Goal: Task Accomplishment & Management: Manage account settings

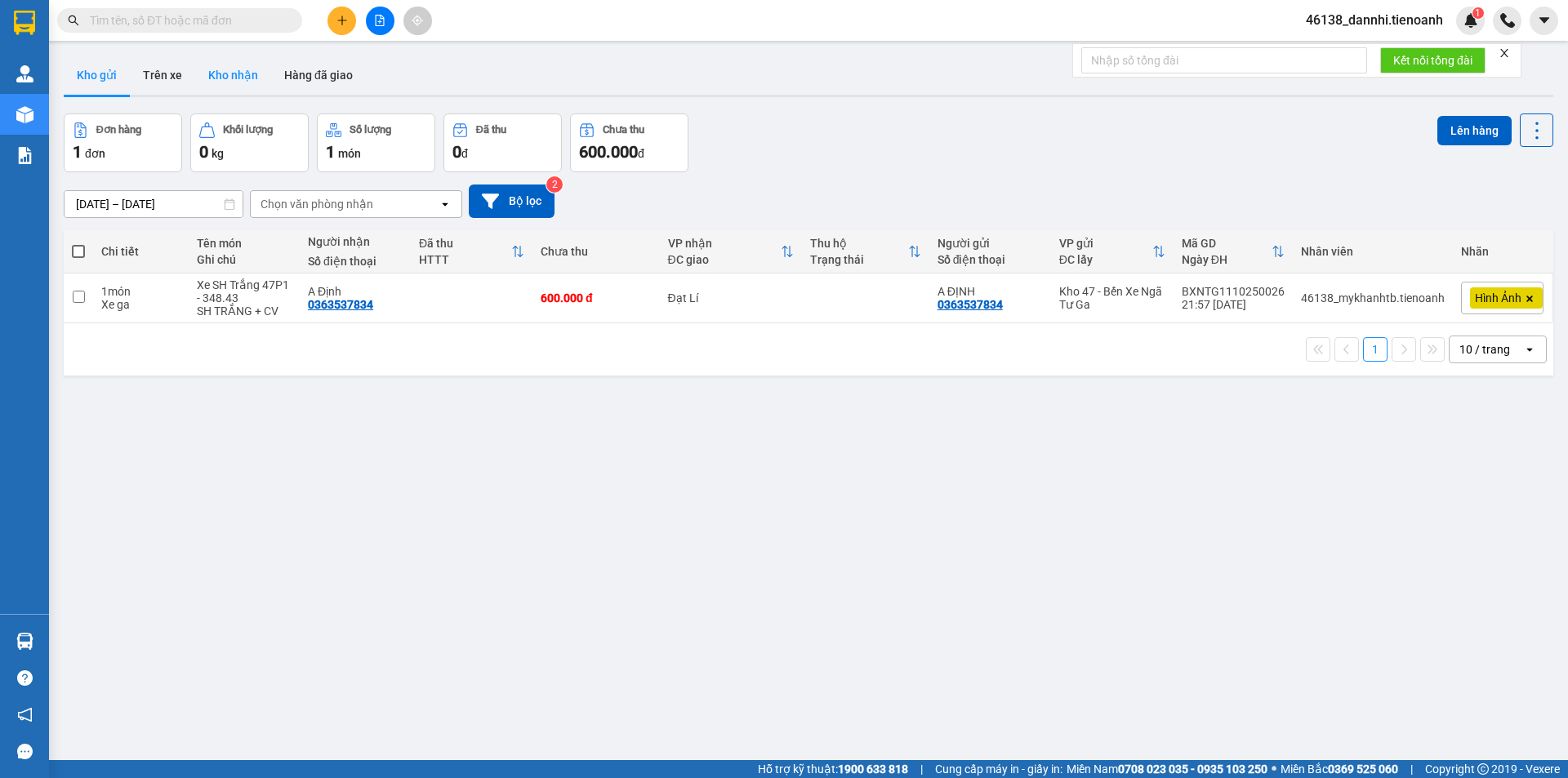
click at [263, 75] on button "Kho nhận" at bounding box center [232, 75] width 76 height 39
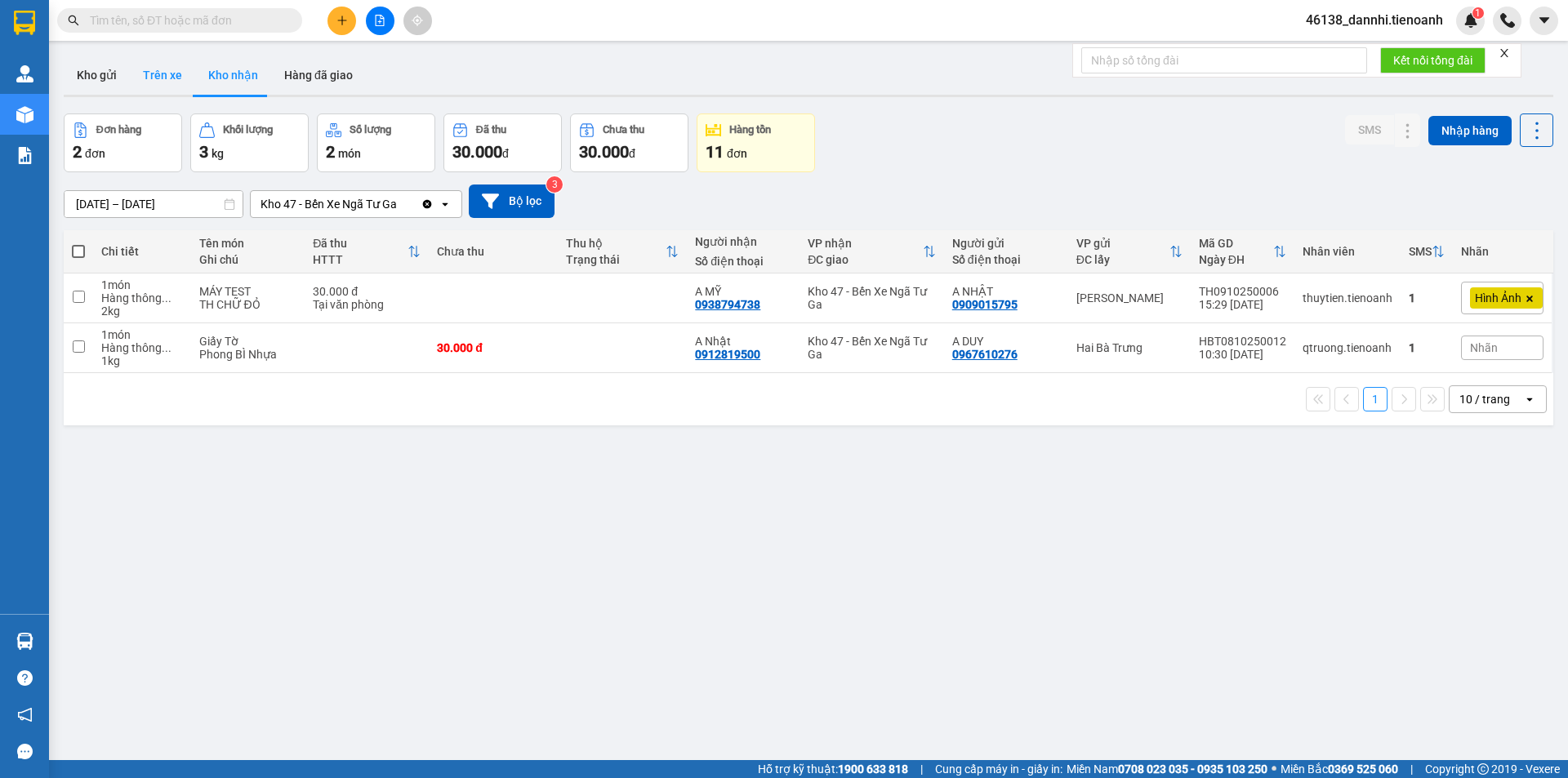
click at [184, 82] on button "Trên xe" at bounding box center [162, 75] width 65 height 39
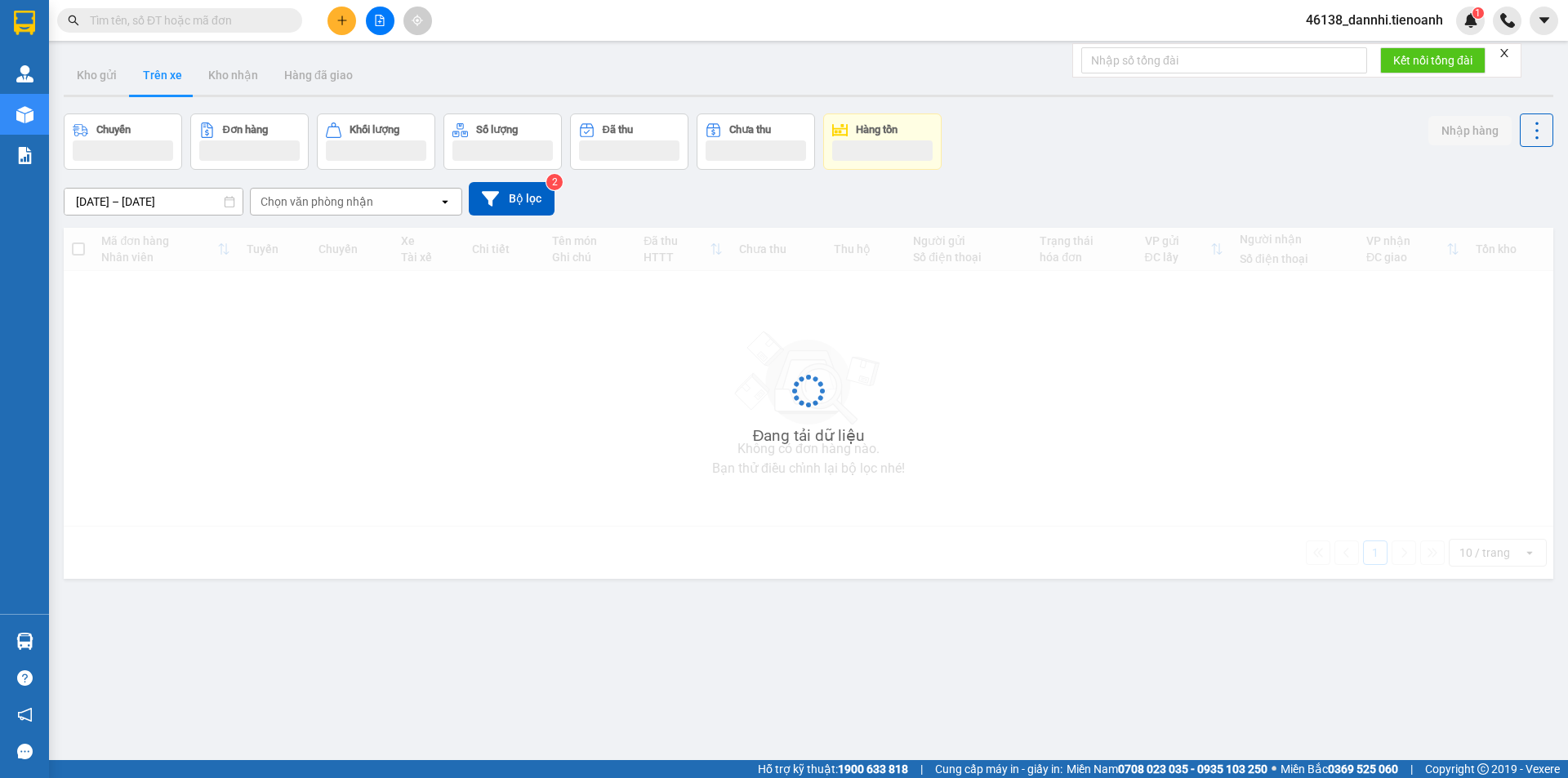
type input "[DATE] – [DATE]"
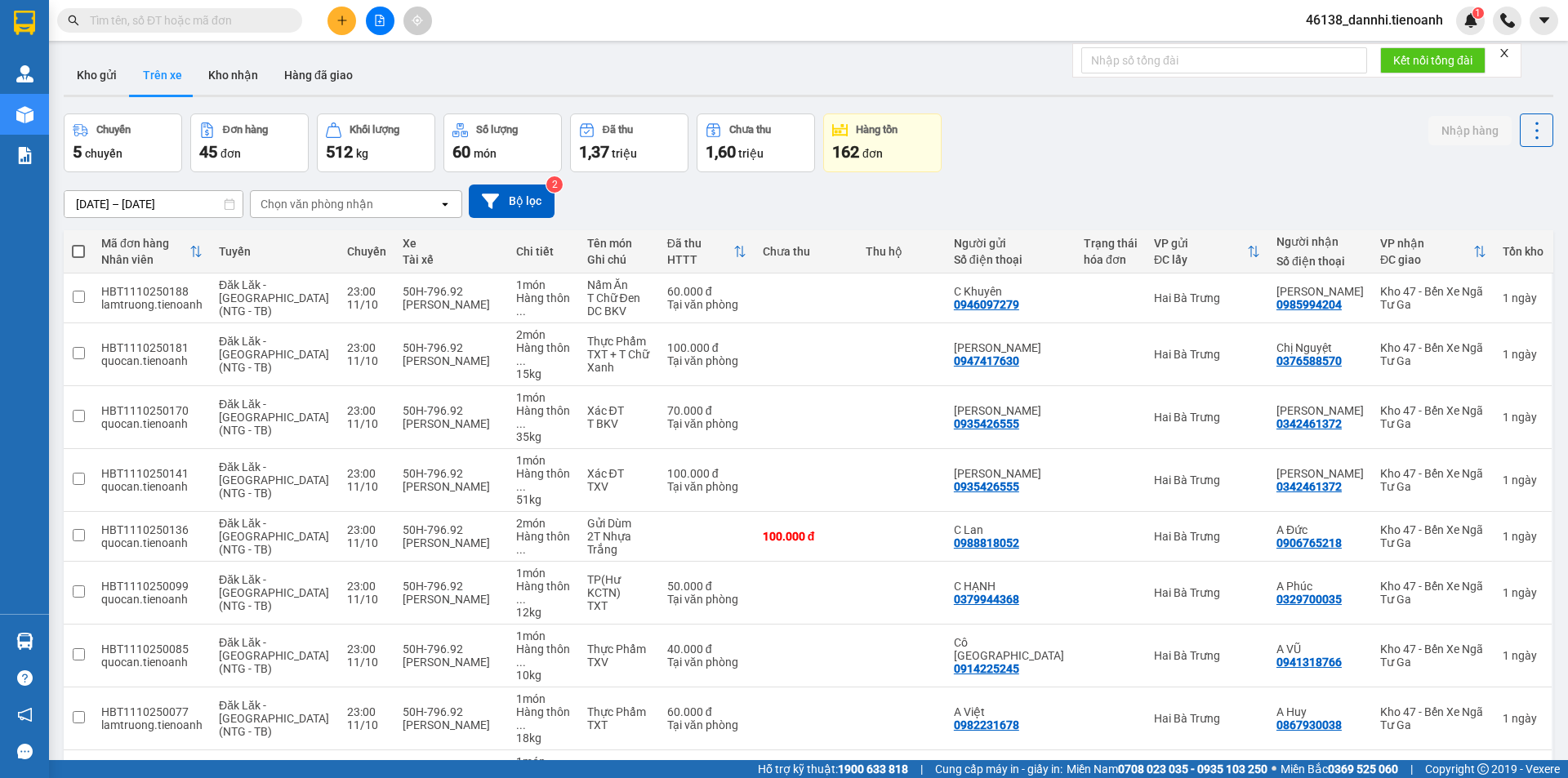
click at [322, 217] on div "Chọn văn phòng nhận open" at bounding box center [355, 204] width 212 height 27
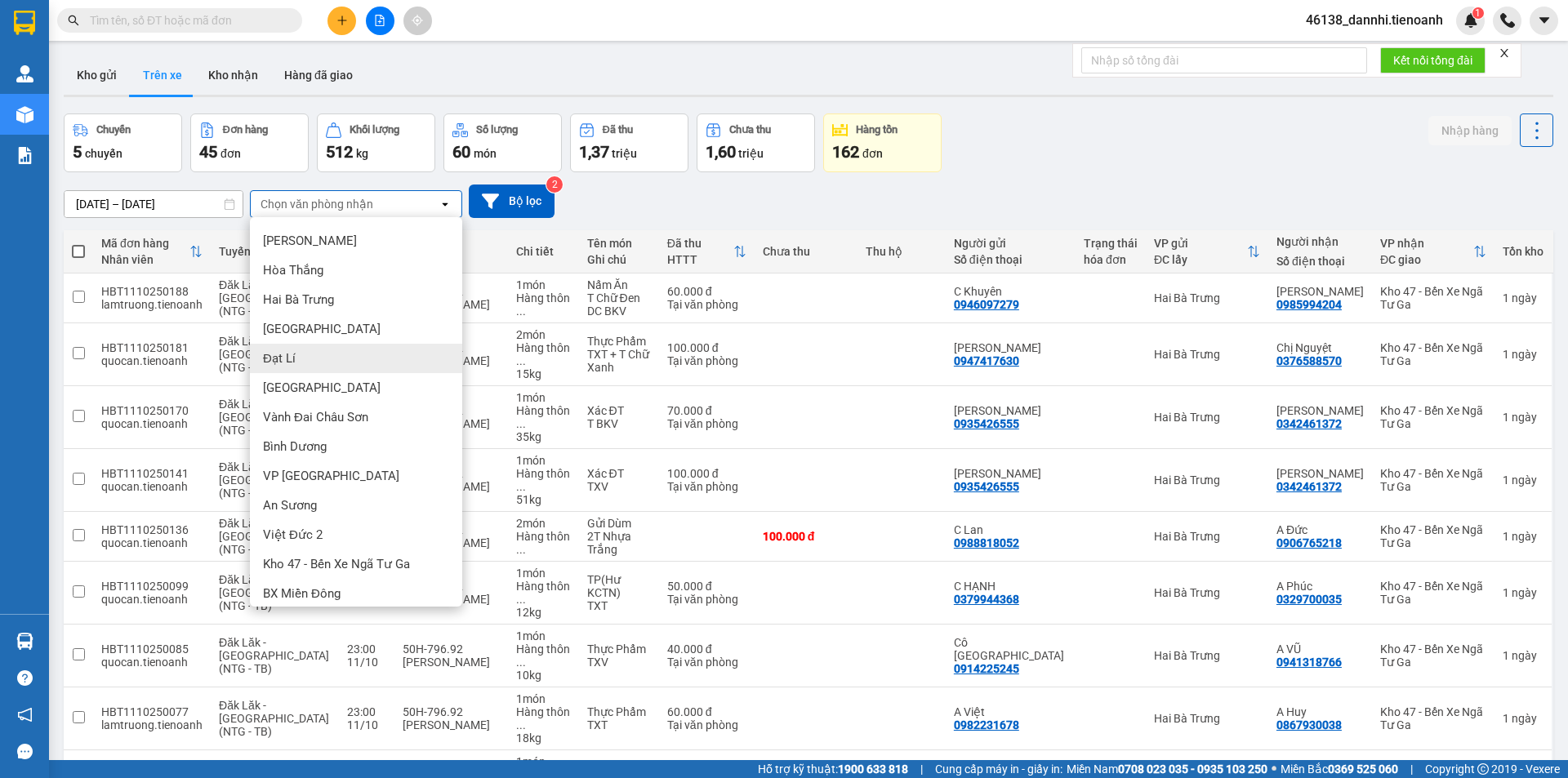
scroll to position [35, 0]
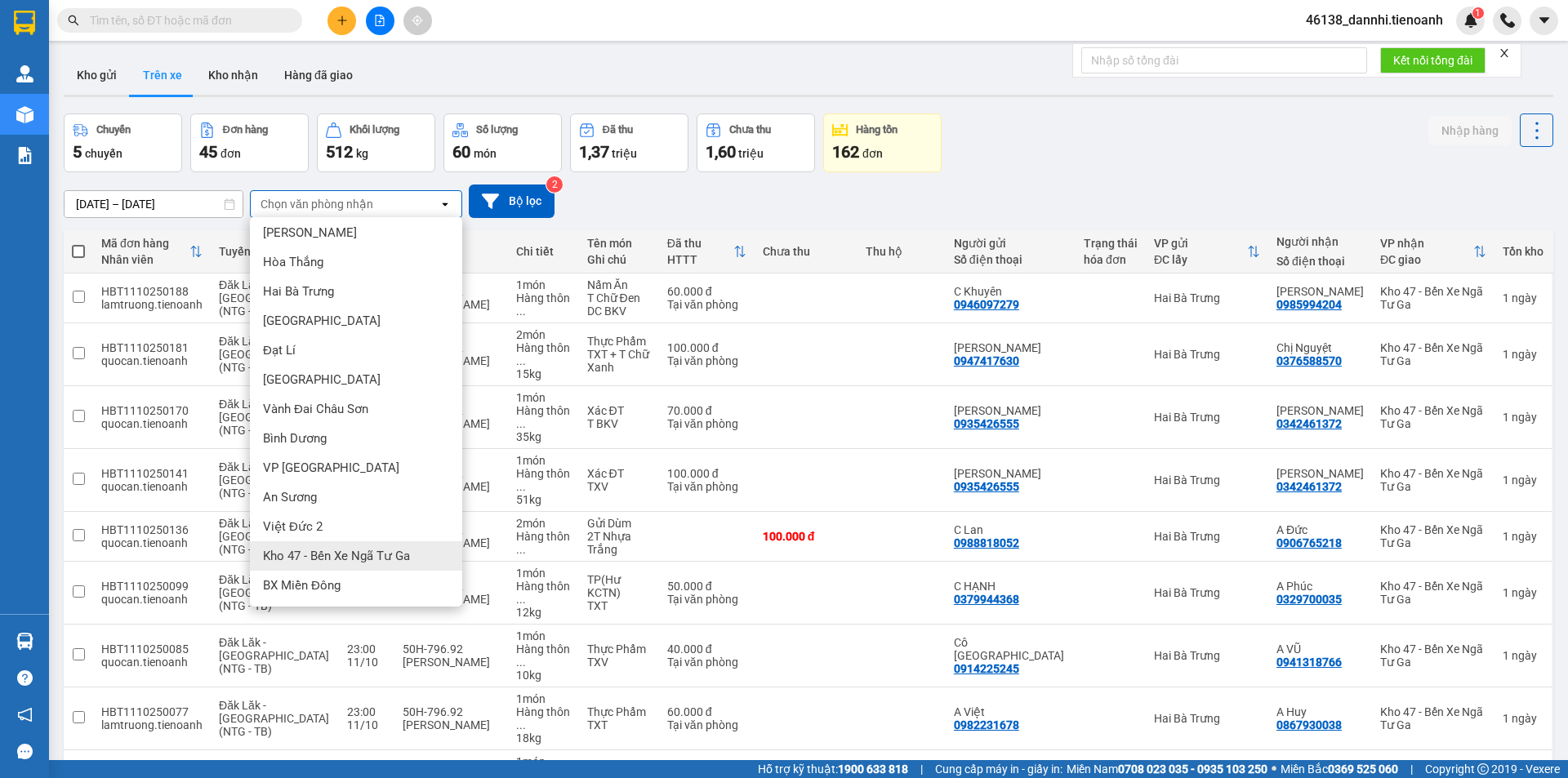
drag, startPoint x: 365, startPoint y: 548, endPoint x: 316, endPoint y: 483, distance: 81.4
click at [362, 548] on span "Kho 47 - Bến Xe Ngã Tư Ga" at bounding box center [336, 556] width 147 height 17
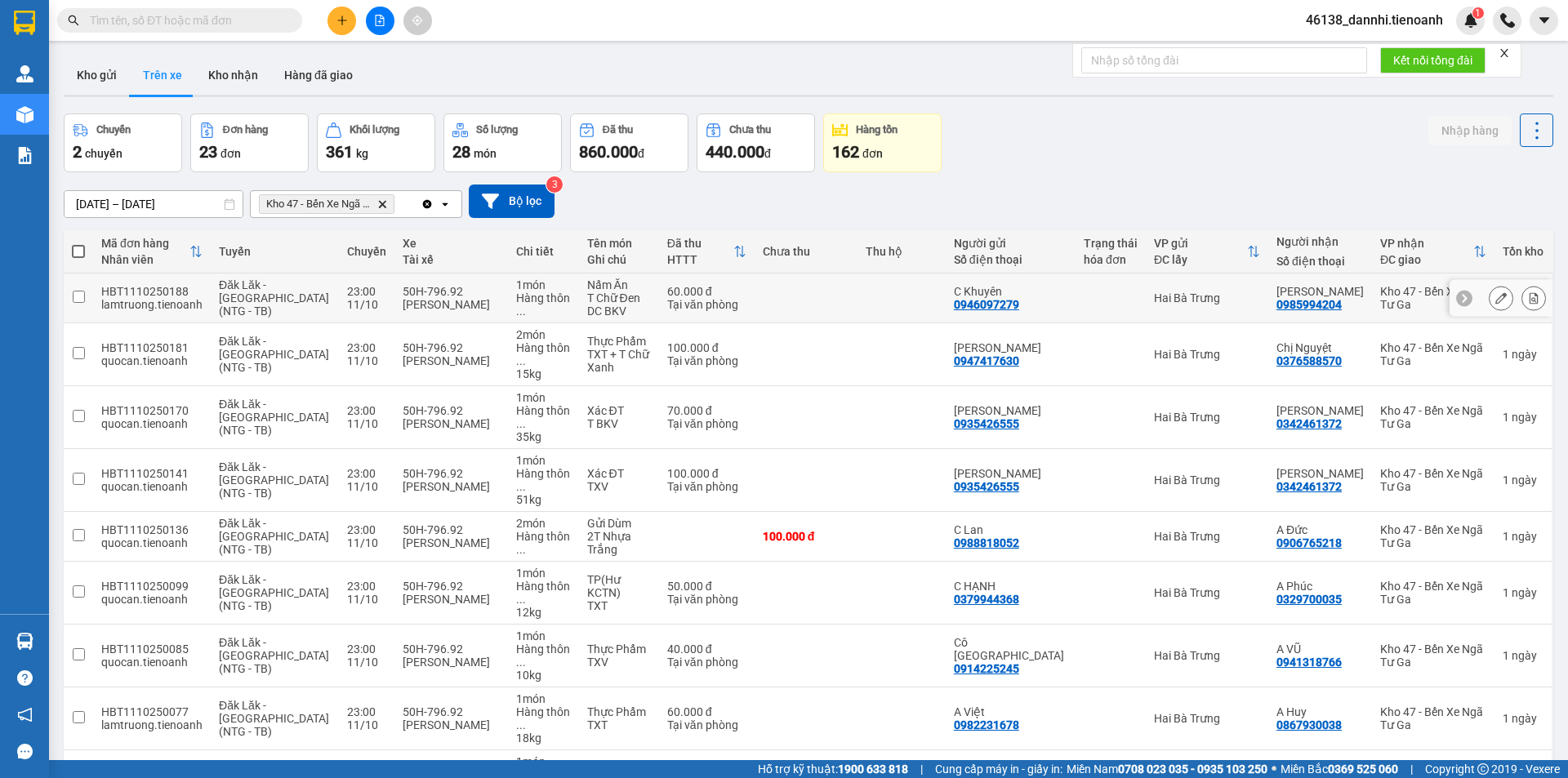
scroll to position [75, 0]
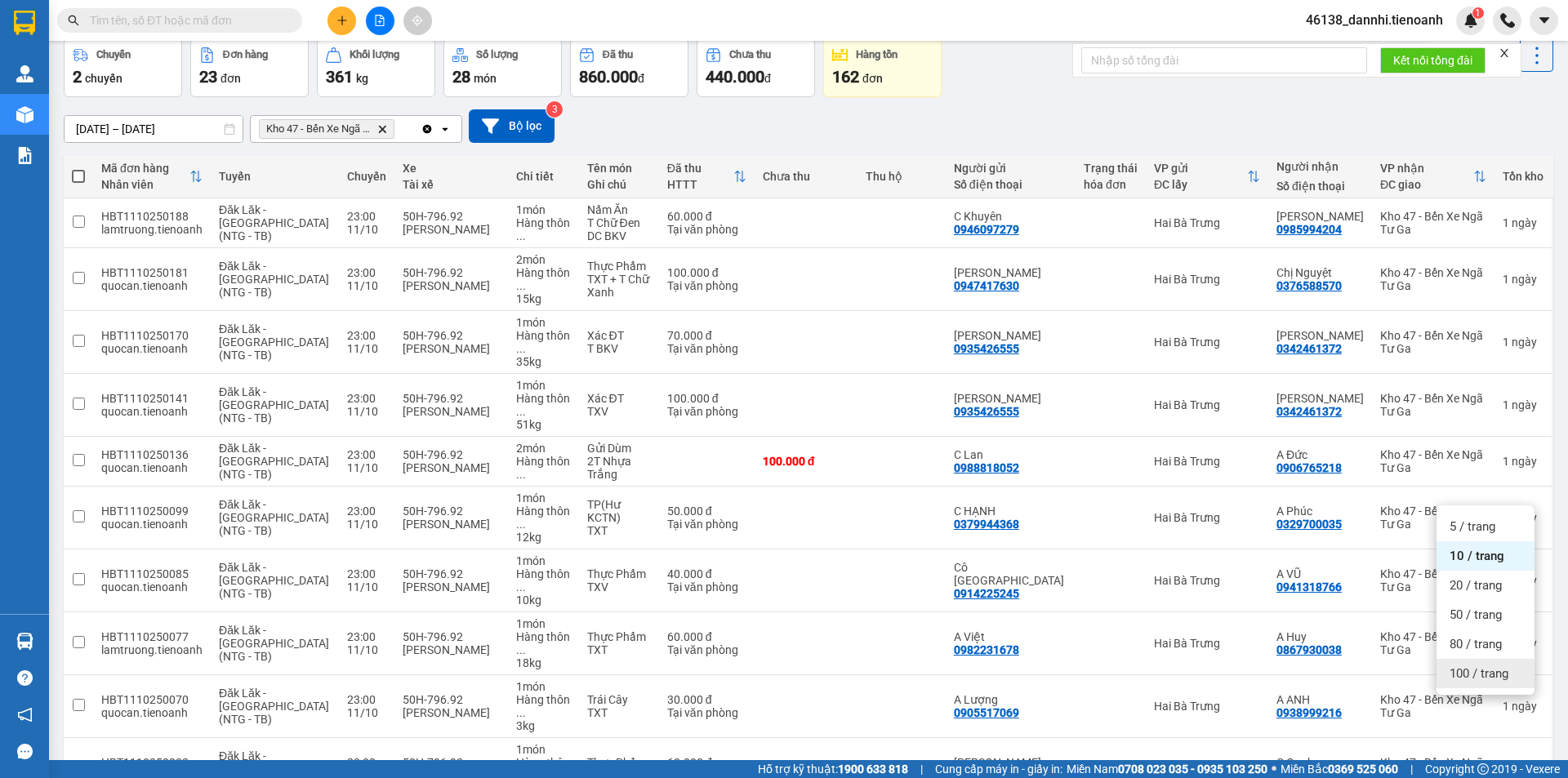
click at [1468, 681] on span "100 / trang" at bounding box center [1478, 674] width 59 height 17
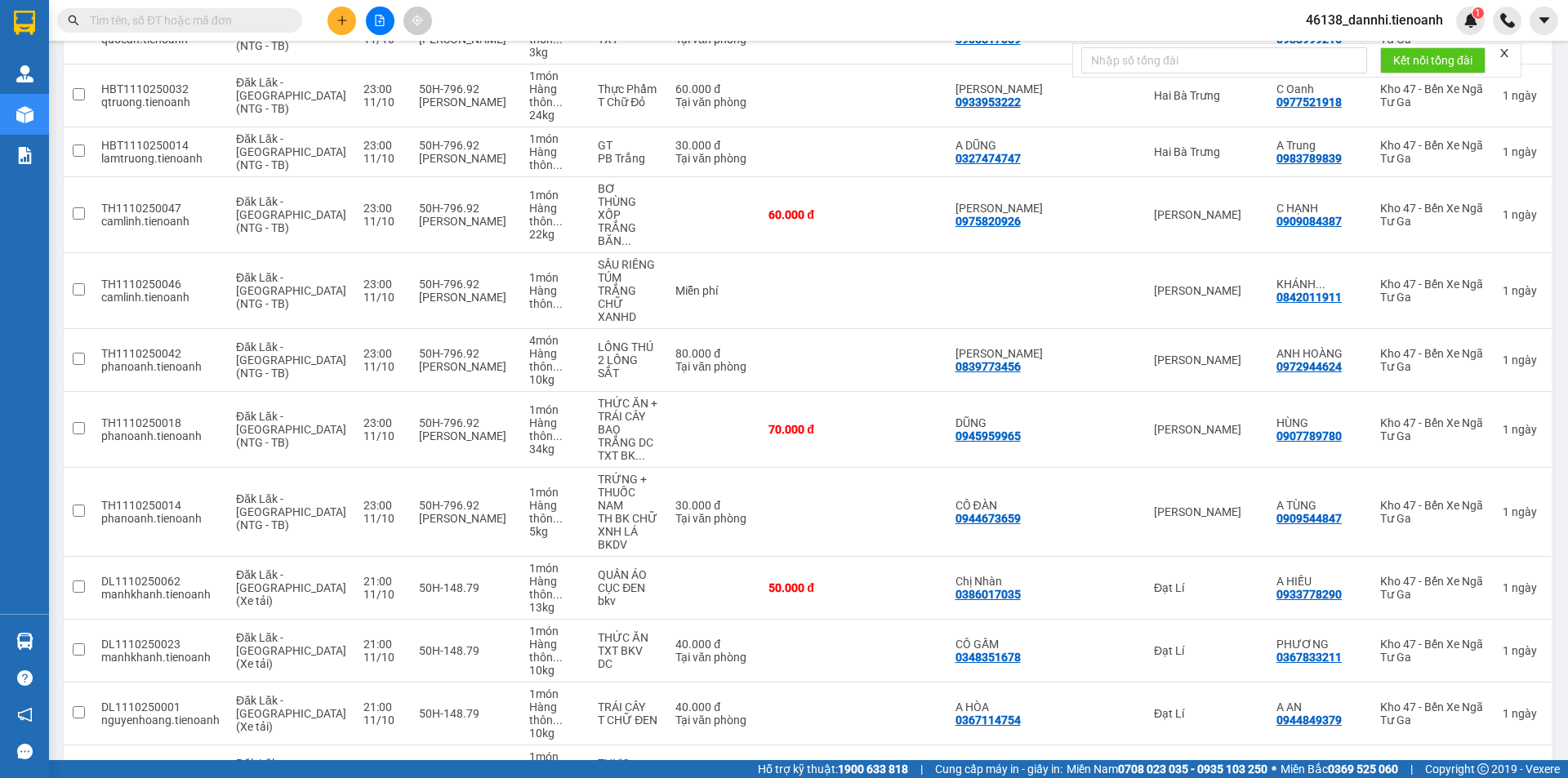
scroll to position [752, 0]
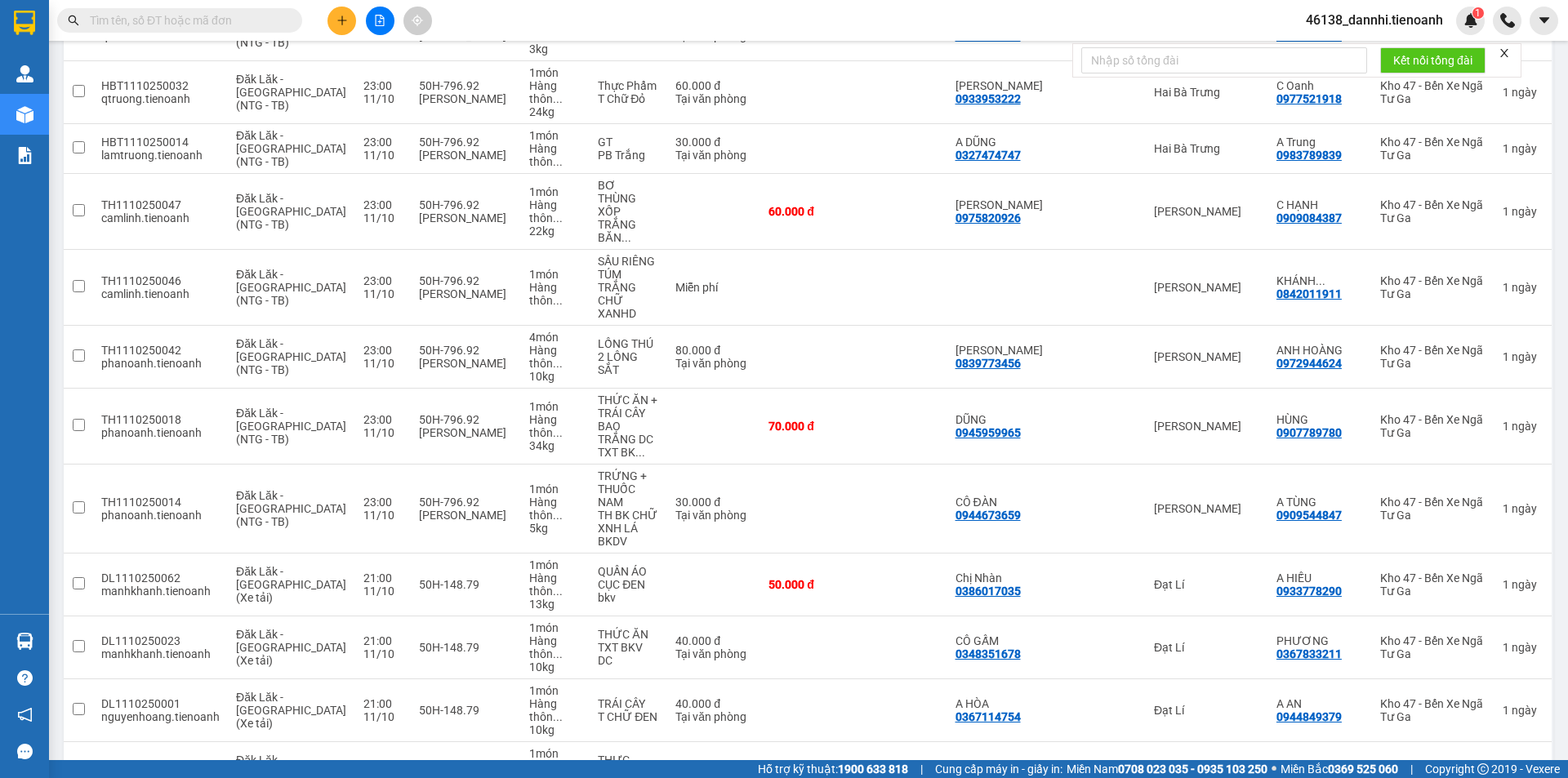
click at [260, 26] on input "text" at bounding box center [186, 21] width 193 height 18
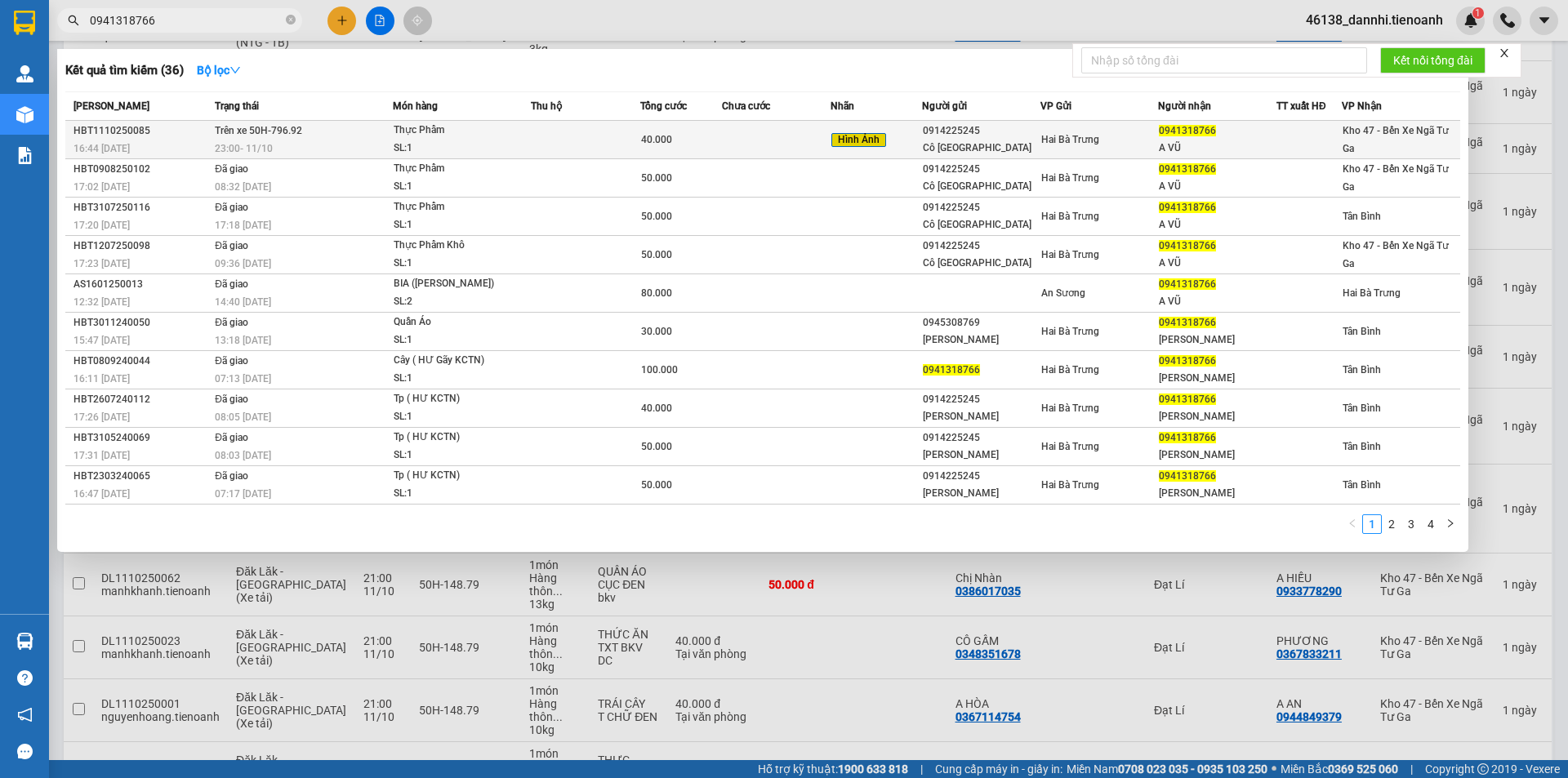
type input "0941318766"
click at [344, 132] on td "Trên xe 50H-796.92 23:00 [DATE]" at bounding box center [301, 140] width 182 height 38
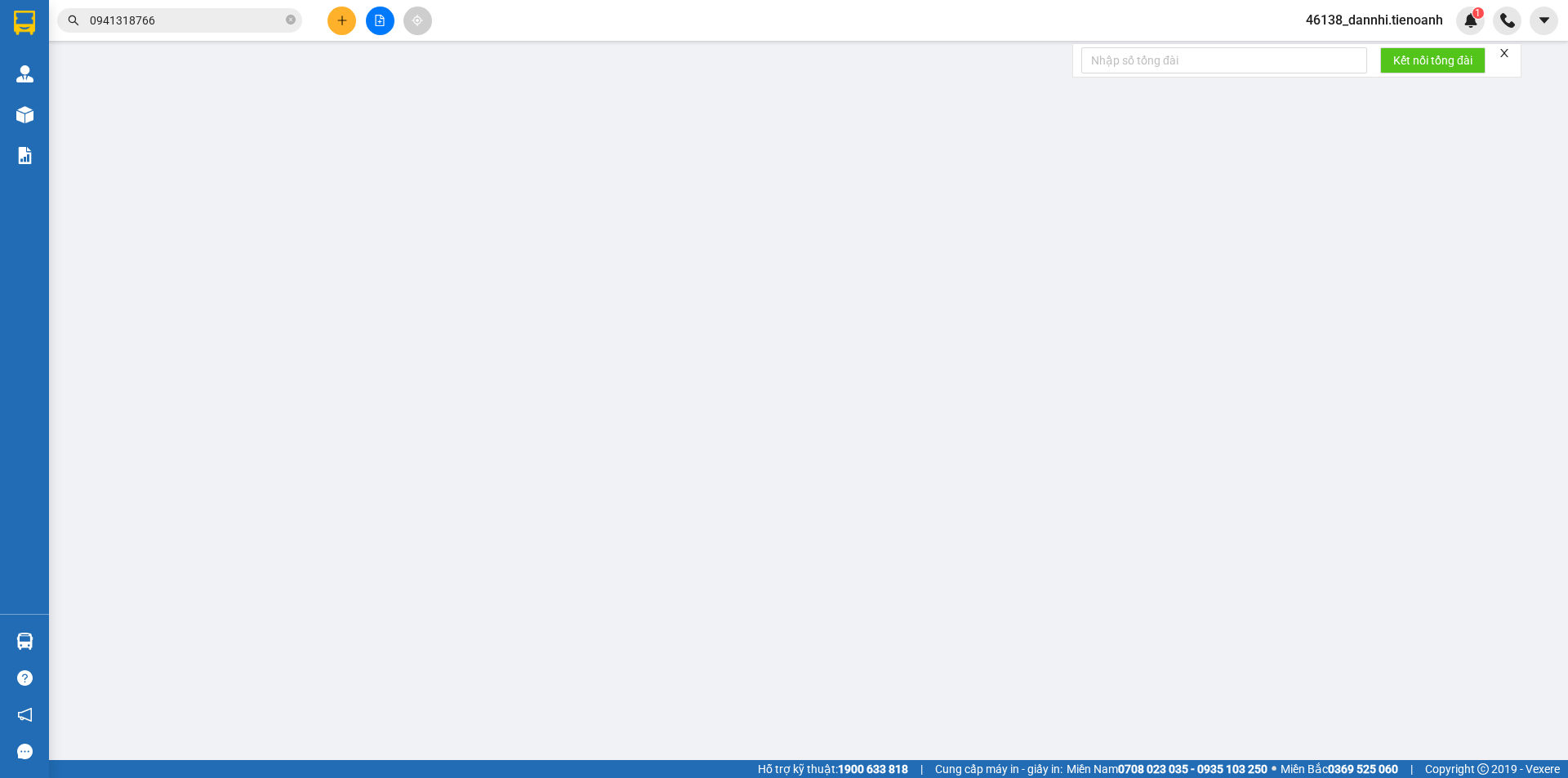
type input "0941318766"
type input "A VŨ"
type input "0914225245"
type input "Cô [GEOGRAPHIC_DATA]"
type input "0"
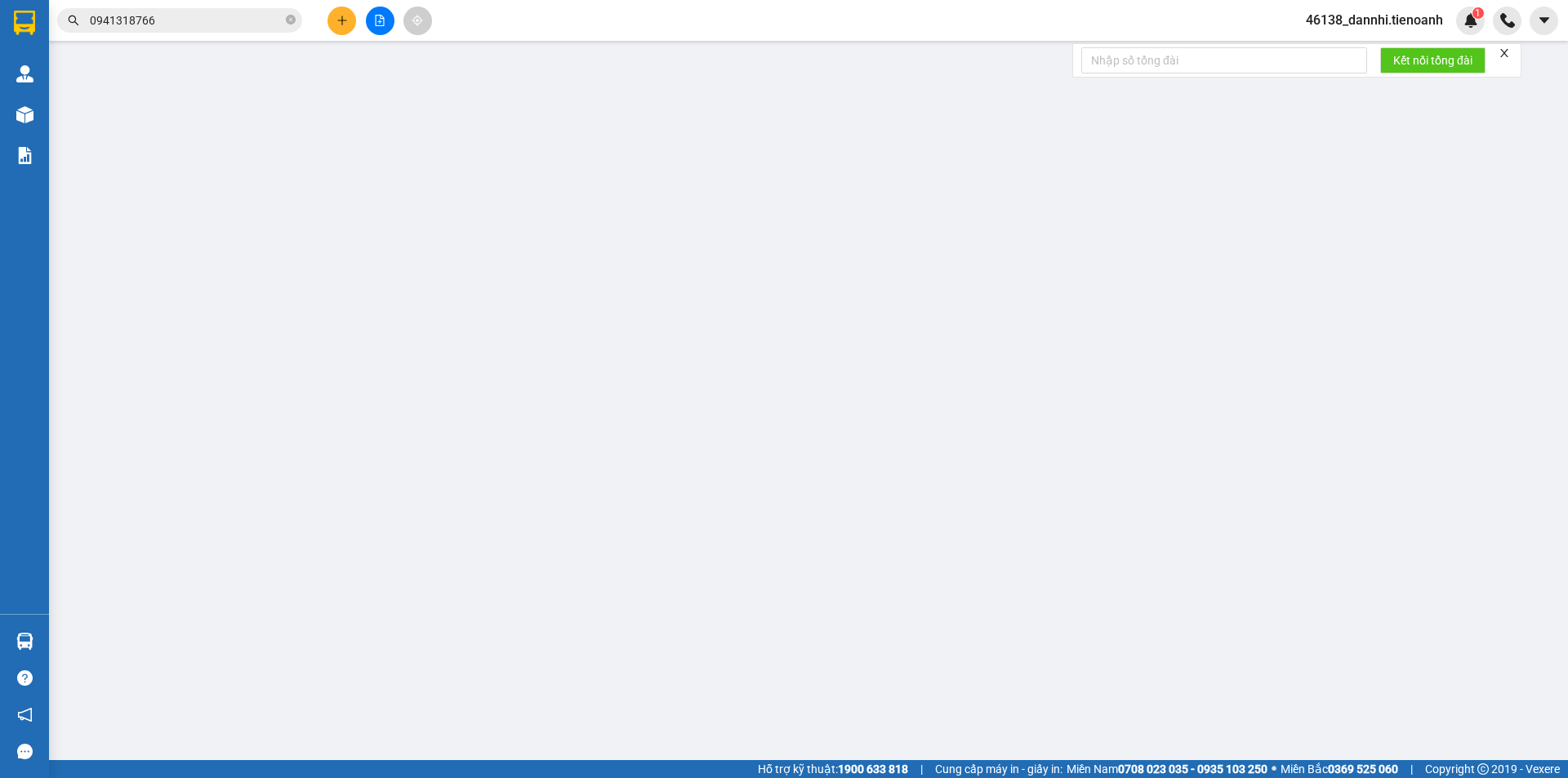
type input "40.000"
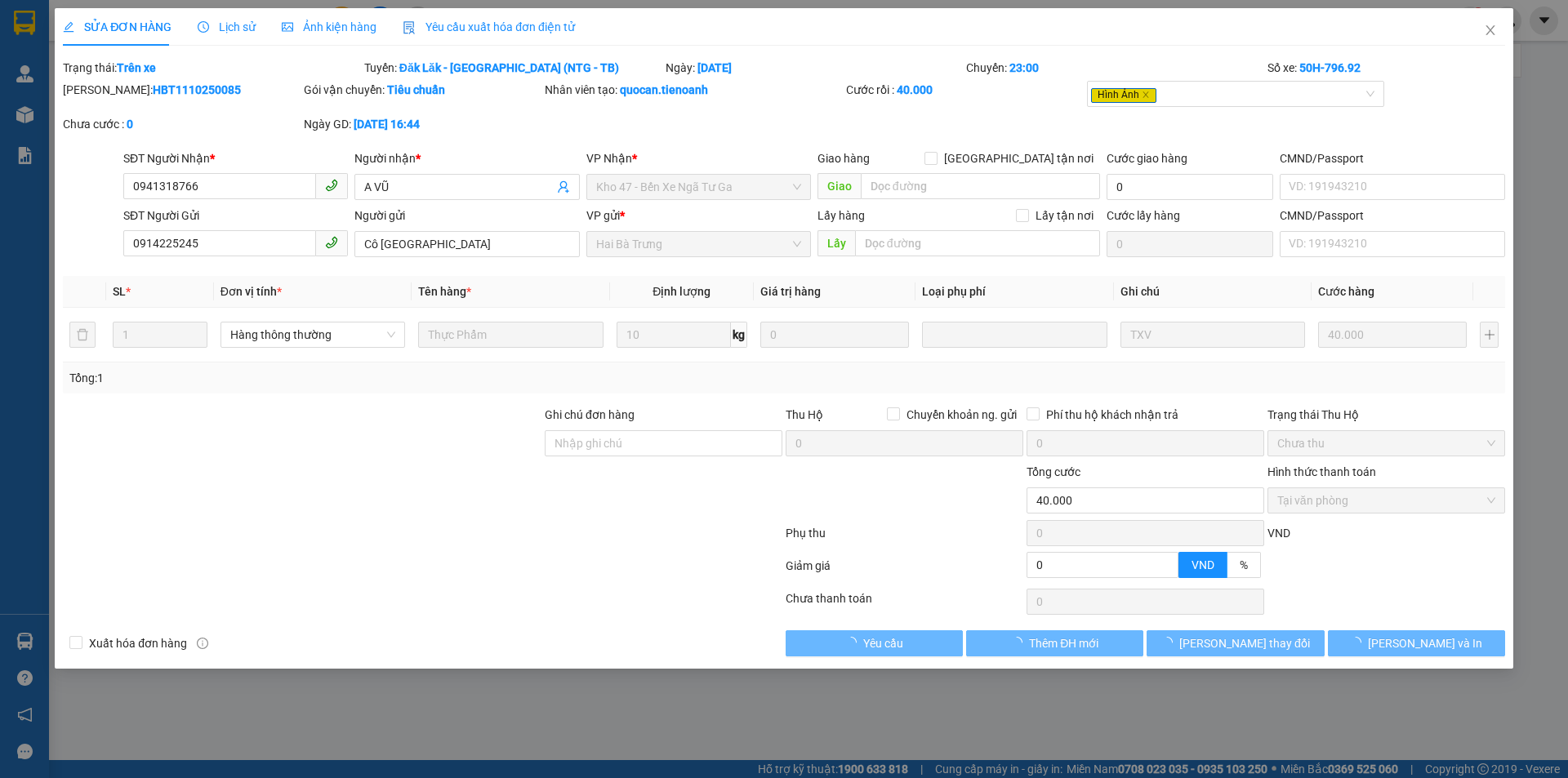
click at [326, 29] on span "Ảnh kiện hàng" at bounding box center [329, 27] width 95 height 13
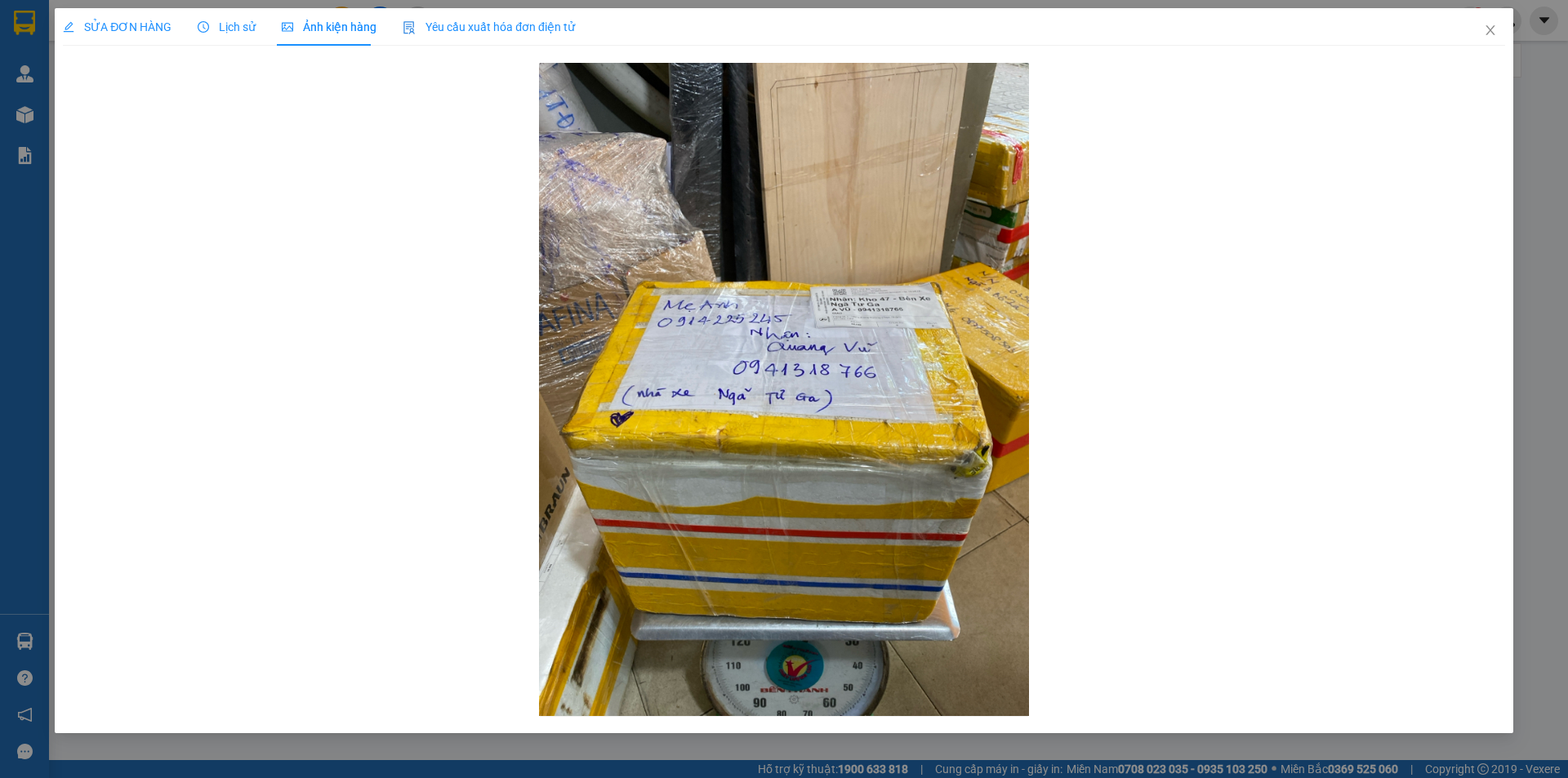
click at [111, 27] on span "SỬA ĐƠN HÀNG" at bounding box center [117, 27] width 108 height 13
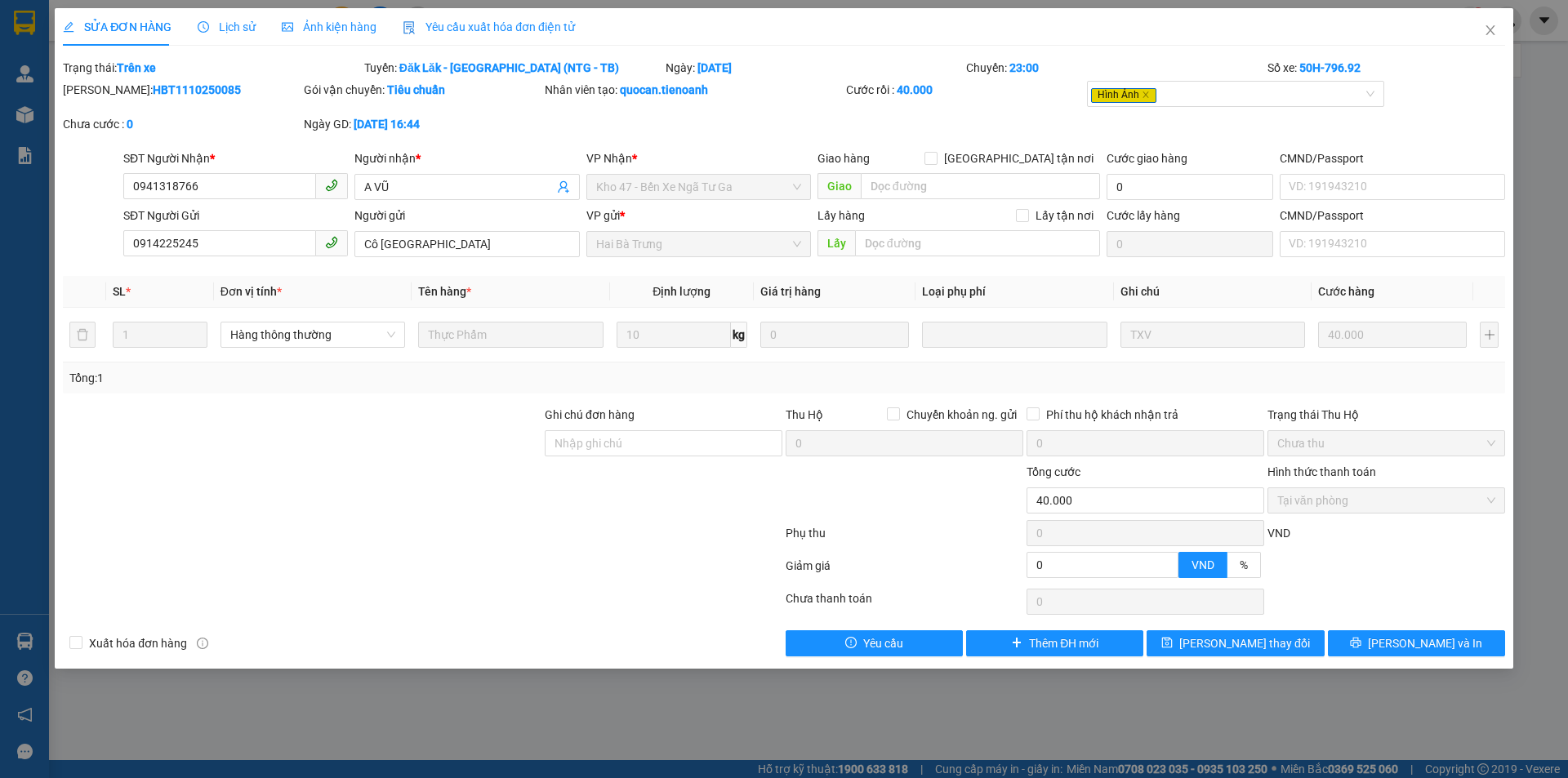
click at [1464, 657] on div "SỬA ĐƠN HÀNG Lịch sử Ảnh kiện hàng Yêu cầu xuất hóa đơn điện tử Total Paid Fee …" at bounding box center [784, 339] width 1458 height 661
click at [1457, 644] on button "[PERSON_NAME] và In" at bounding box center [1416, 642] width 177 height 26
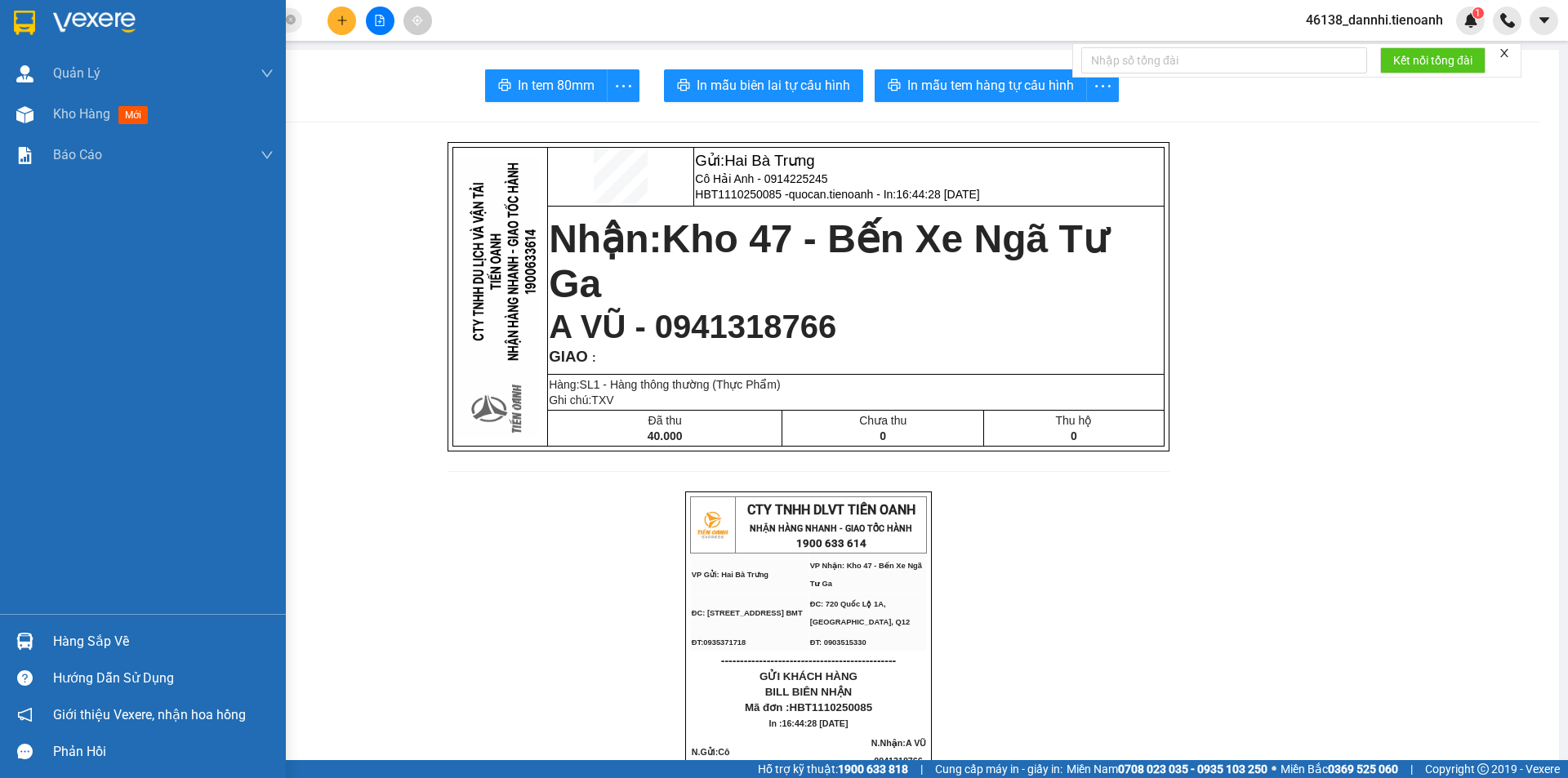
click at [36, 31] on div at bounding box center [25, 22] width 28 height 28
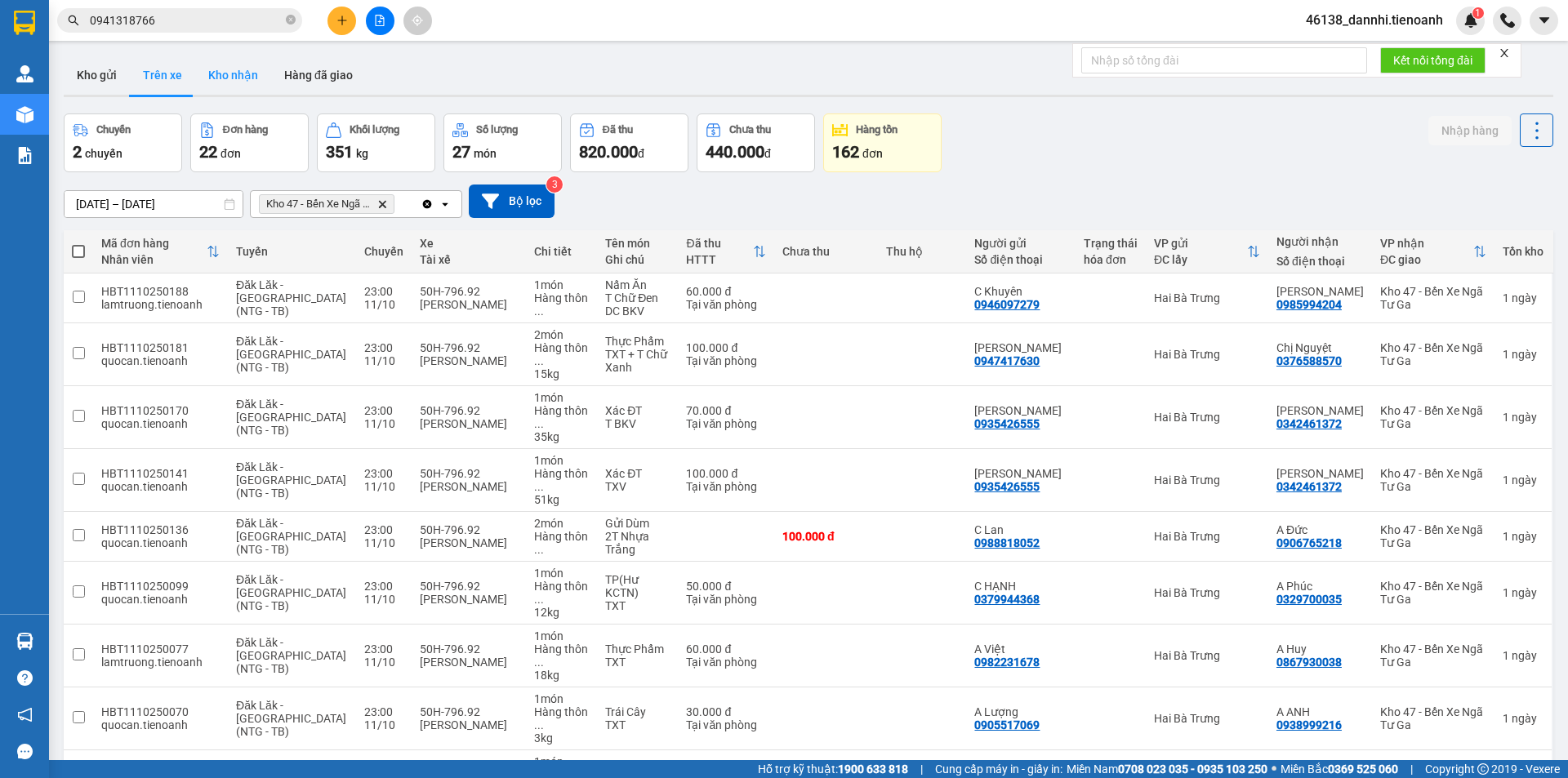
click at [221, 72] on button "Kho nhận" at bounding box center [232, 75] width 76 height 39
type input "[DATE] – [DATE]"
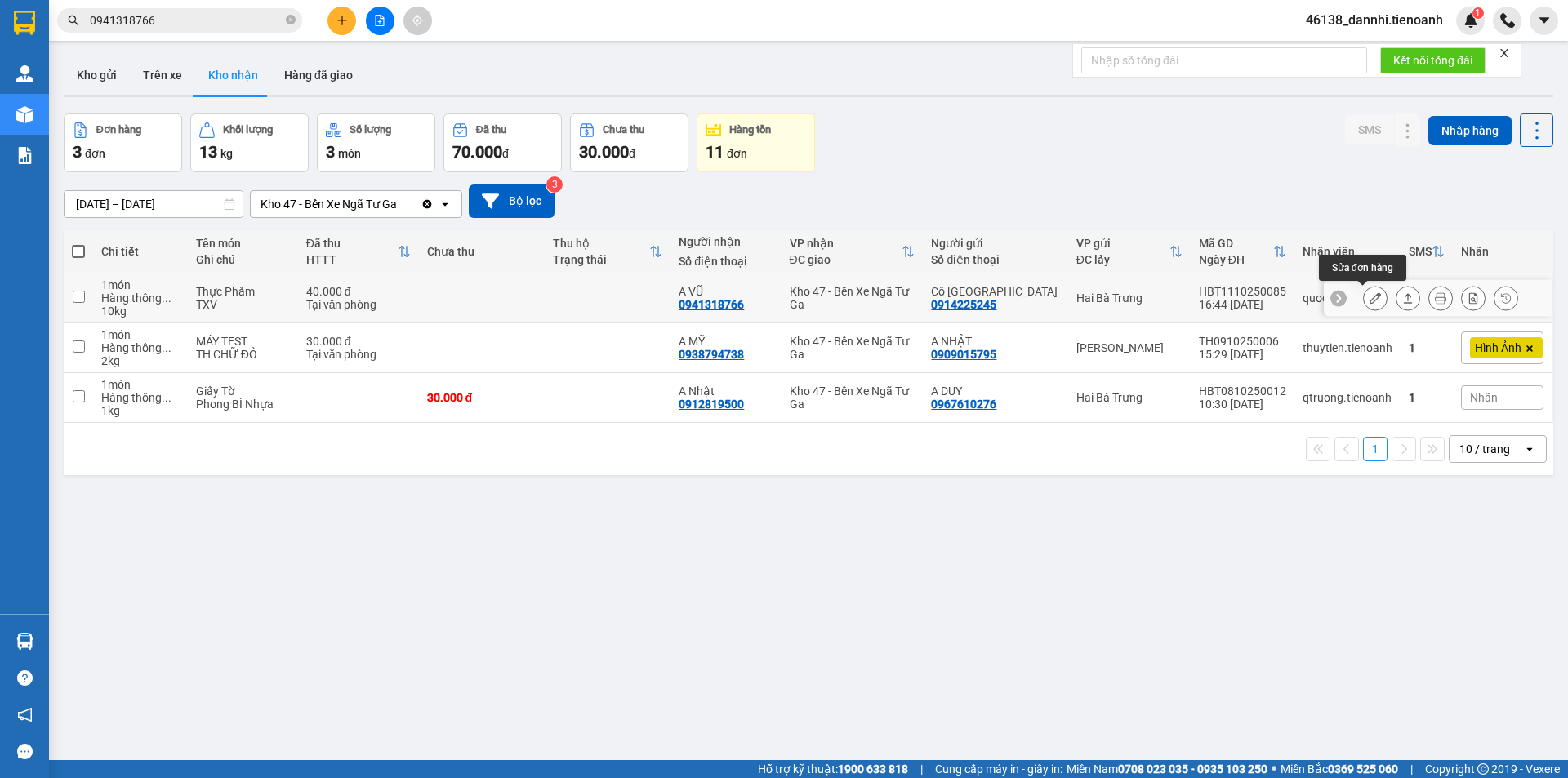
click at [1370, 294] on button at bounding box center [1374, 298] width 22 height 28
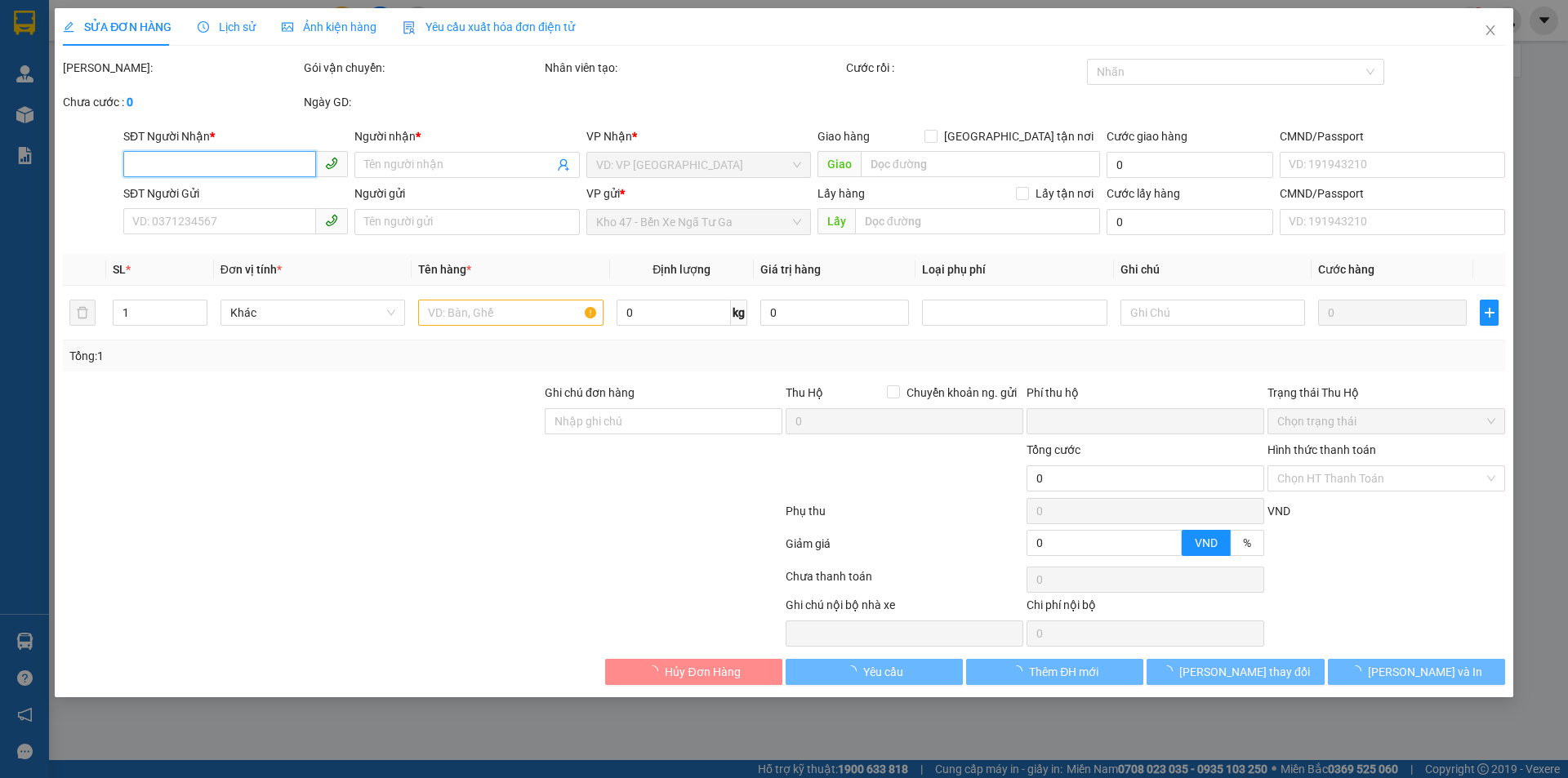
type input "0941318766"
type input "A VŨ"
type input "0914225245"
type input "Cô [GEOGRAPHIC_DATA]"
type input "0"
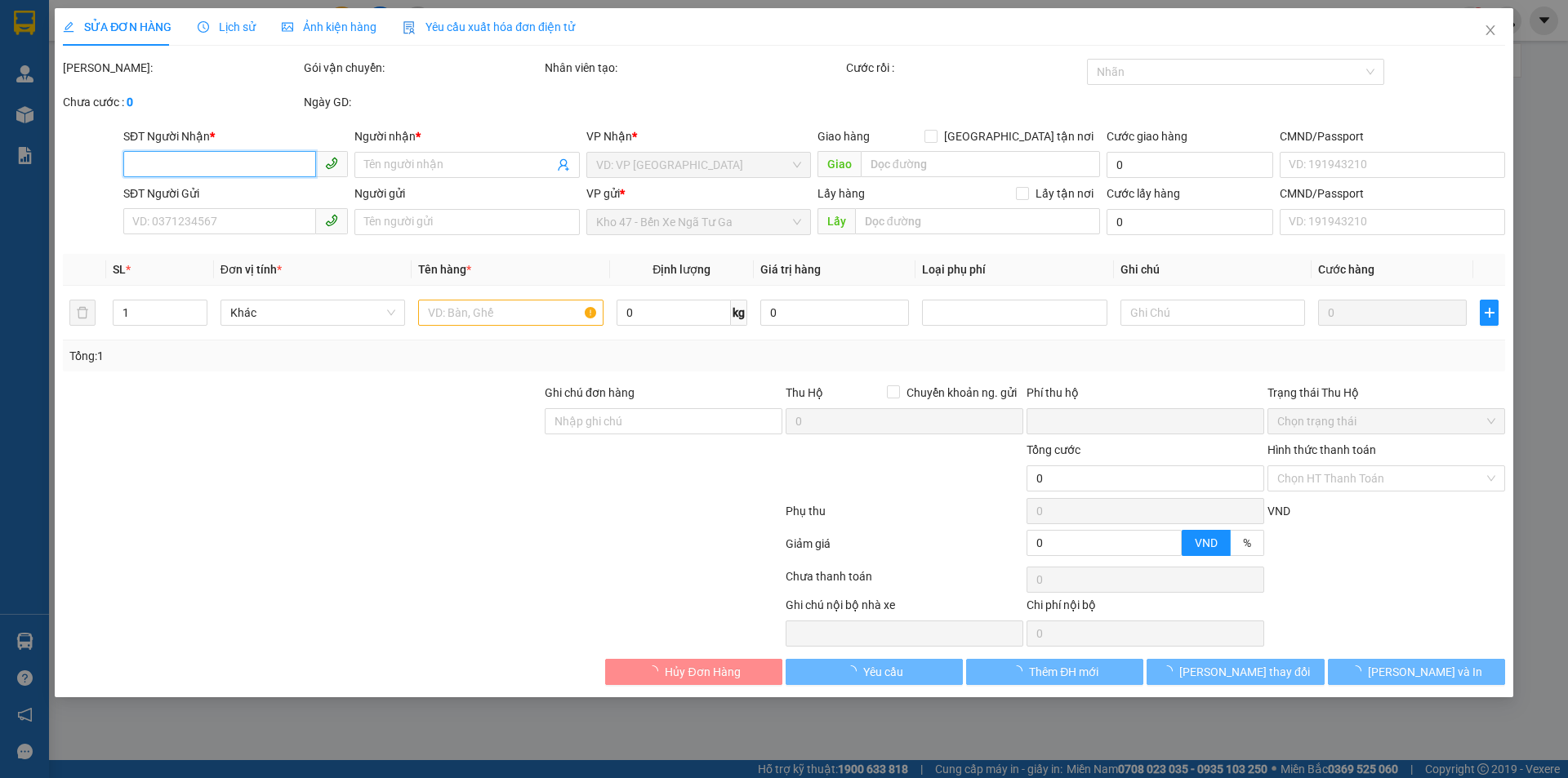
type input "40.000"
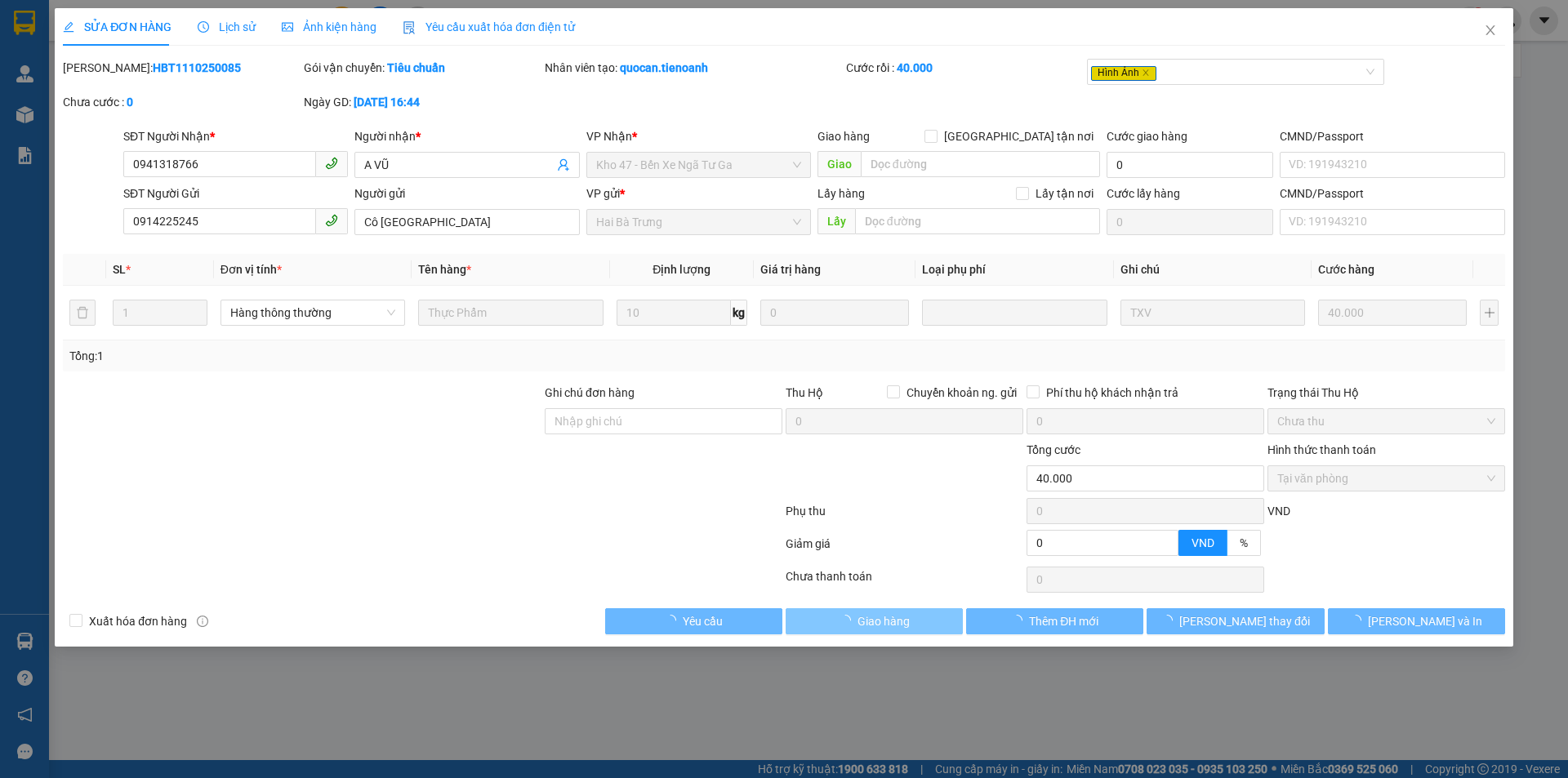
click at [864, 623] on span "Giao hàng" at bounding box center [883, 622] width 52 height 18
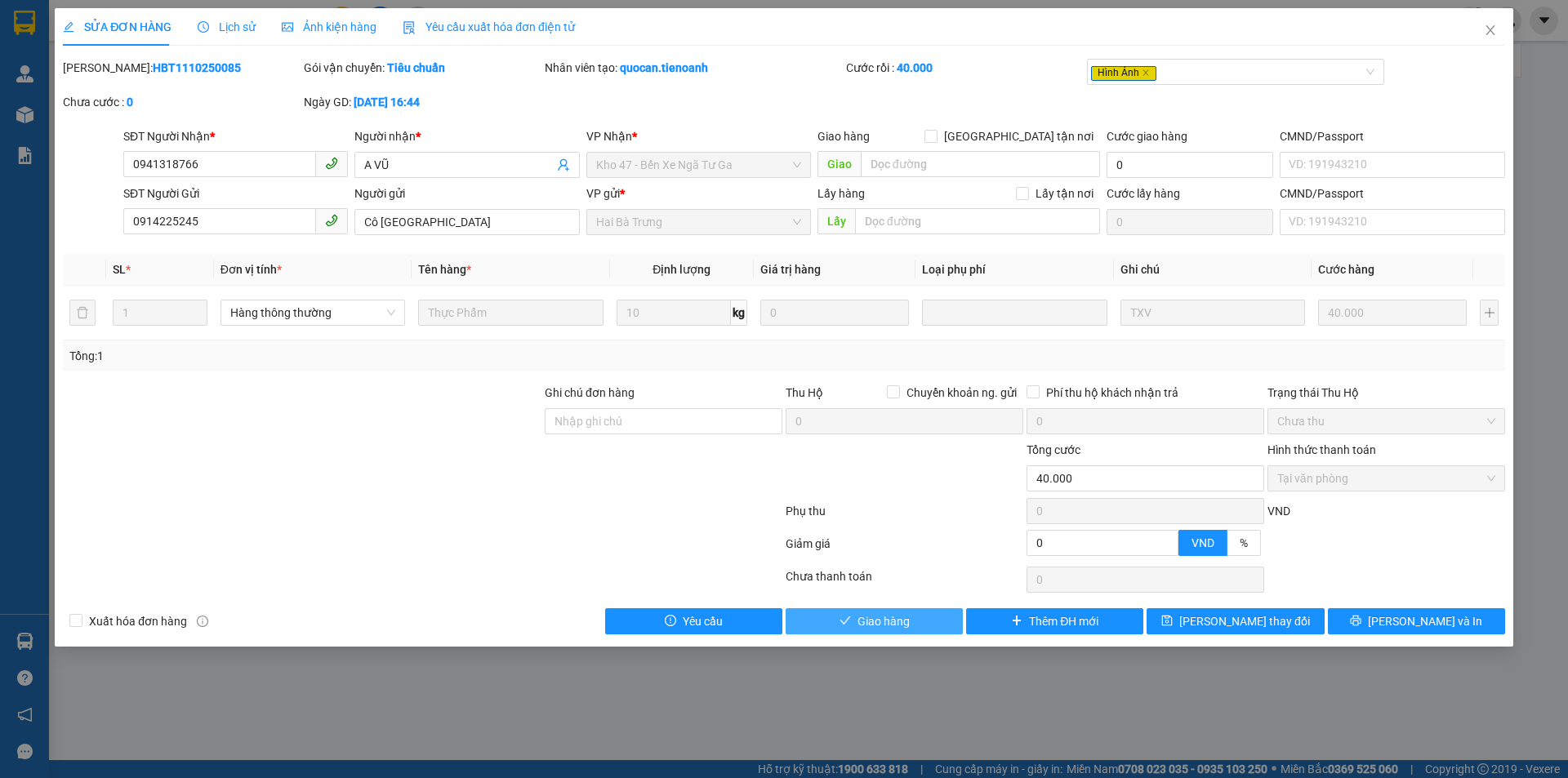
click at [864, 623] on span "Giao hàng" at bounding box center [883, 622] width 52 height 18
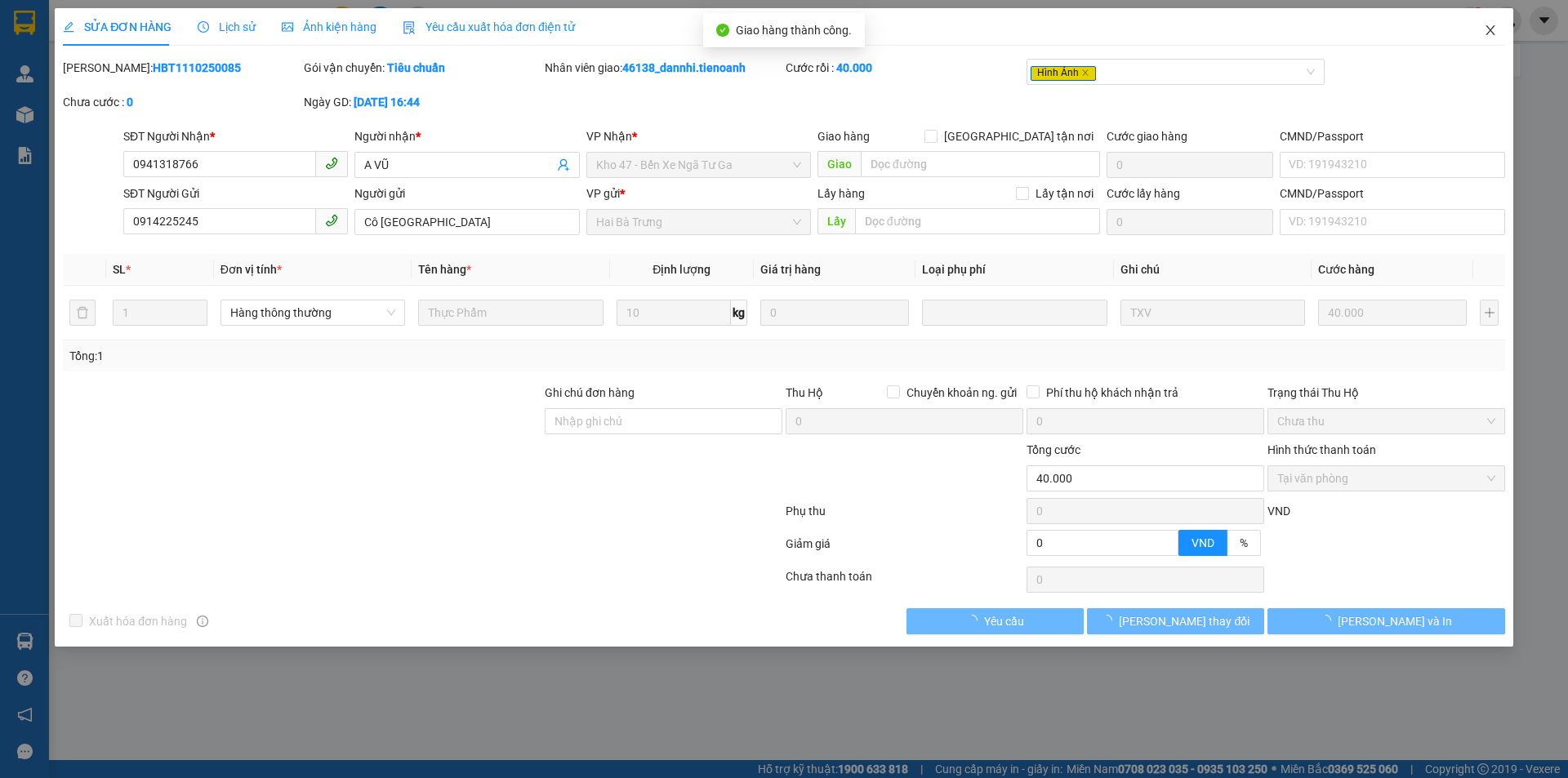
click at [1476, 37] on span "Close" at bounding box center [1490, 31] width 46 height 46
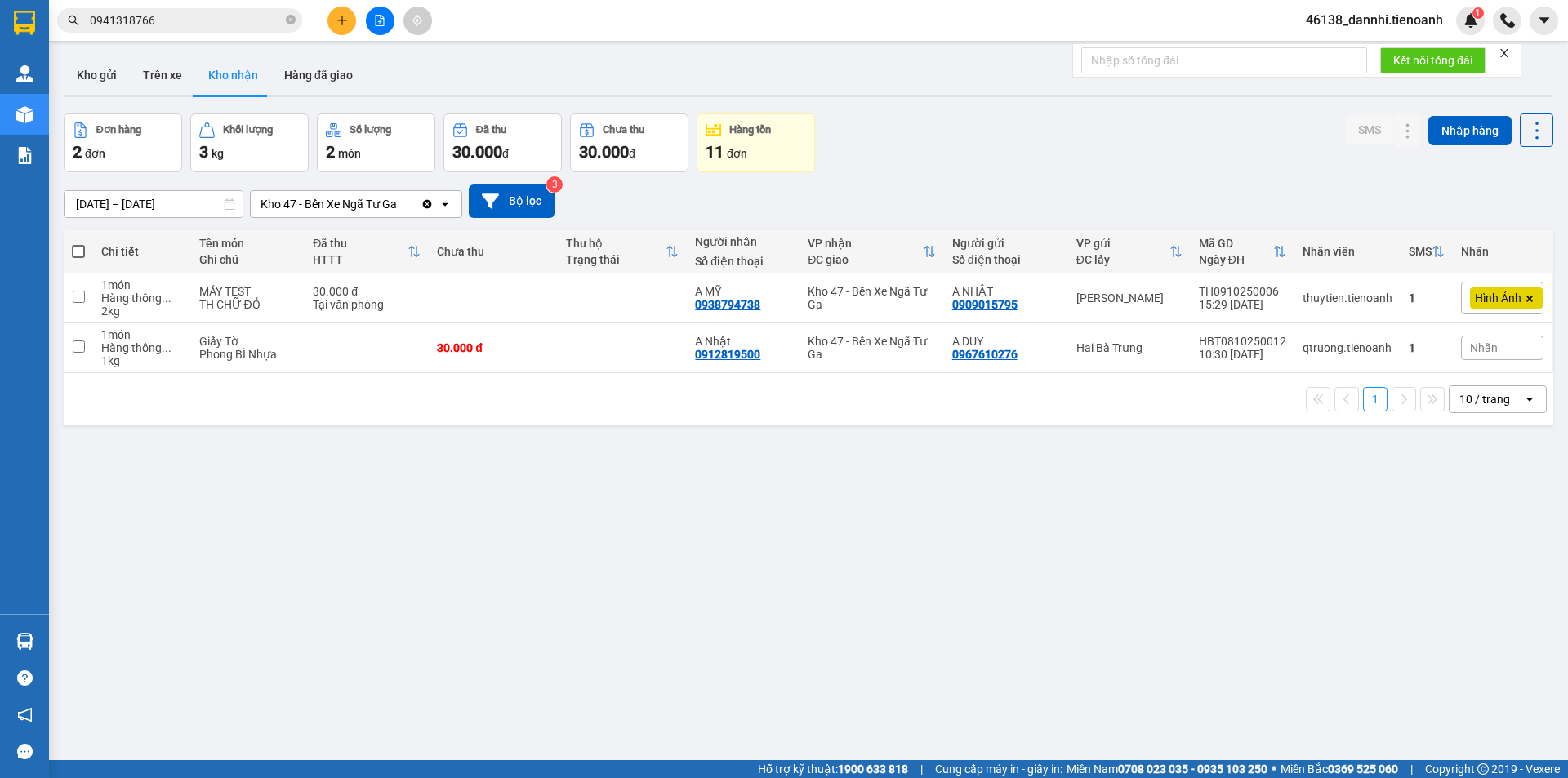
click at [167, 17] on input "0941318766" at bounding box center [186, 21] width 193 height 18
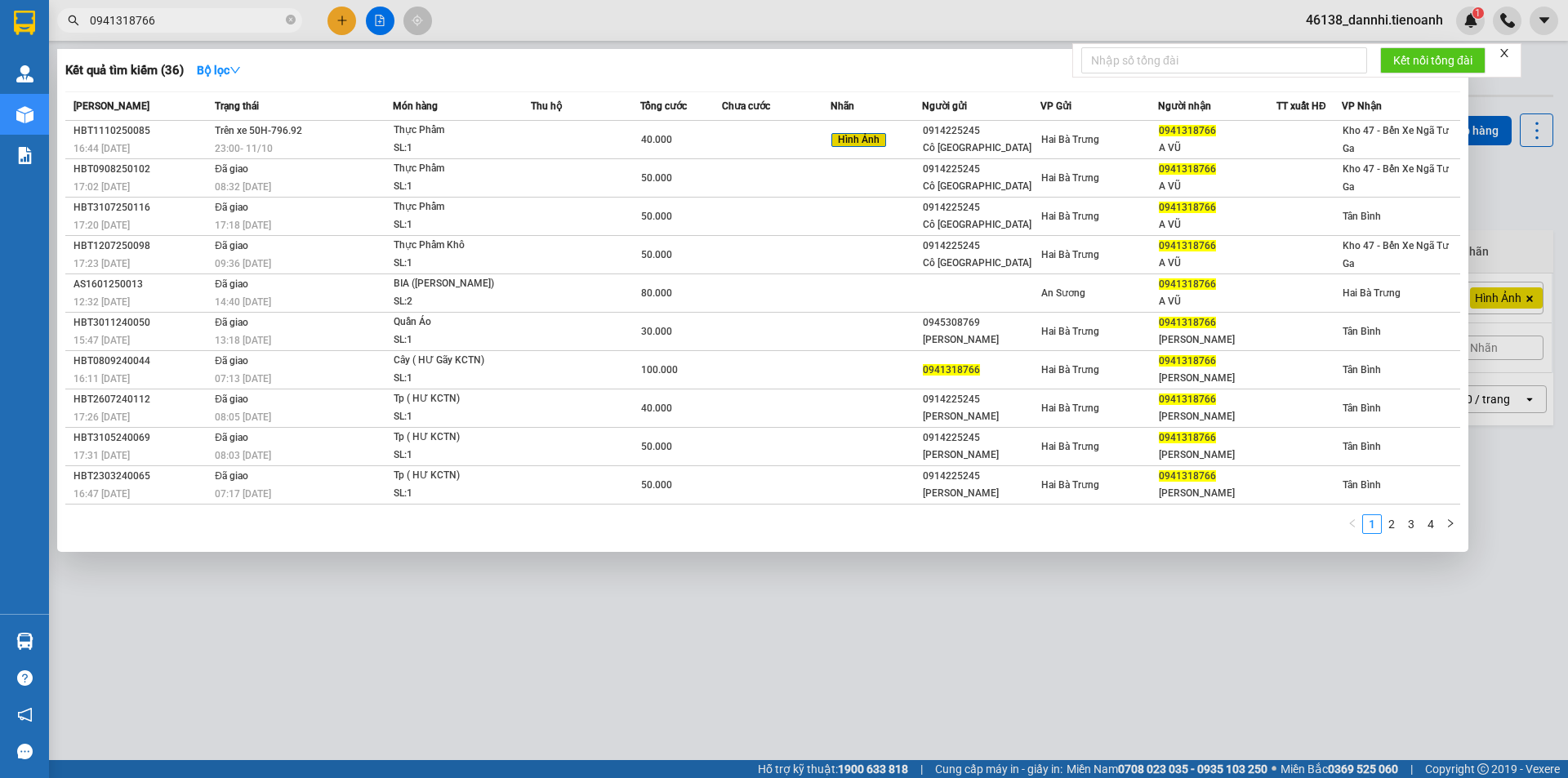
click at [167, 17] on input "0941318766" at bounding box center [186, 21] width 193 height 18
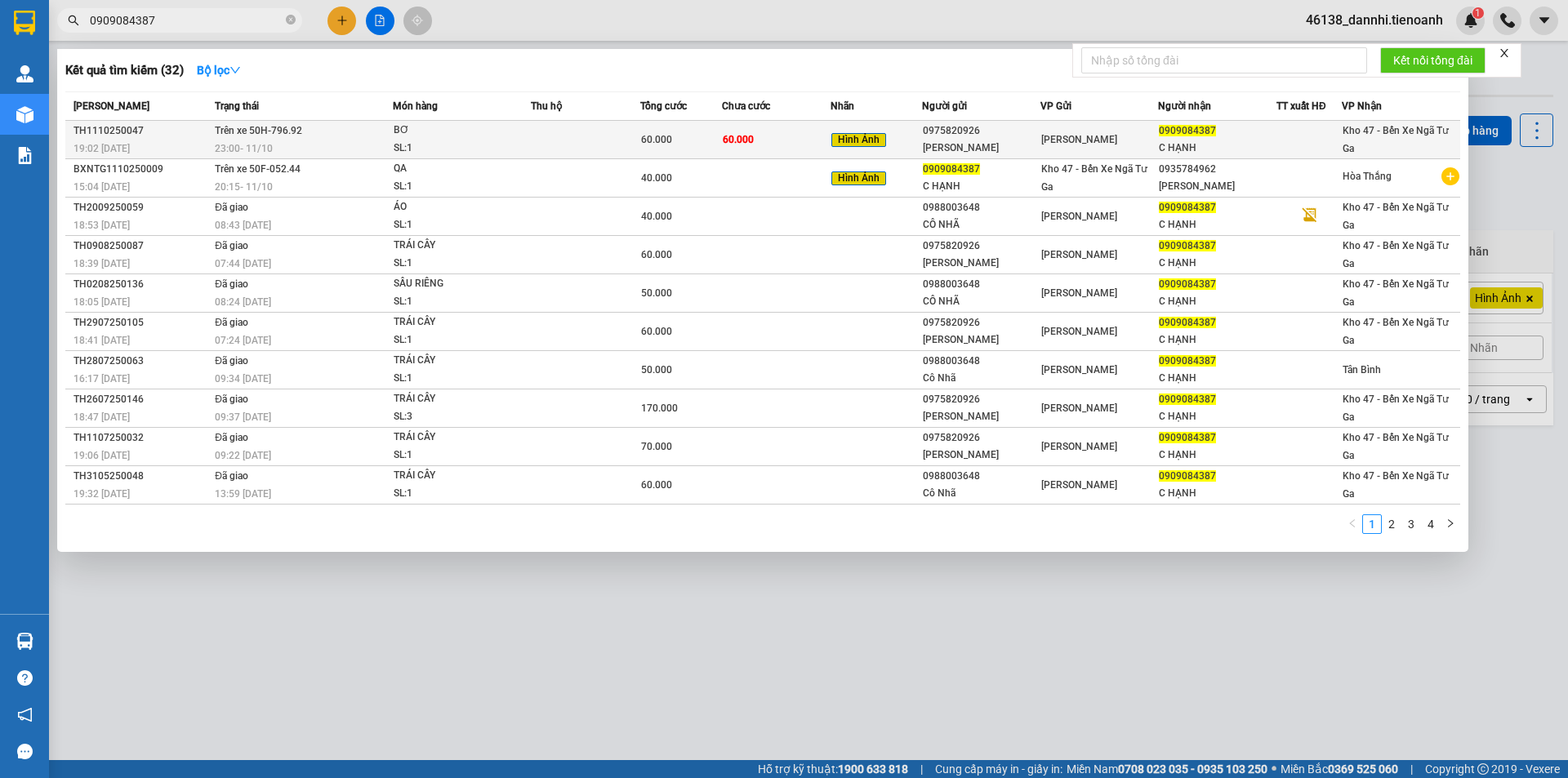
type input "0909084387"
click at [772, 131] on td "60.000" at bounding box center [776, 140] width 109 height 38
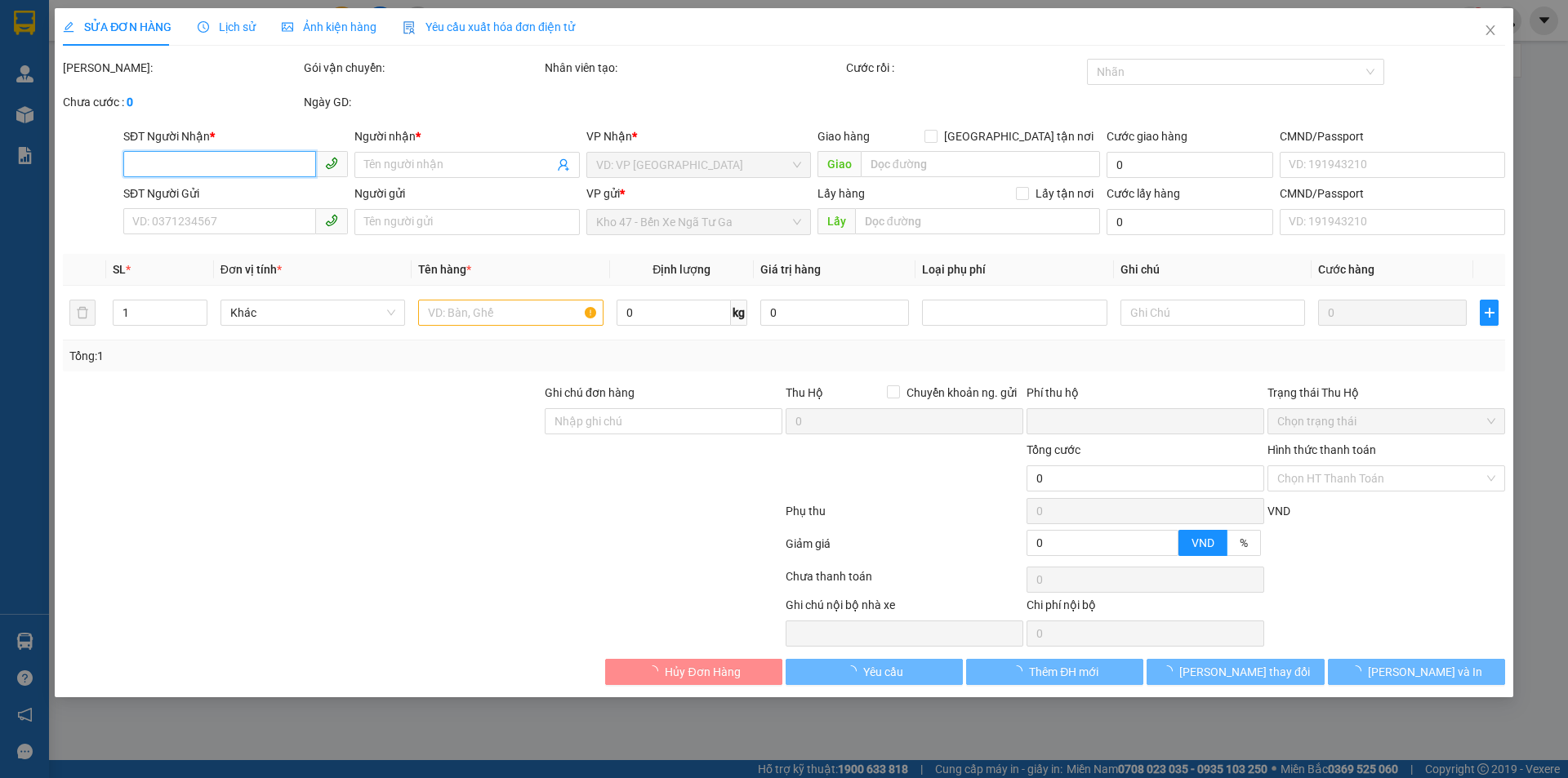
type input "0909084387"
type input "C HẠNH"
type input "0975820926"
type input "[PERSON_NAME]"
type input "0"
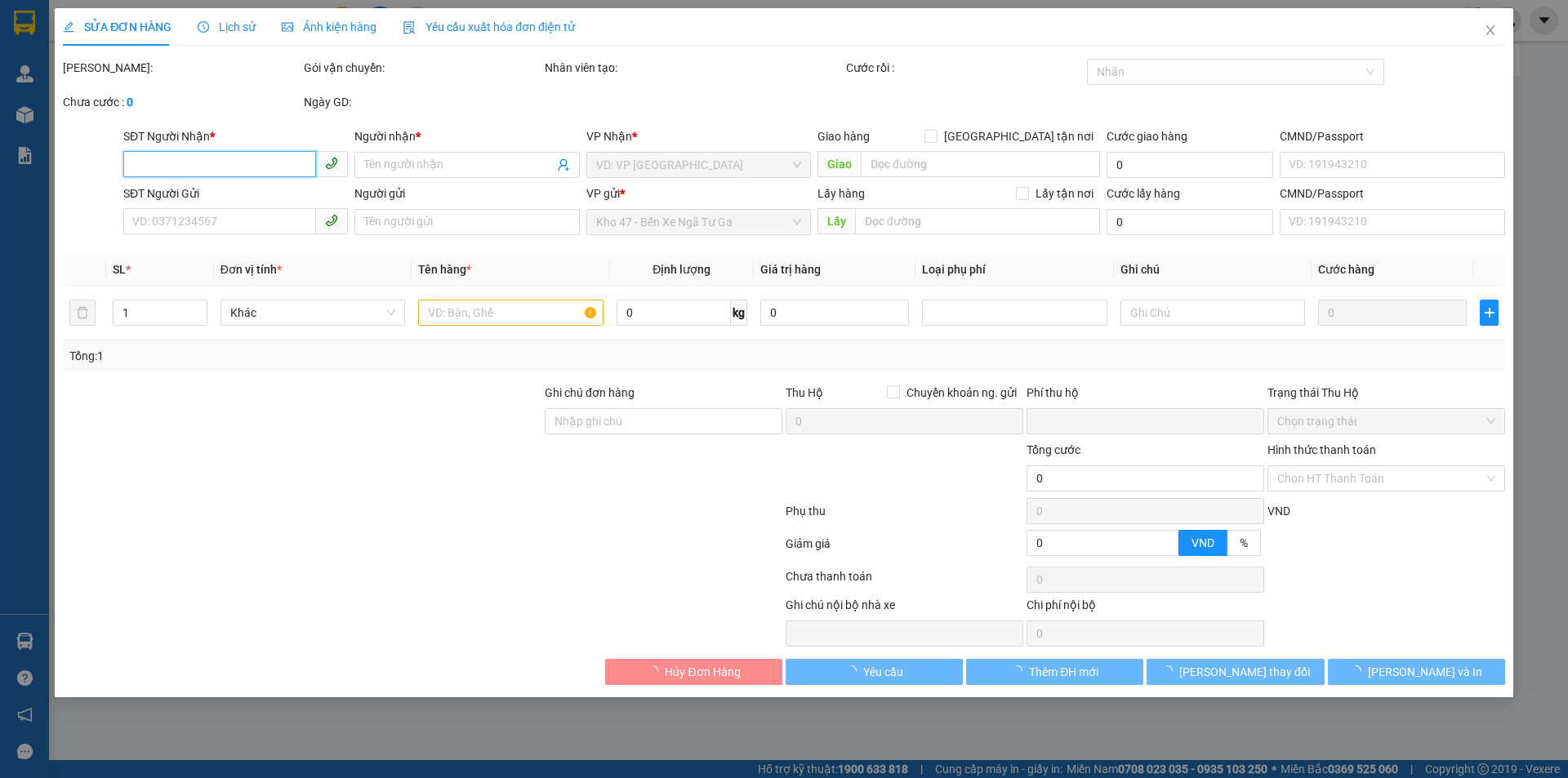
type input "60.000"
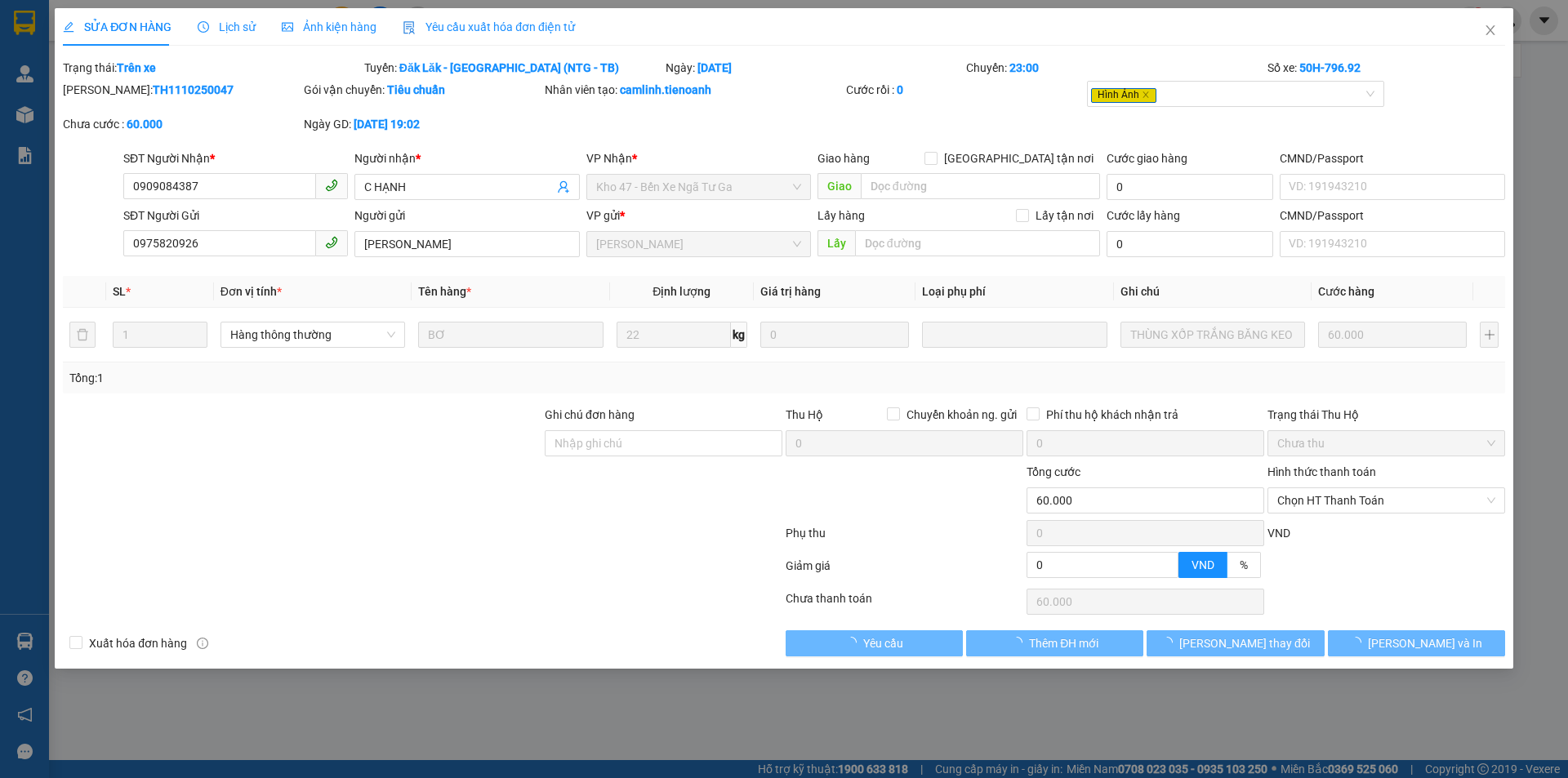
click at [327, 29] on span "Ảnh kiện hàng" at bounding box center [329, 27] width 95 height 13
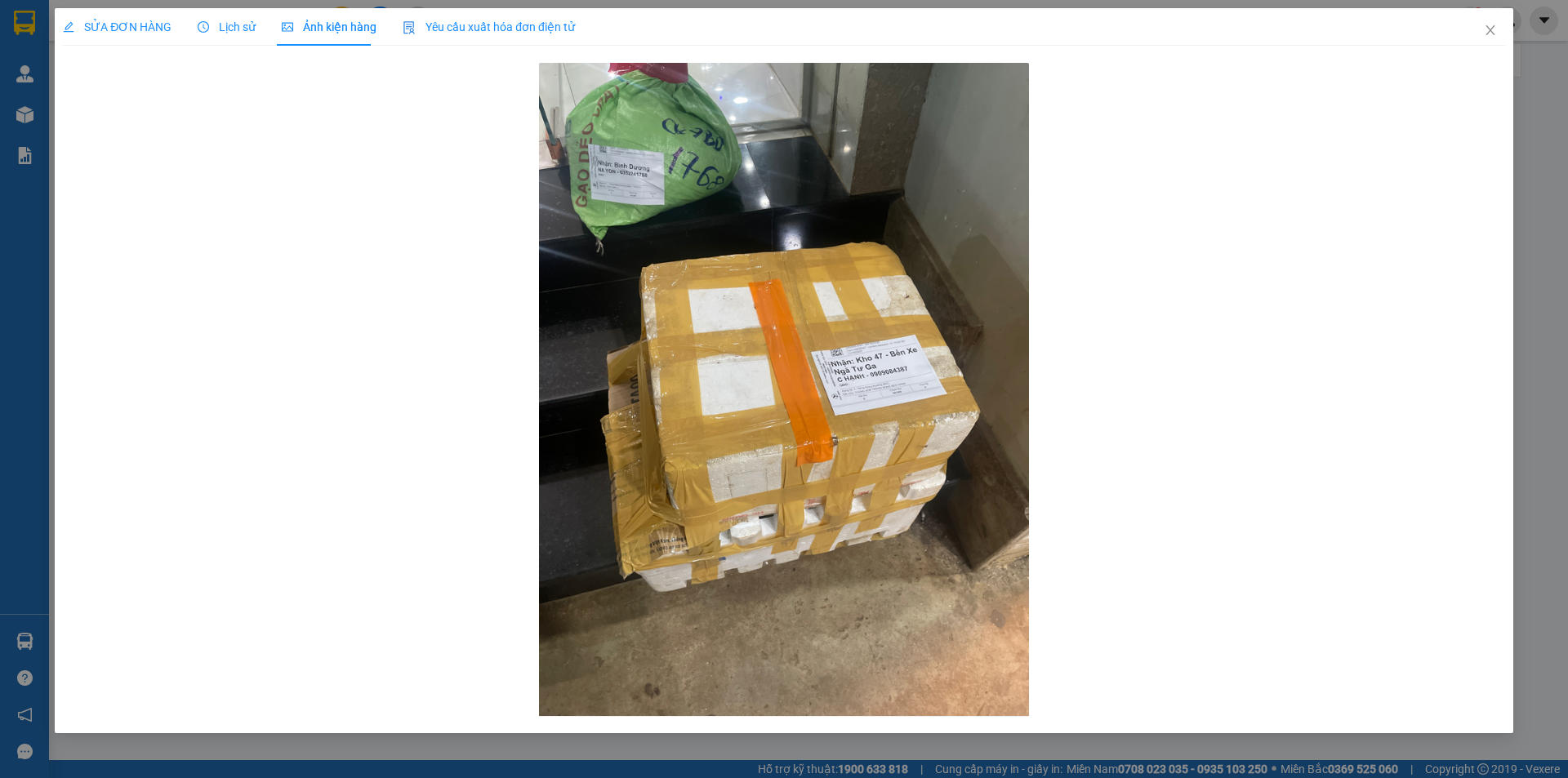
click at [153, 22] on span "SỬA ĐƠN HÀNG" at bounding box center [117, 27] width 108 height 13
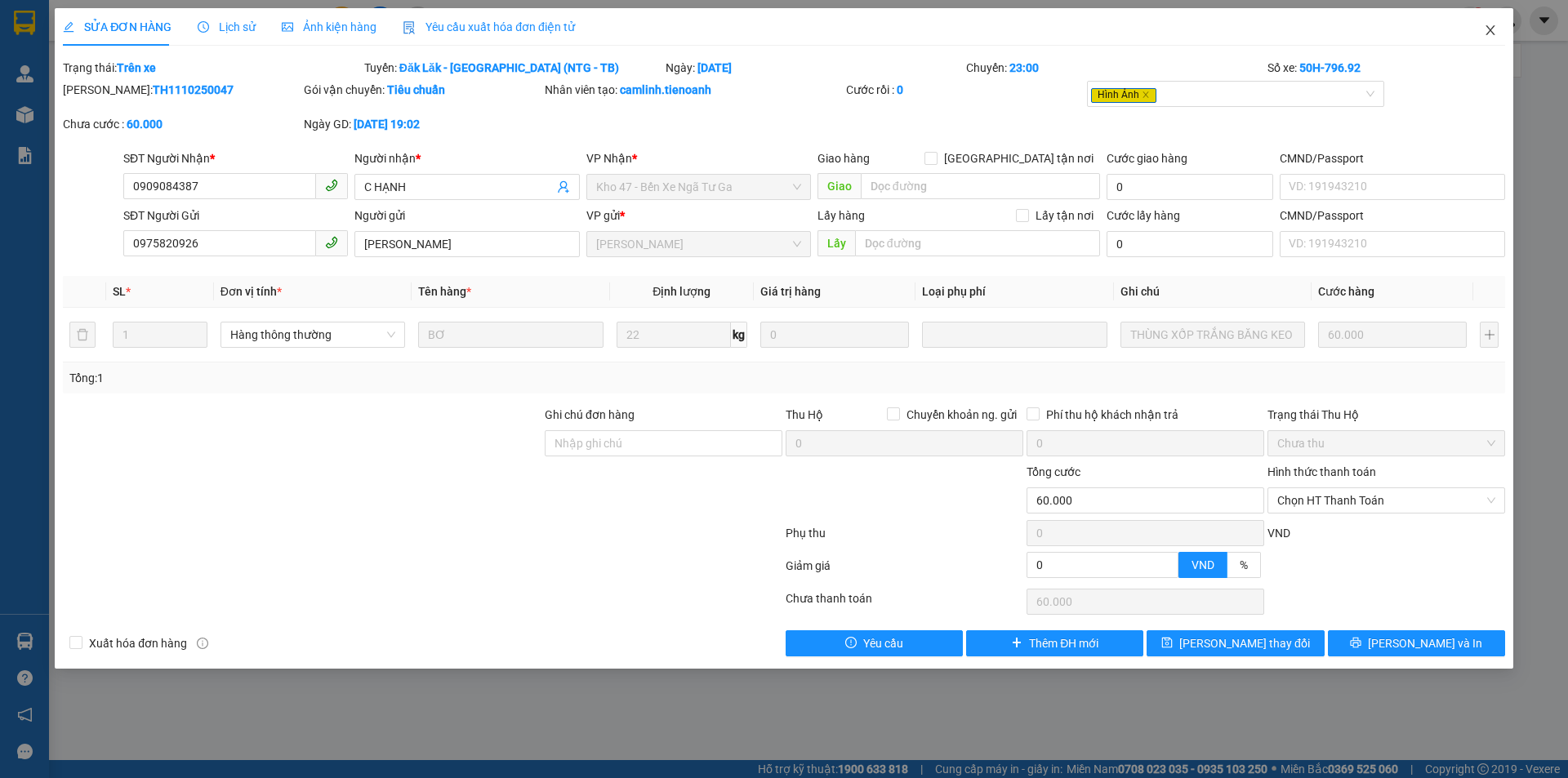
click at [1481, 33] on span "Close" at bounding box center [1490, 31] width 46 height 46
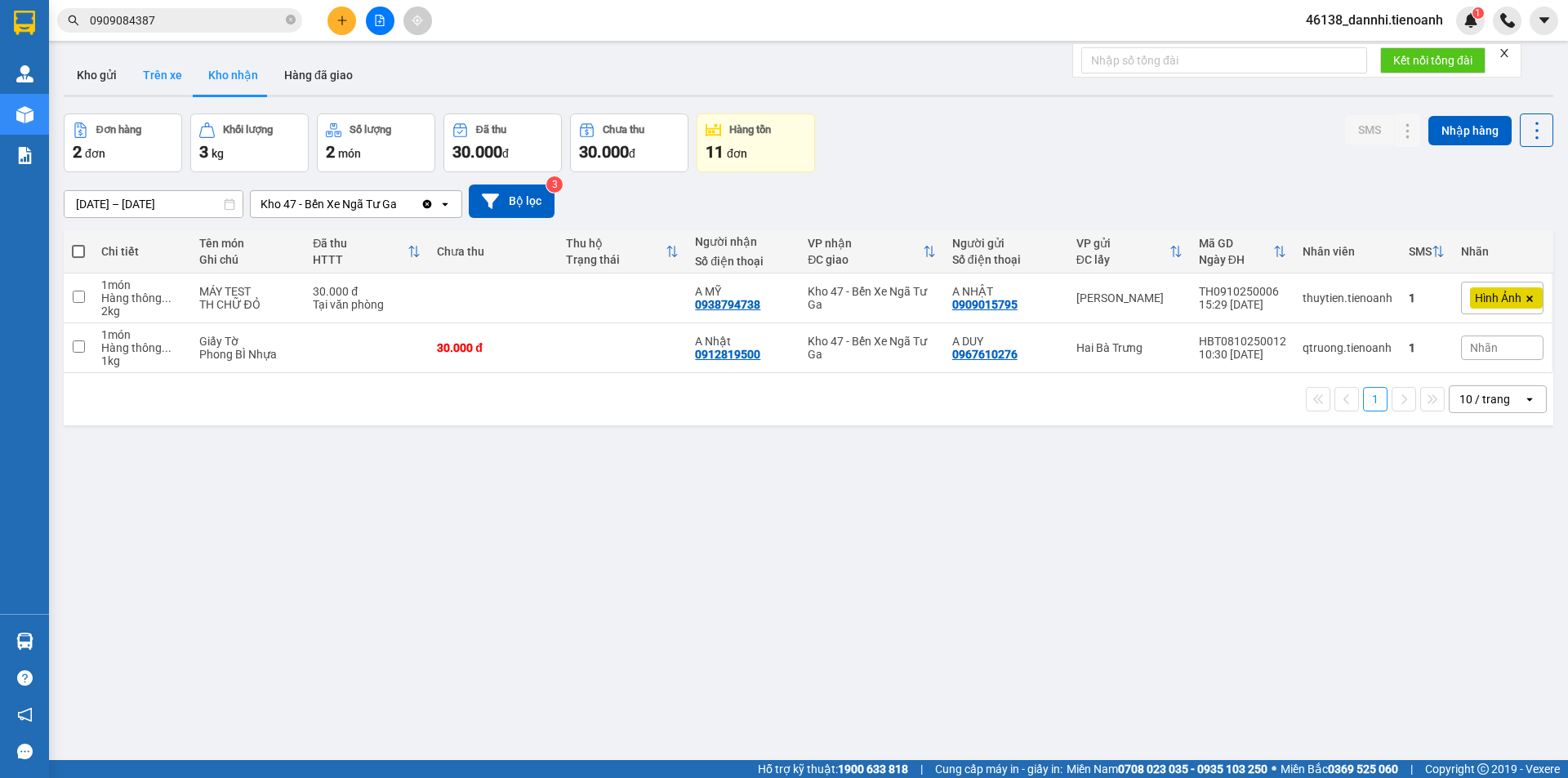
click at [174, 71] on button "Trên xe" at bounding box center [162, 75] width 65 height 39
type input "[DATE] – [DATE]"
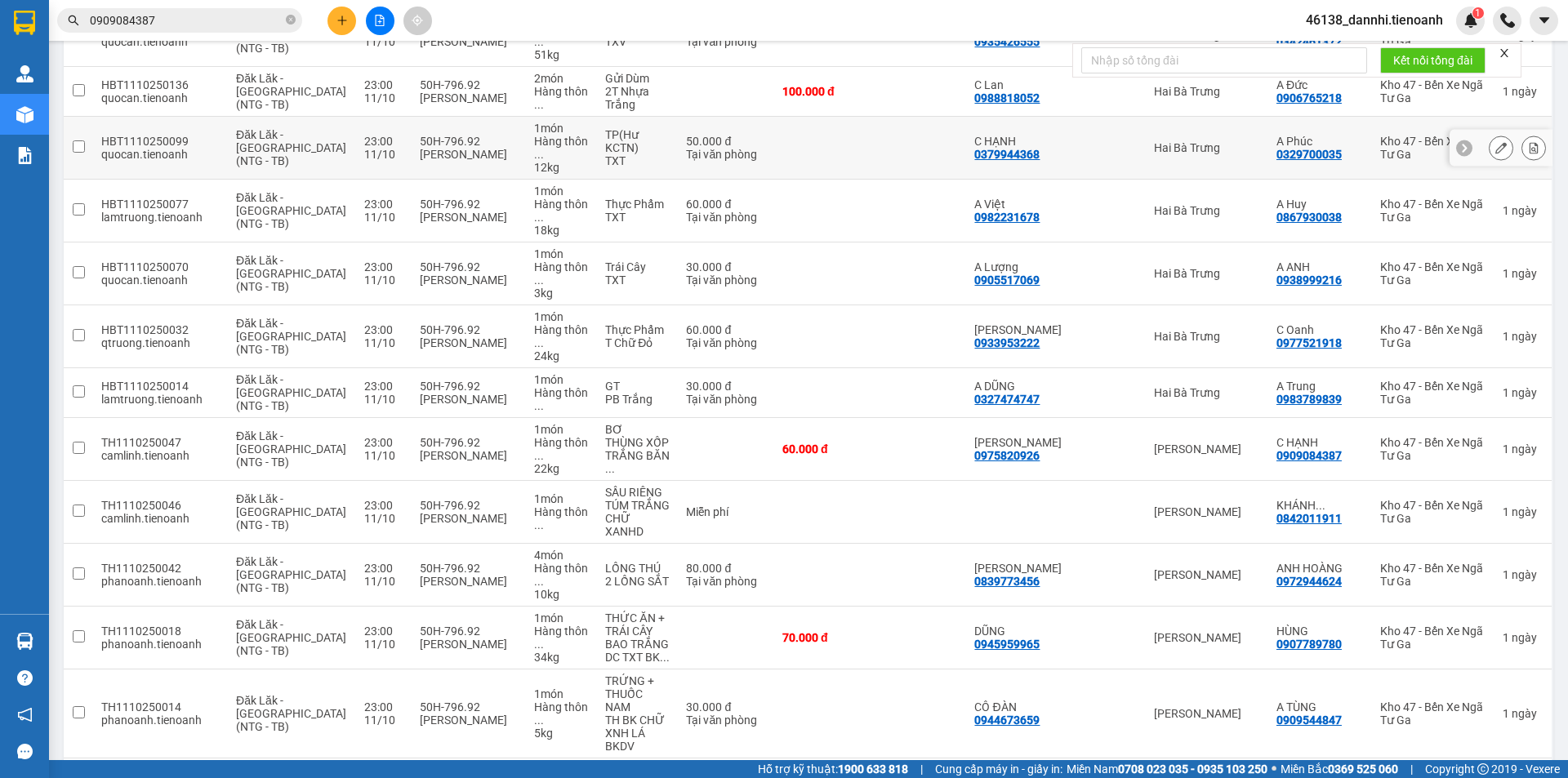
scroll to position [457, 0]
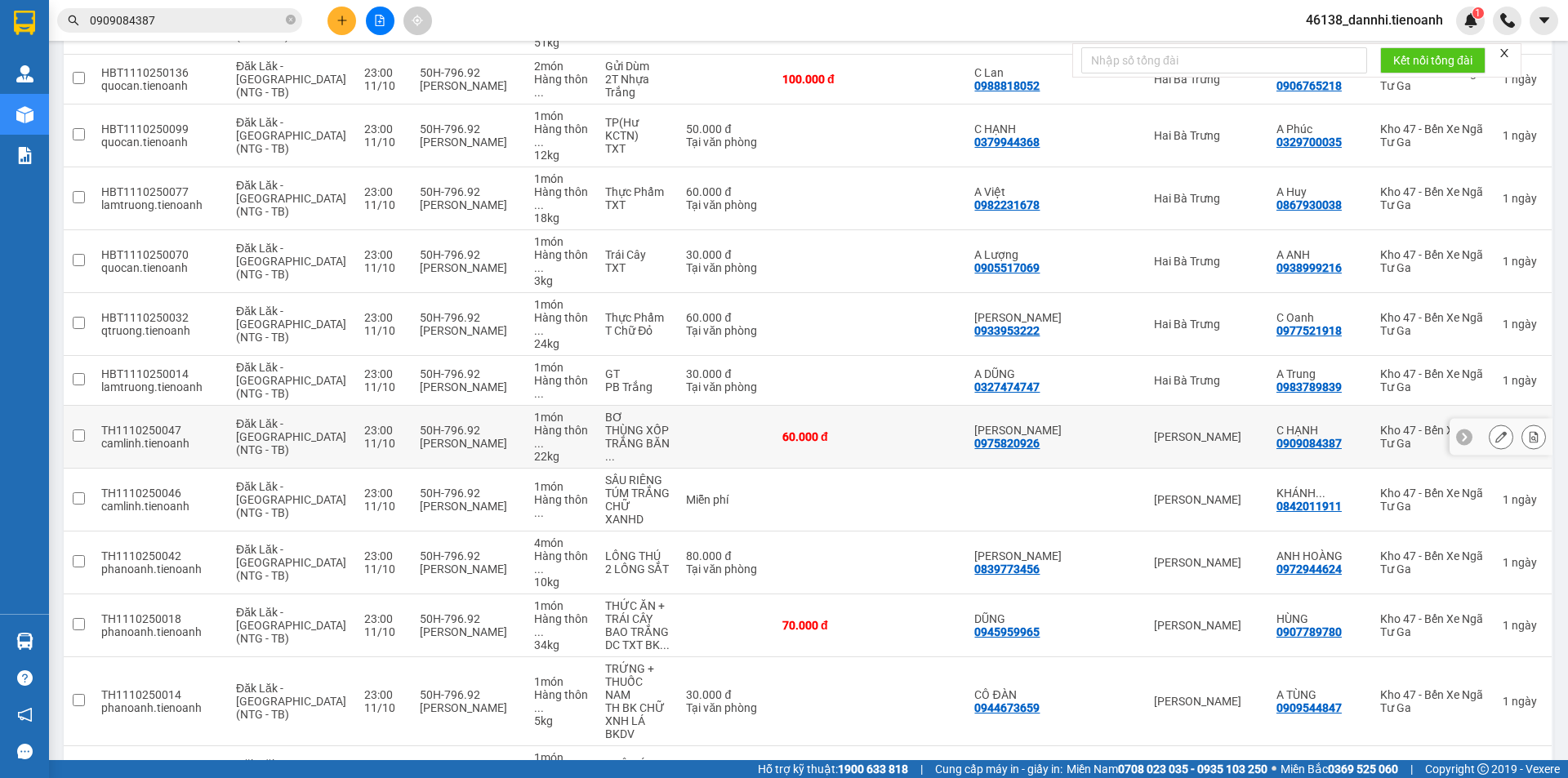
click at [1234, 430] on div "[PERSON_NAME]" at bounding box center [1207, 437] width 107 height 13
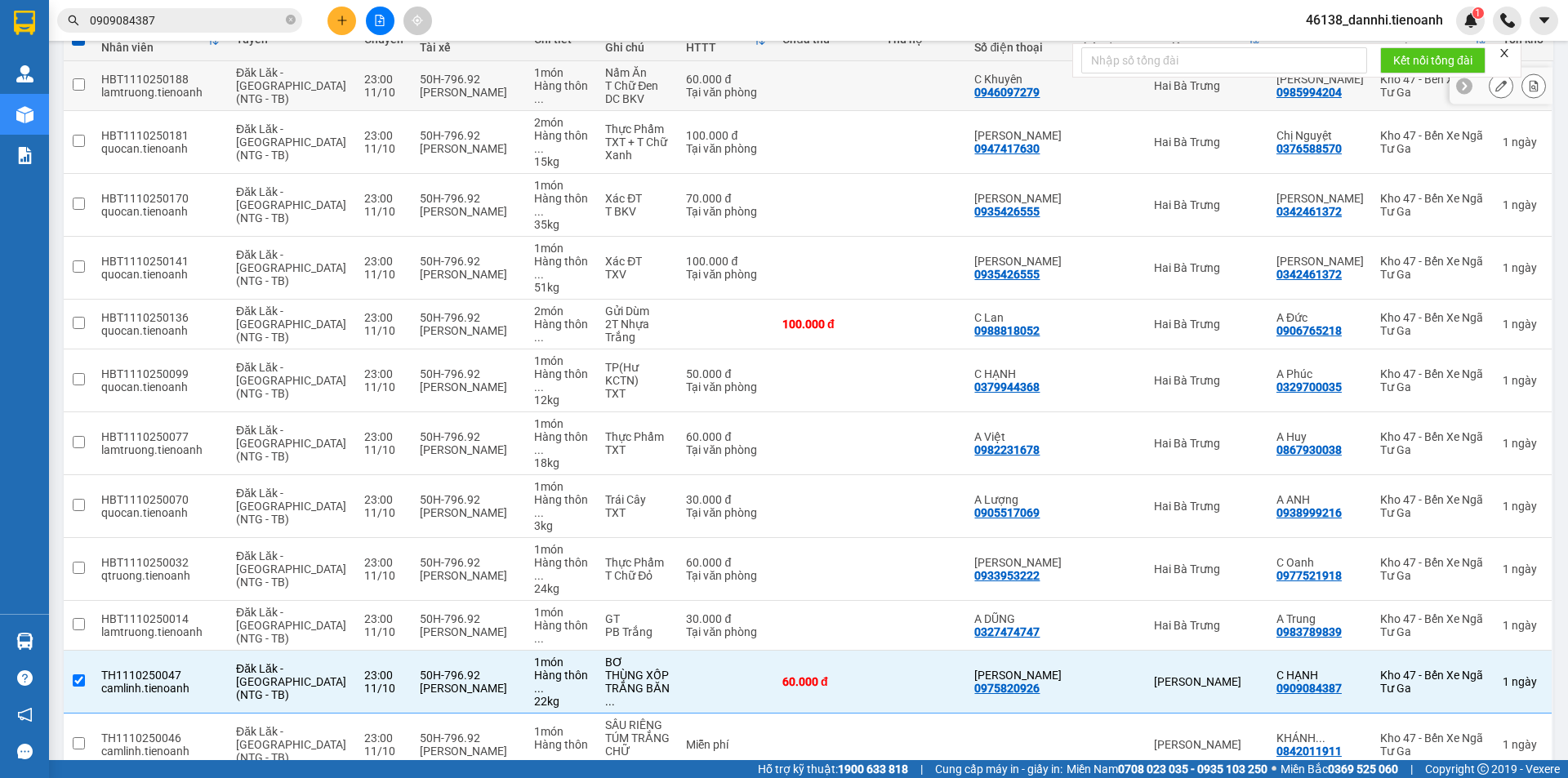
scroll to position [0, 0]
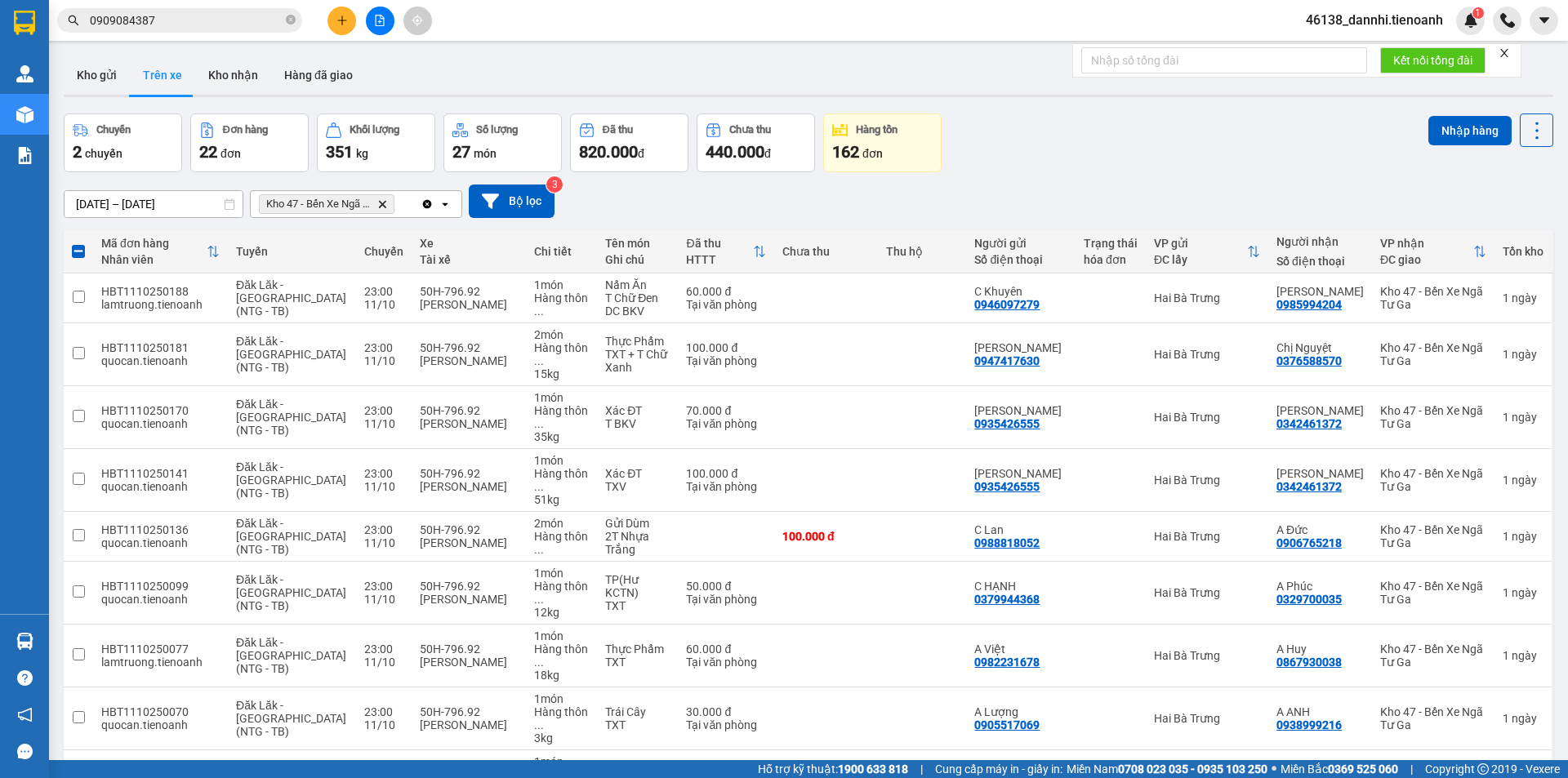
click at [1450, 146] on div "Nhập hàng" at bounding box center [1491, 130] width 125 height 33
click at [1428, 129] on button "Nhập hàng" at bounding box center [1470, 130] width 83 height 29
checkbox input "false"
click at [229, 87] on button "Kho nhận" at bounding box center [232, 75] width 76 height 39
type input "[DATE] – [DATE]"
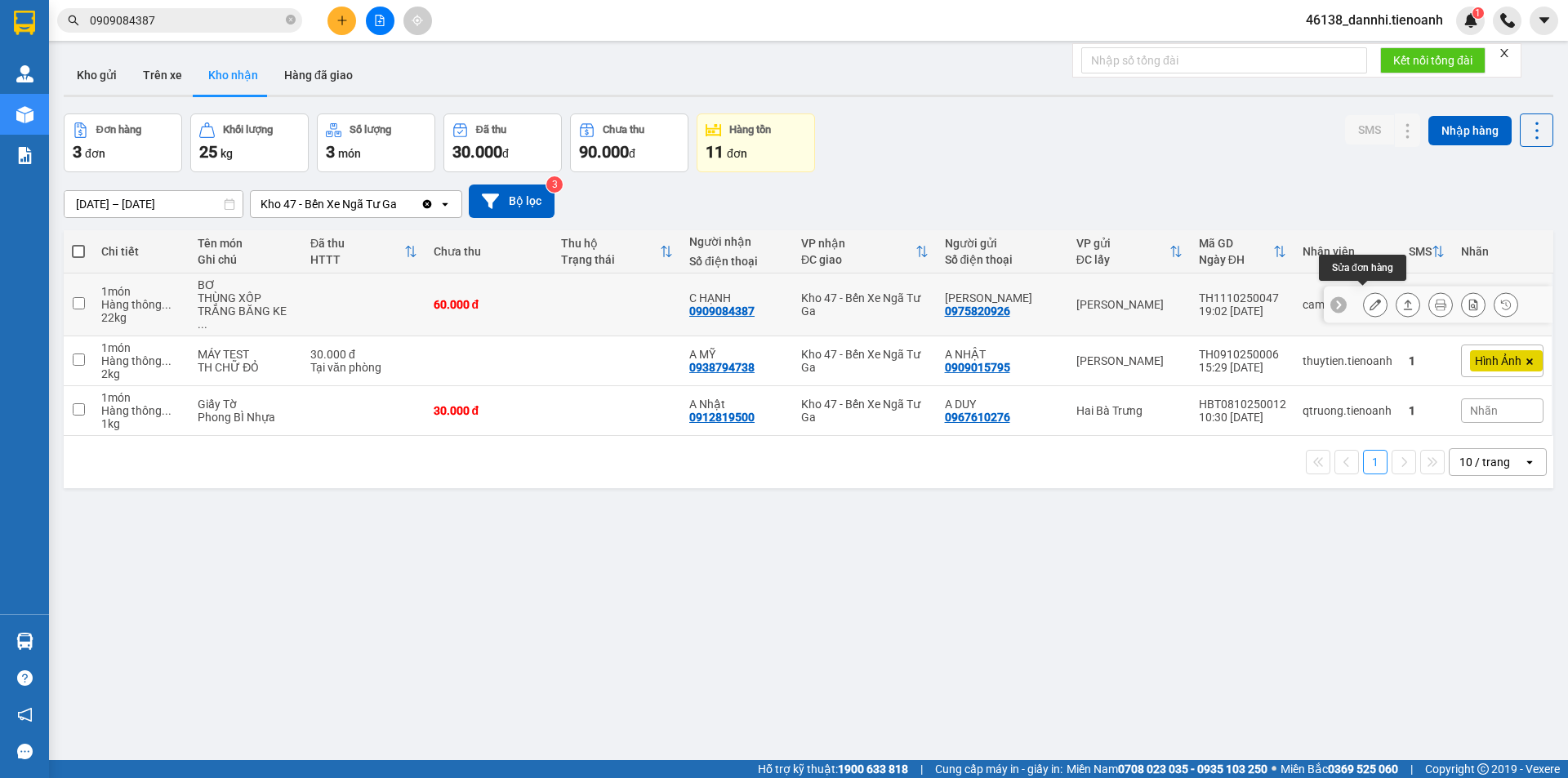
click at [1363, 302] on button at bounding box center [1374, 305] width 22 height 28
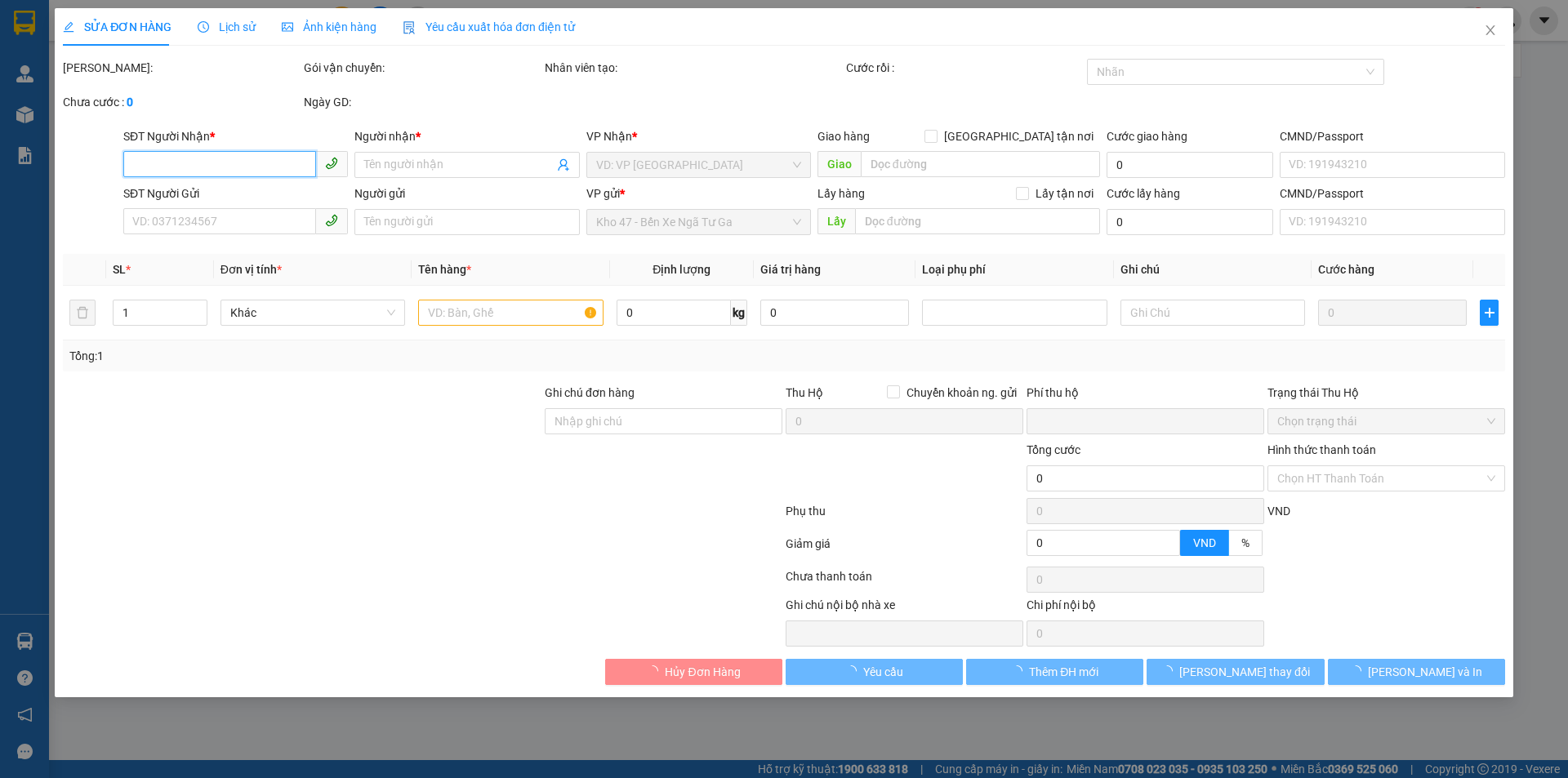
type input "0909084387"
type input "C HẠNH"
type input "0975820926"
type input "[PERSON_NAME]"
type input "0"
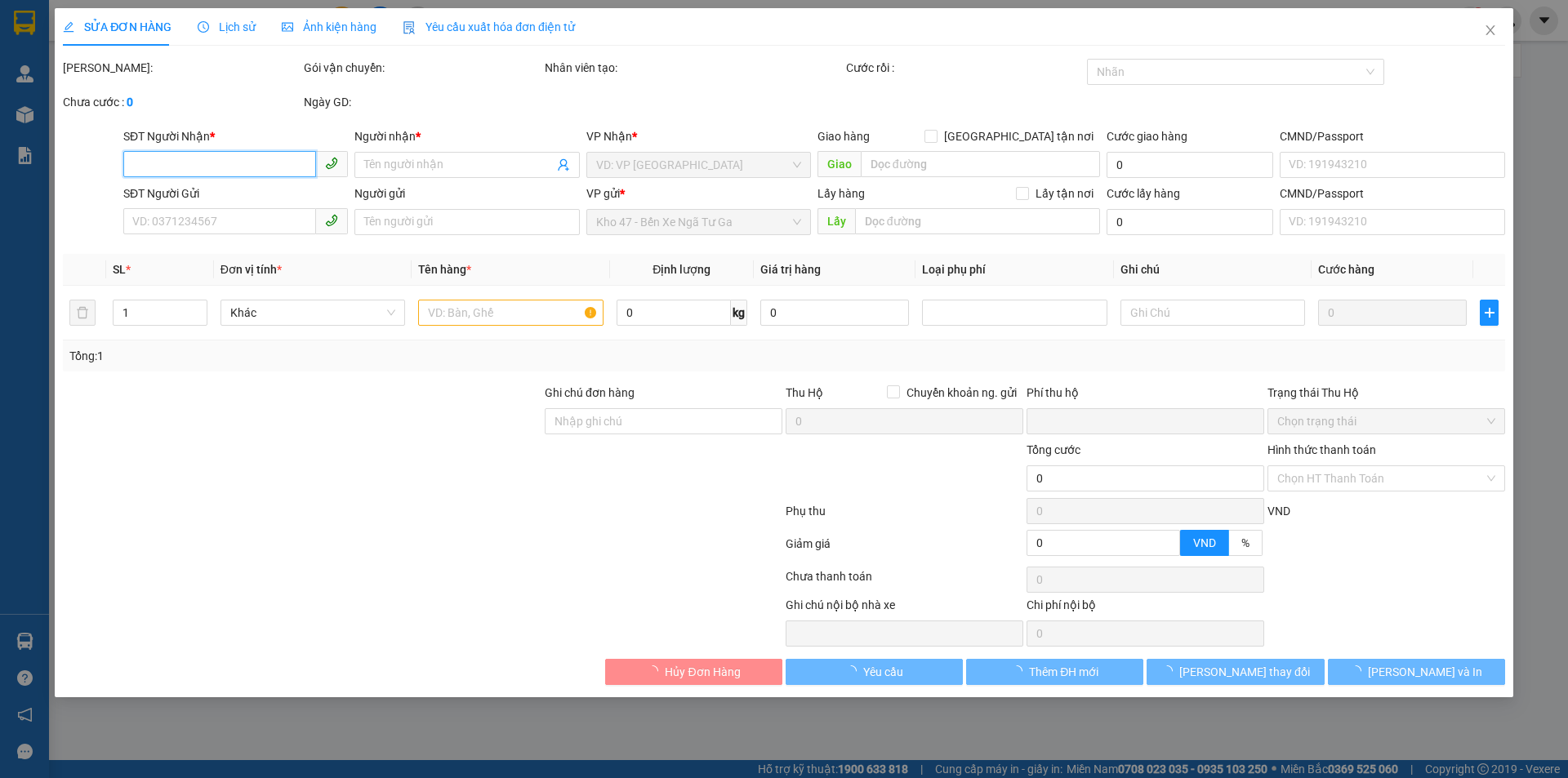
type input "60.000"
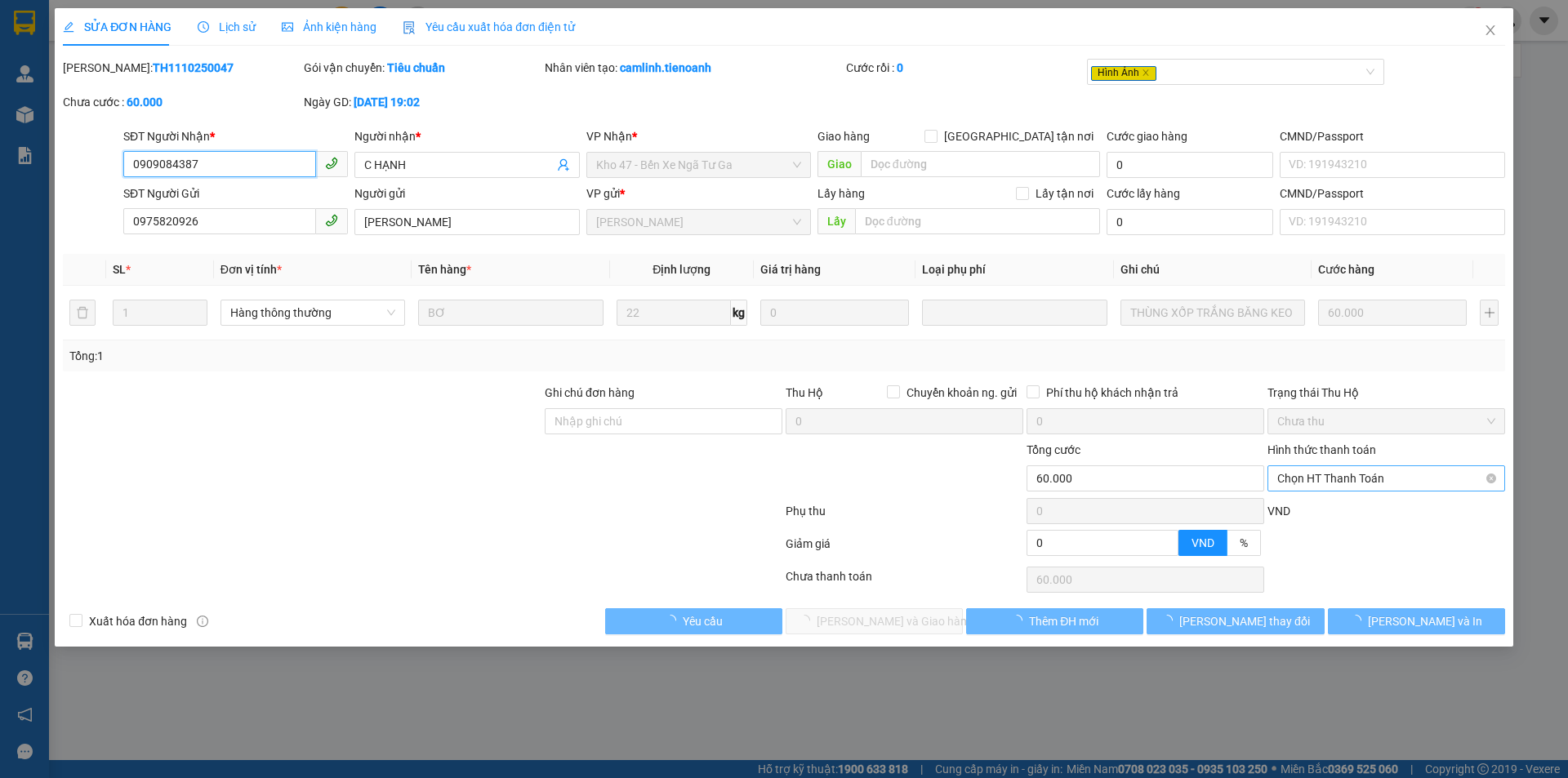
click at [1344, 478] on span "Chọn HT Thanh Toán" at bounding box center [1386, 478] width 218 height 24
click at [1303, 500] on div "Tại văn phòng" at bounding box center [1386, 510] width 237 height 26
type input "0"
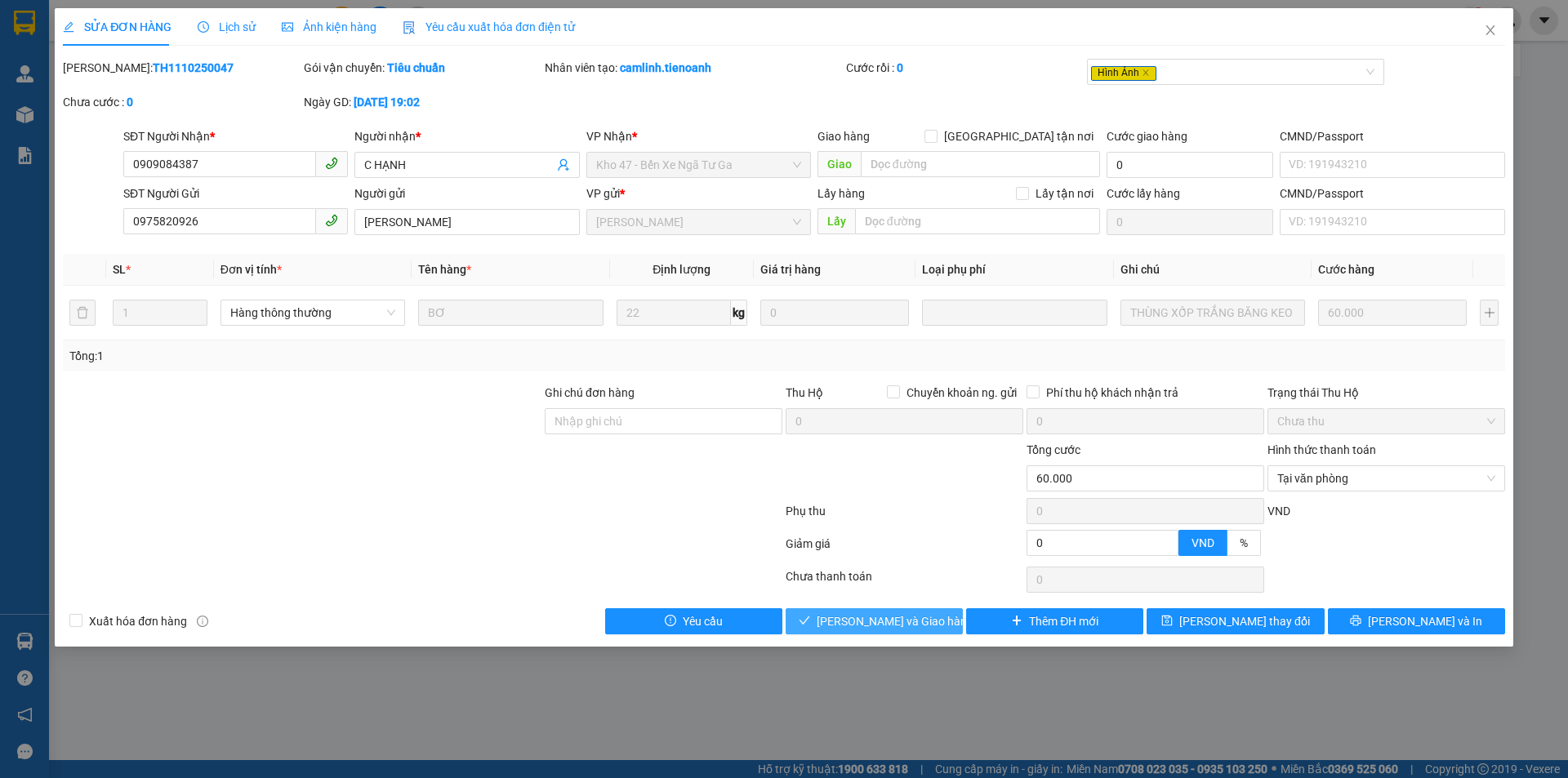
click at [856, 617] on span "[PERSON_NAME] và Giao hàng" at bounding box center [895, 622] width 156 height 18
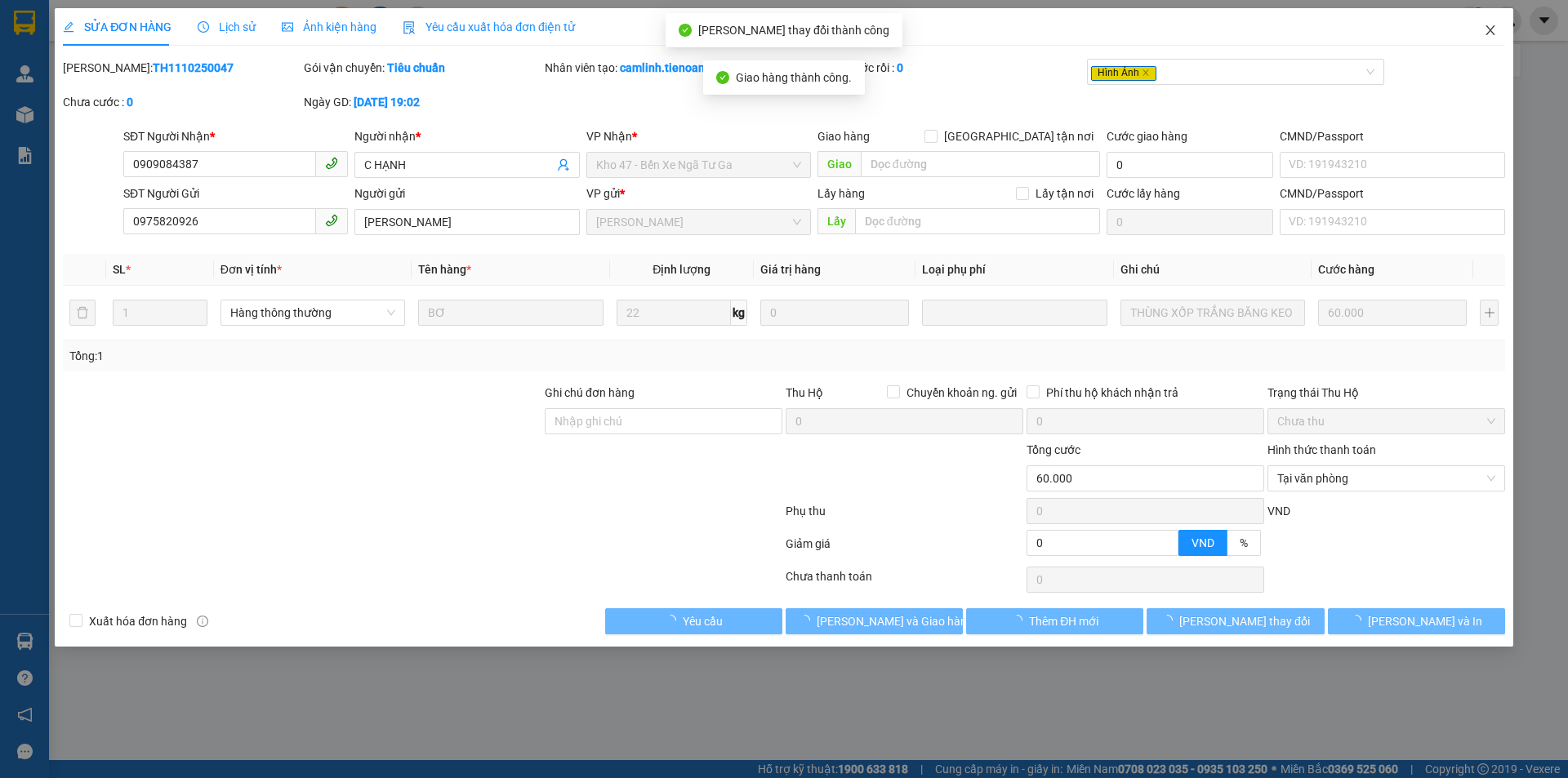
click at [1489, 32] on icon "close" at bounding box center [1489, 30] width 9 height 10
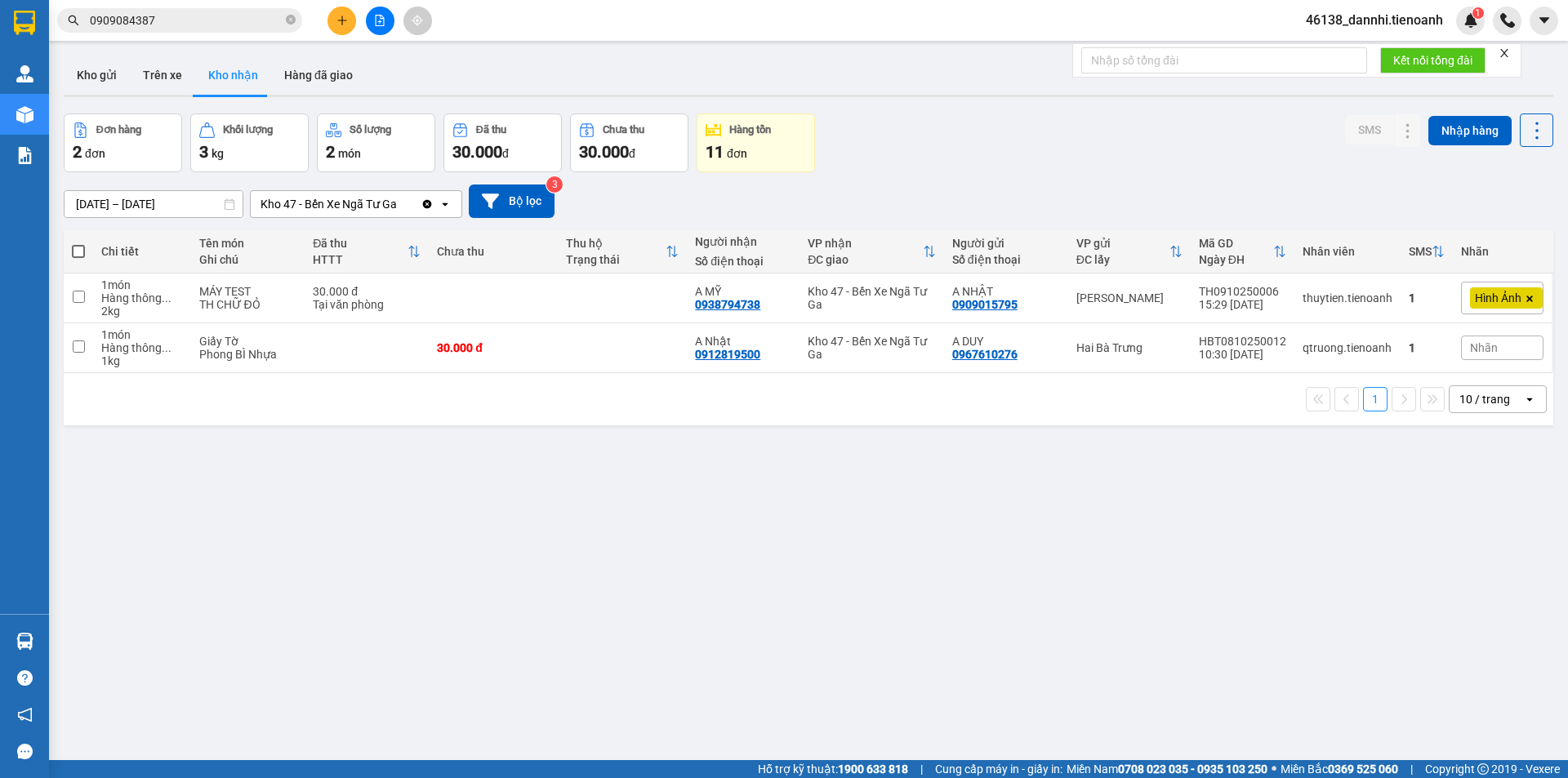
click at [239, 12] on input "0909084387" at bounding box center [186, 21] width 193 height 18
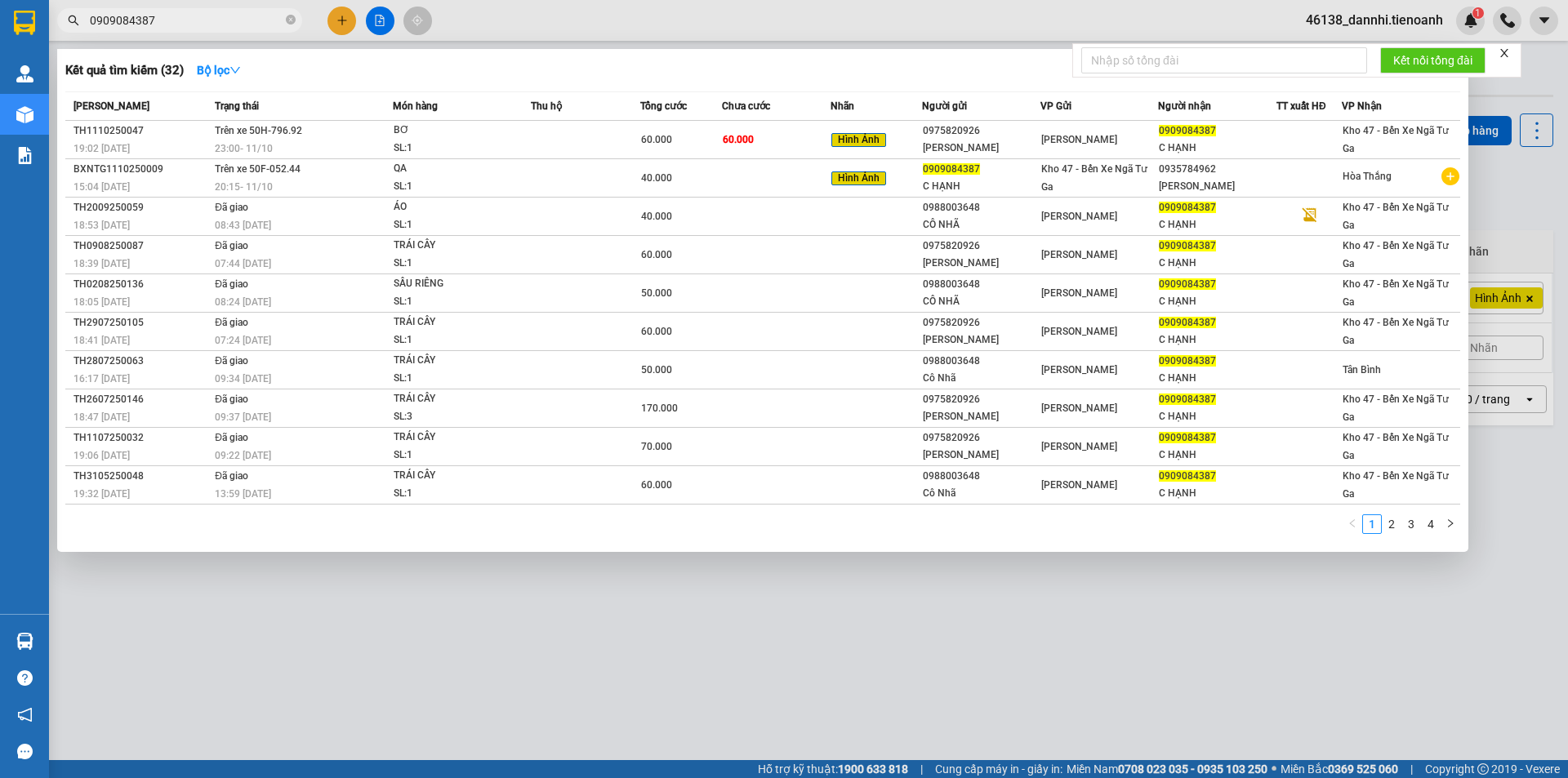
click at [246, 18] on input "0909084387" at bounding box center [186, 21] width 193 height 18
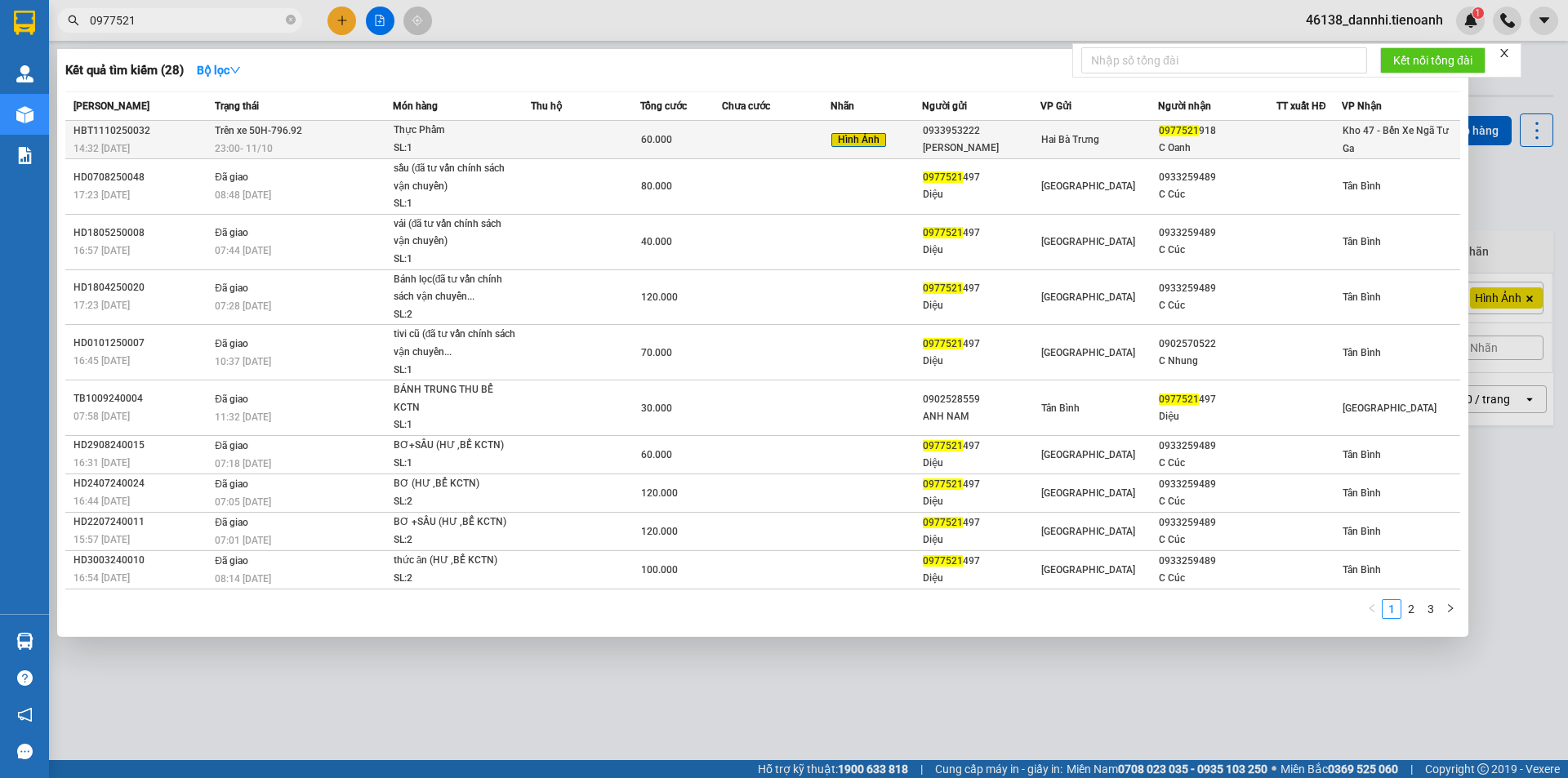
click at [519, 137] on span "Thực Phẩm SL: 1" at bounding box center [462, 139] width 136 height 35
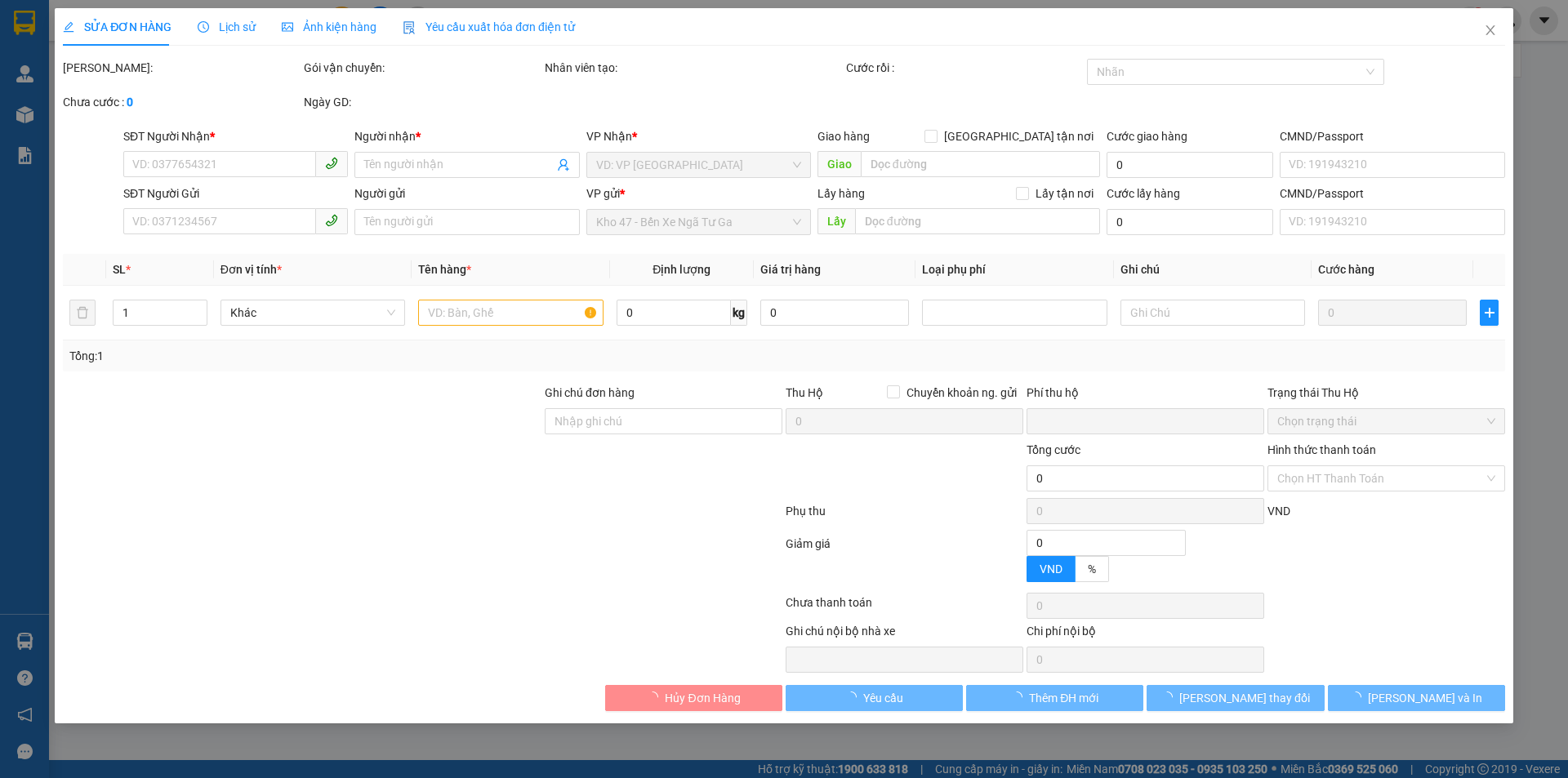
click at [345, 25] on span "Ảnh kiện hàng" at bounding box center [329, 27] width 95 height 13
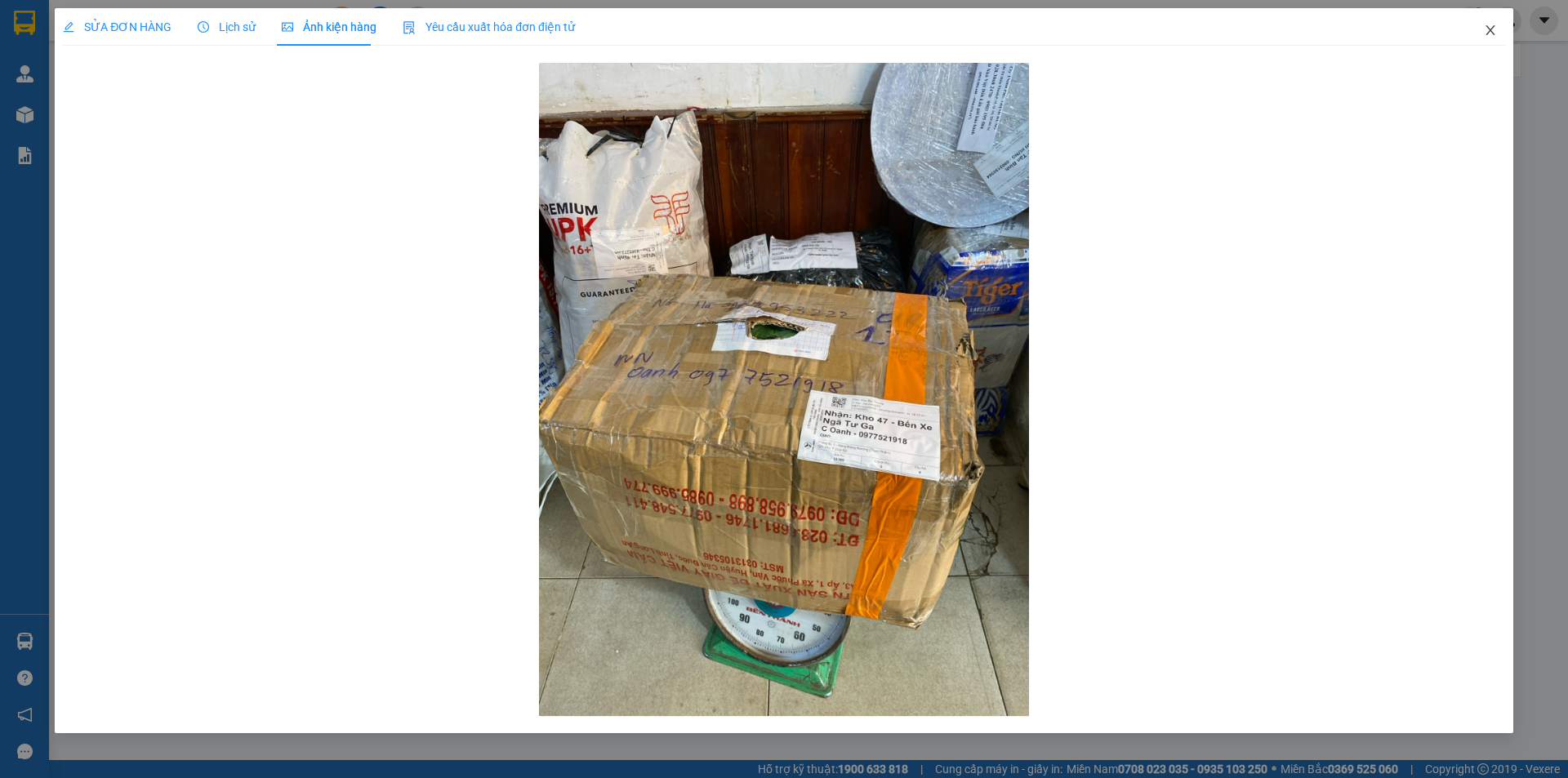
click at [1491, 32] on icon "close" at bounding box center [1489, 30] width 9 height 10
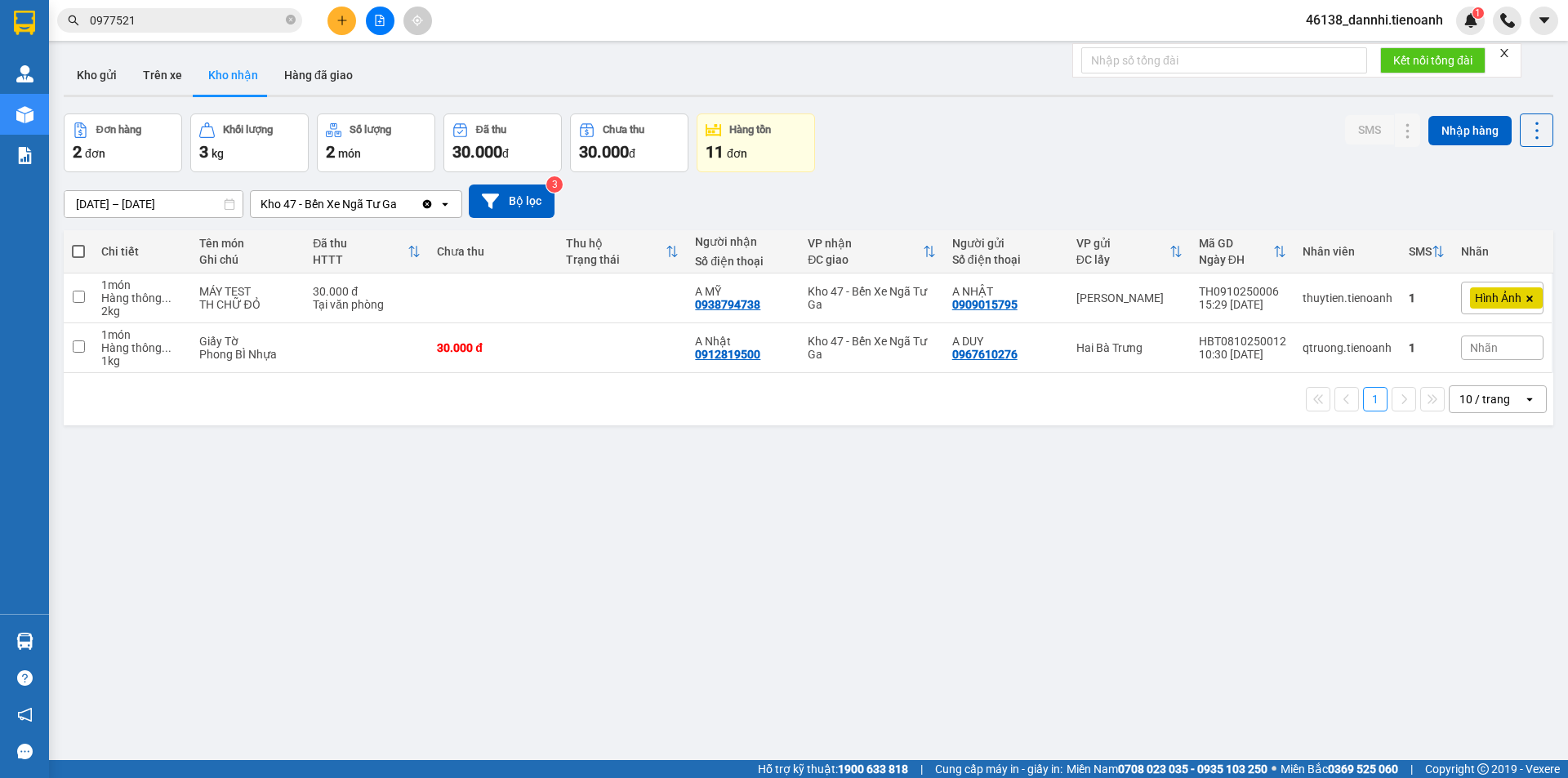
click at [181, 23] on input "0977521" at bounding box center [186, 21] width 193 height 18
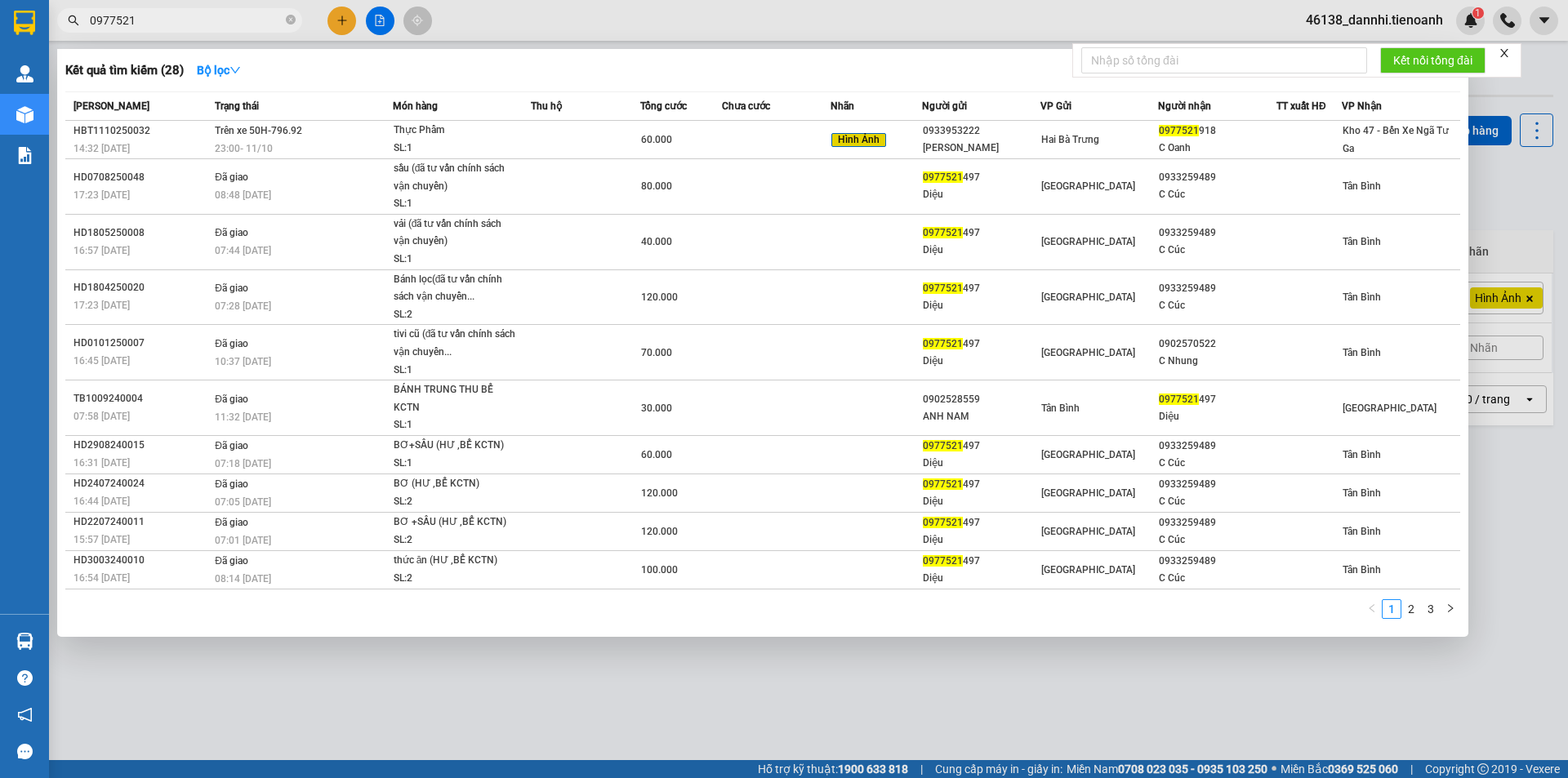
click at [181, 23] on input "0977521" at bounding box center [186, 21] width 193 height 18
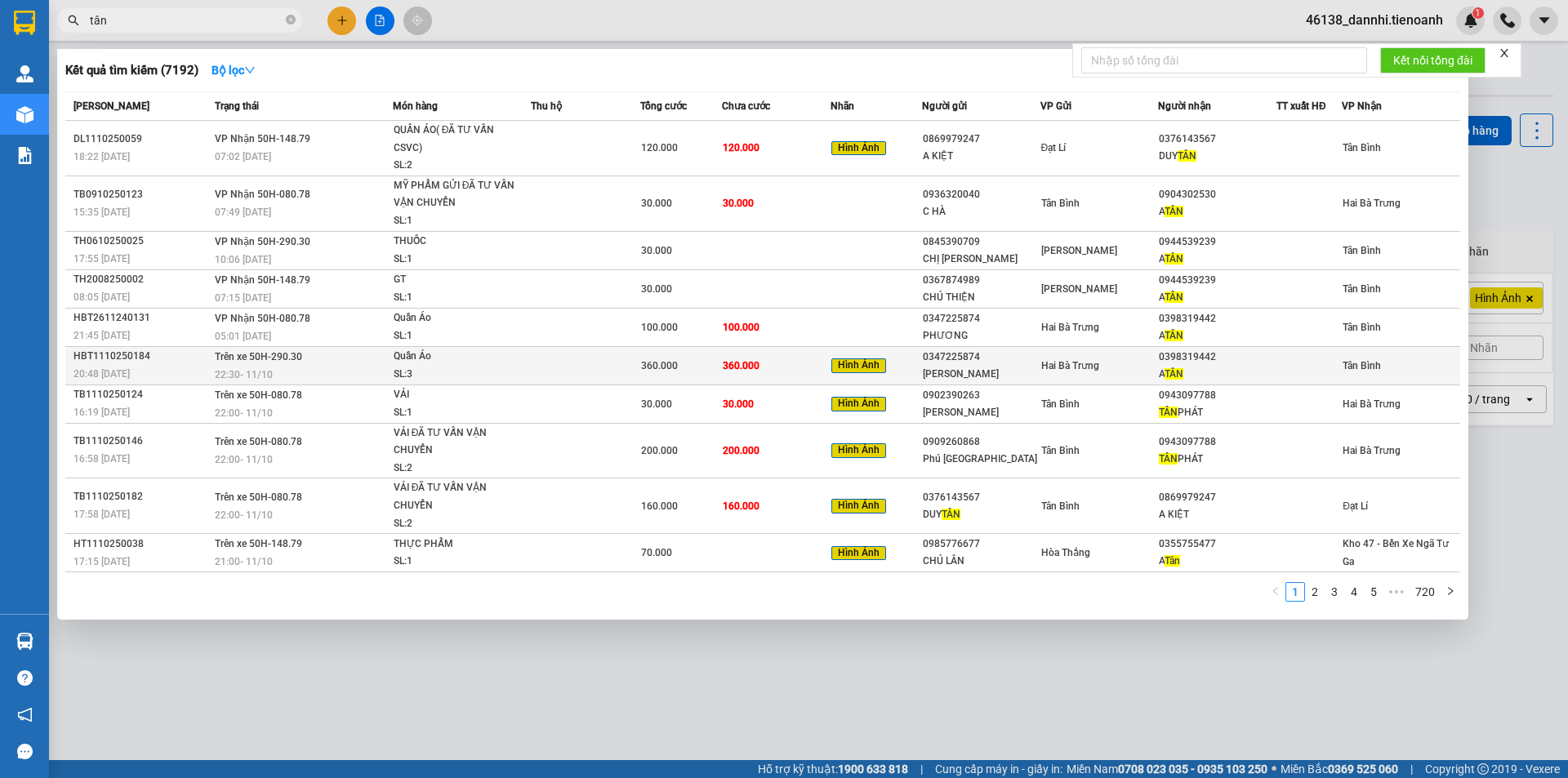
type input "tân"
click at [363, 370] on div "22:30 [DATE]" at bounding box center [303, 374] width 177 height 18
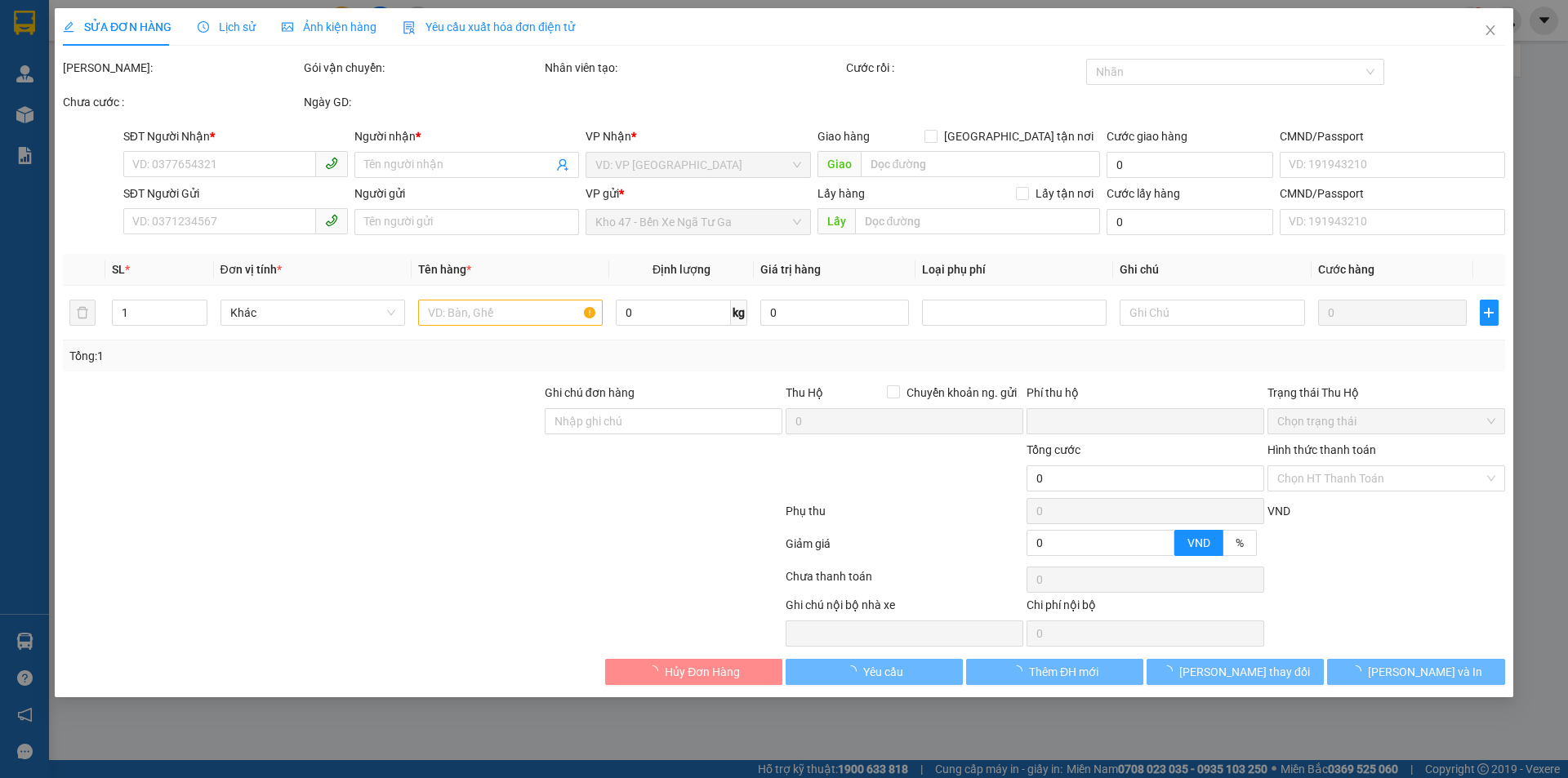
type input "0398319442"
type input "A TÂN"
type input "0347225874"
type input "[PERSON_NAME]"
type input "0"
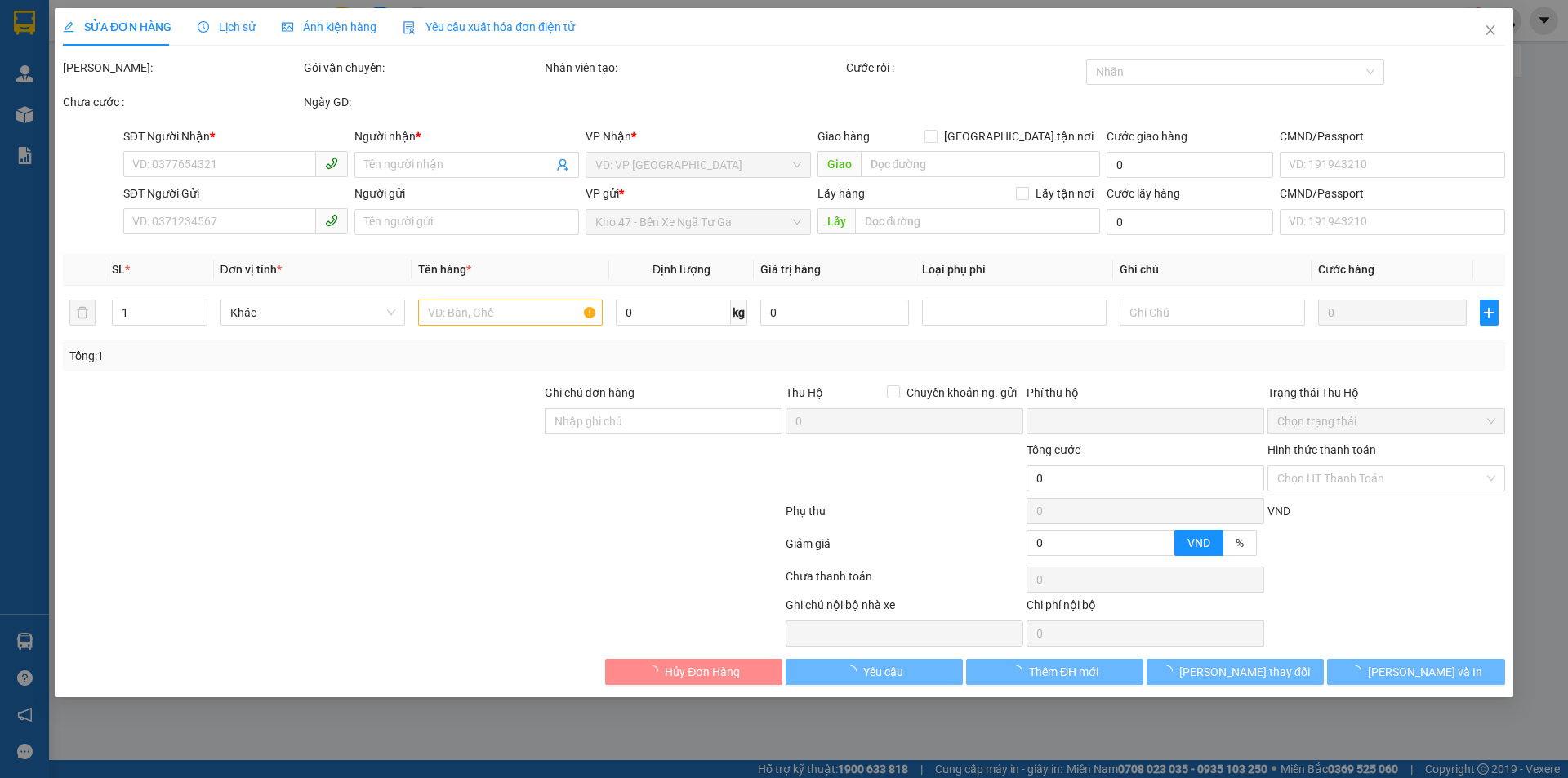
type input "360.000"
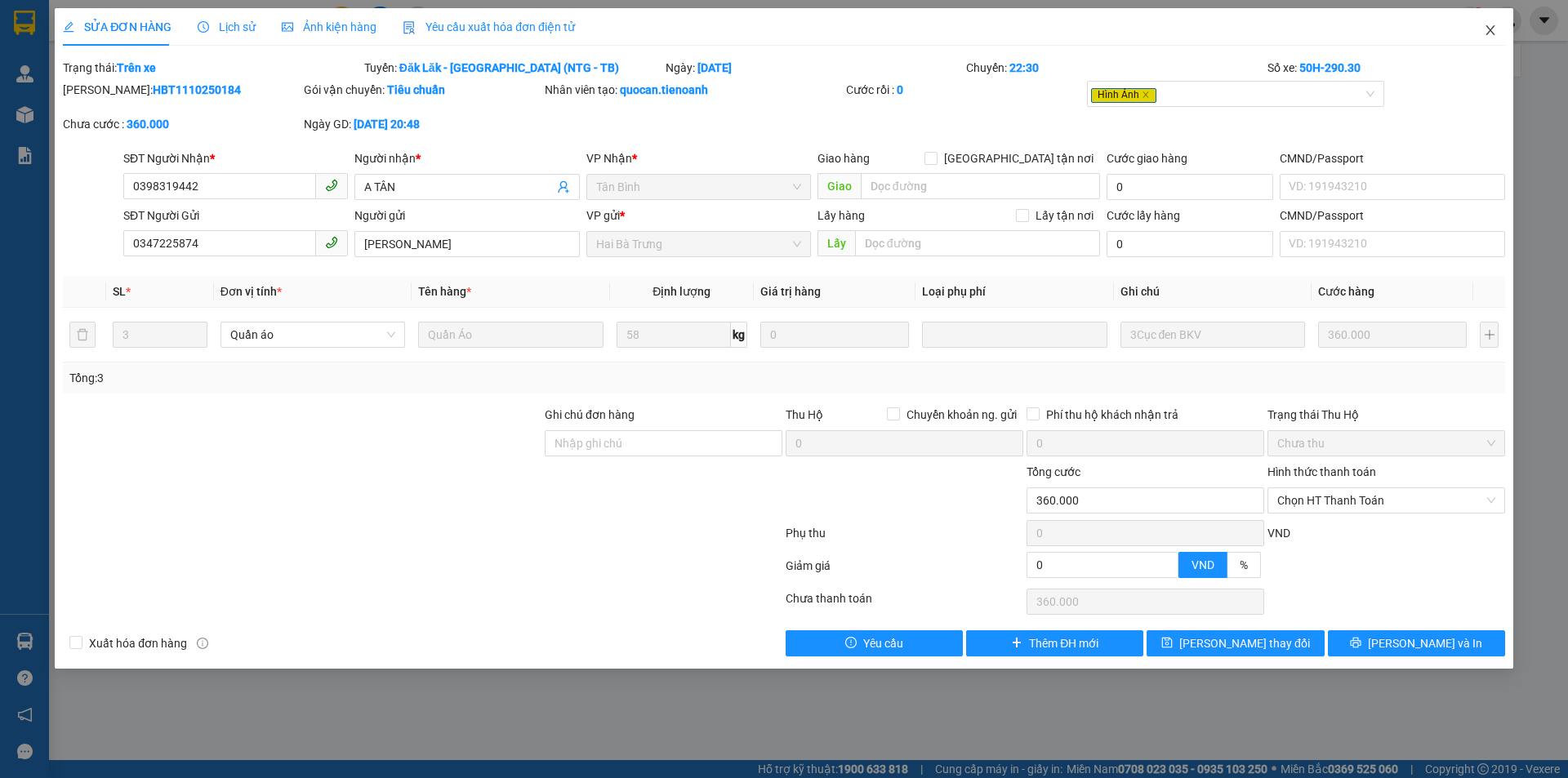
click at [1479, 32] on span "Close" at bounding box center [1490, 31] width 46 height 46
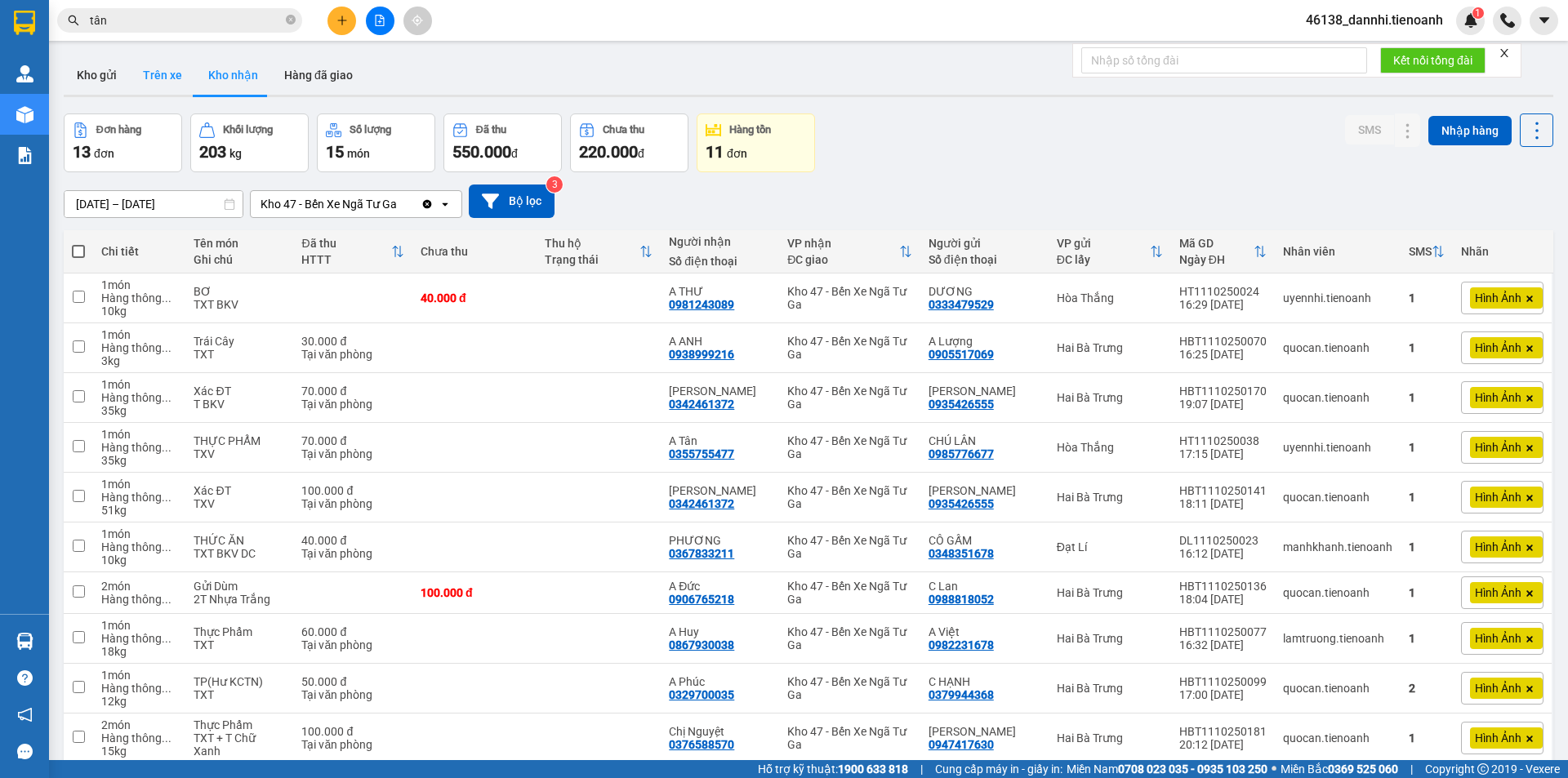
click at [179, 71] on button "Trên xe" at bounding box center [162, 75] width 65 height 39
type input "[DATE] – [DATE]"
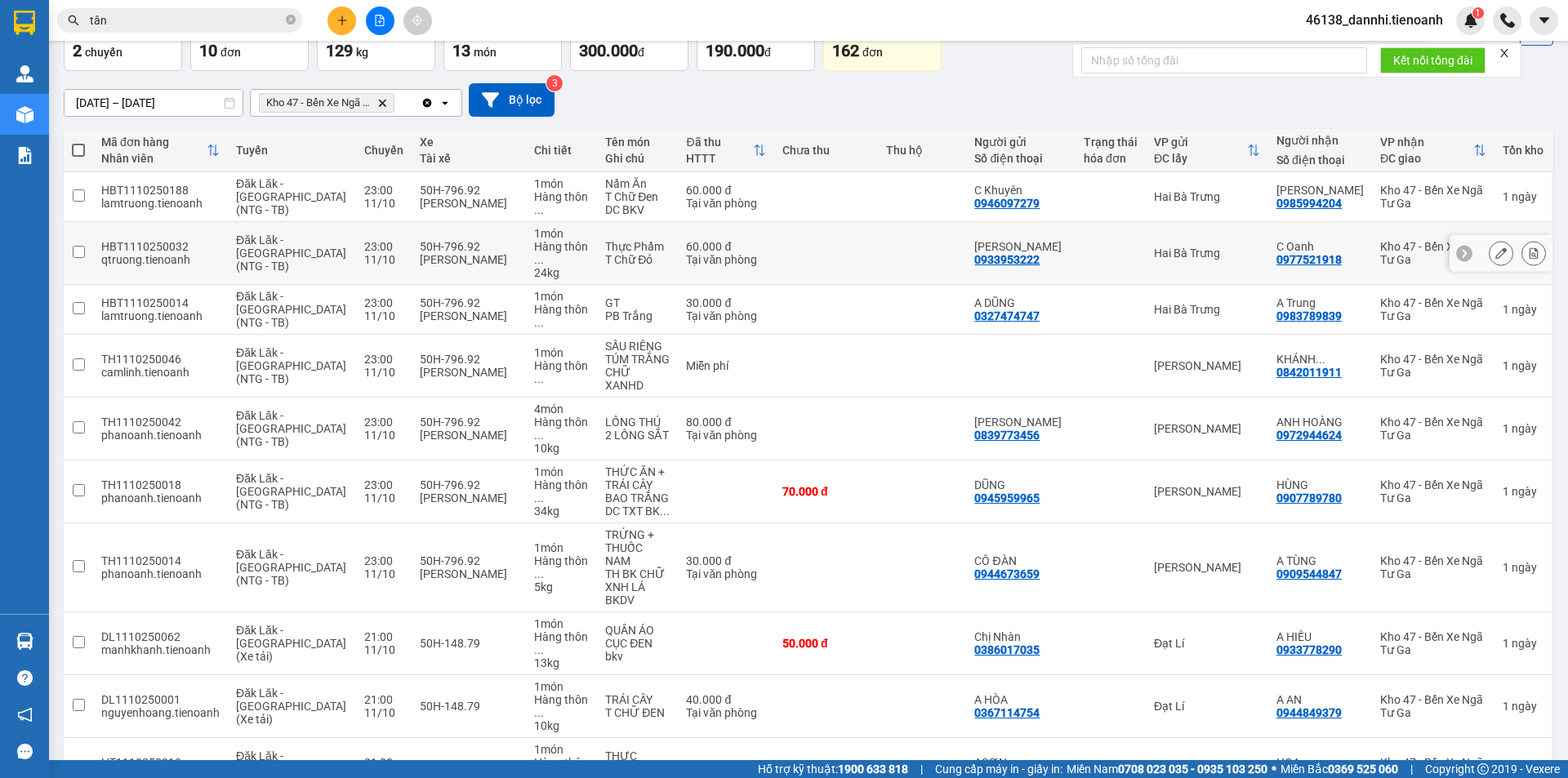
scroll to position [105, 0]
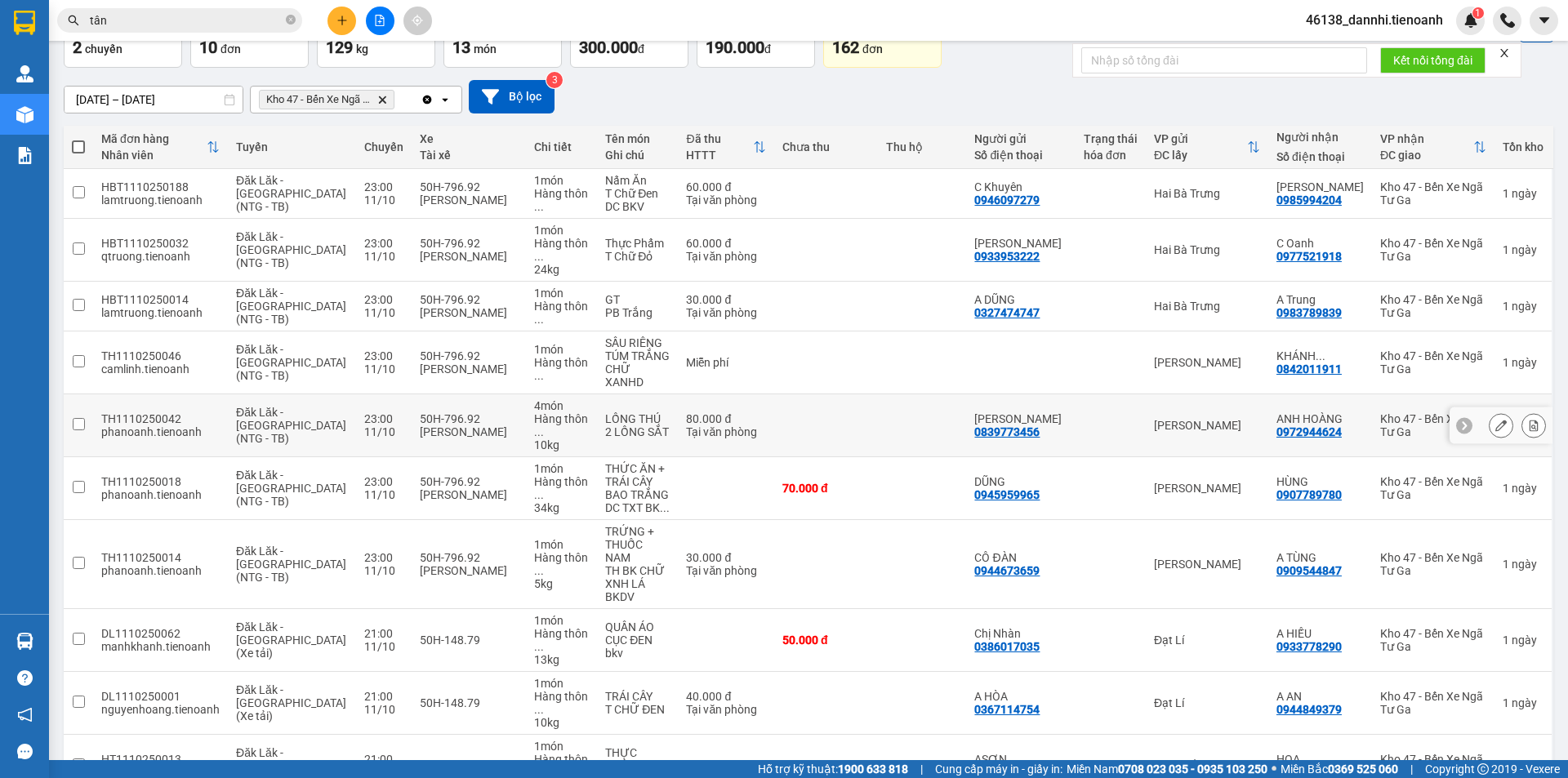
click at [842, 403] on td at bounding box center [826, 426] width 104 height 63
checkbox input "true"
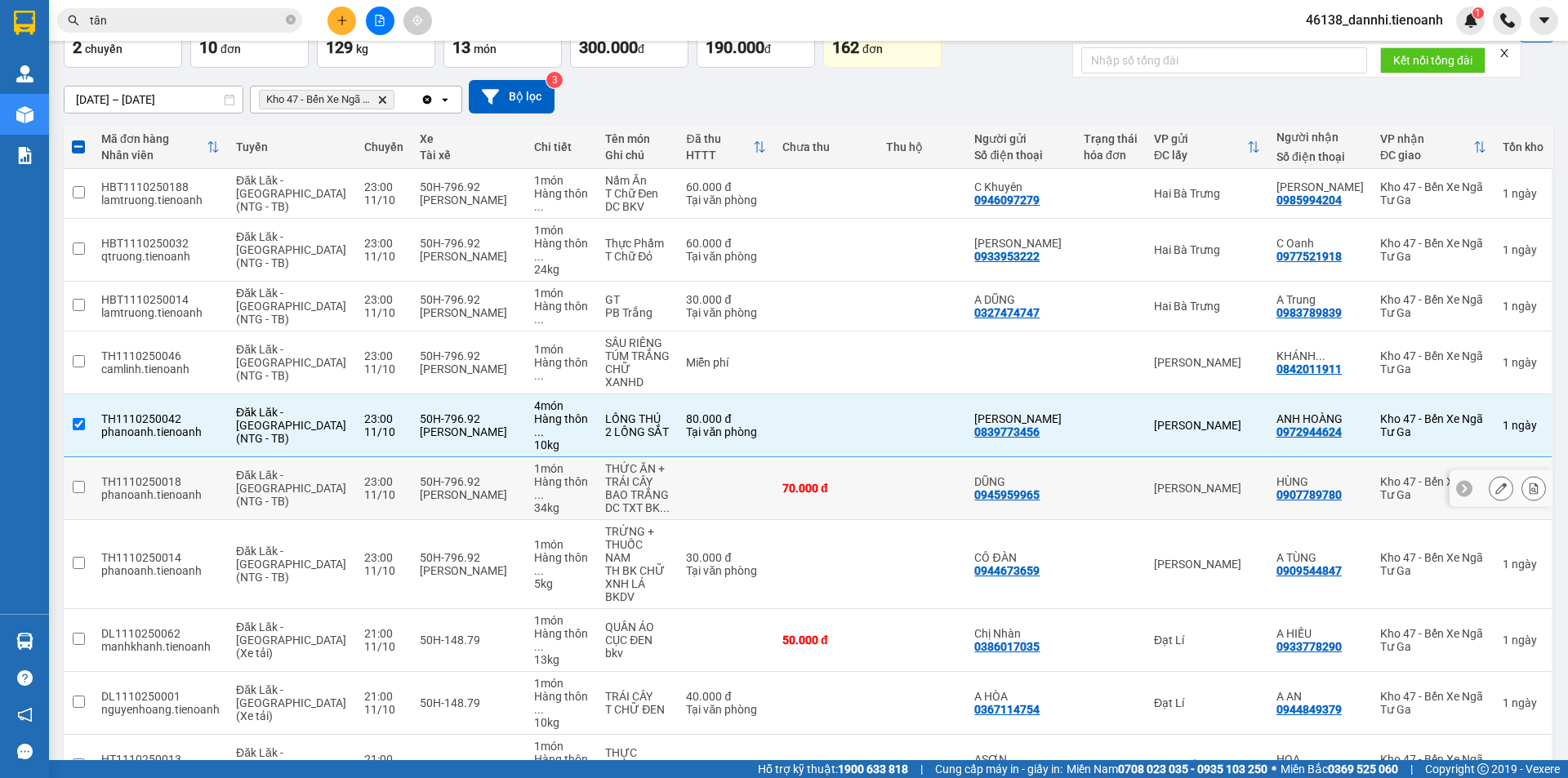
click at [732, 457] on td at bounding box center [726, 488] width 97 height 63
checkbox input "true"
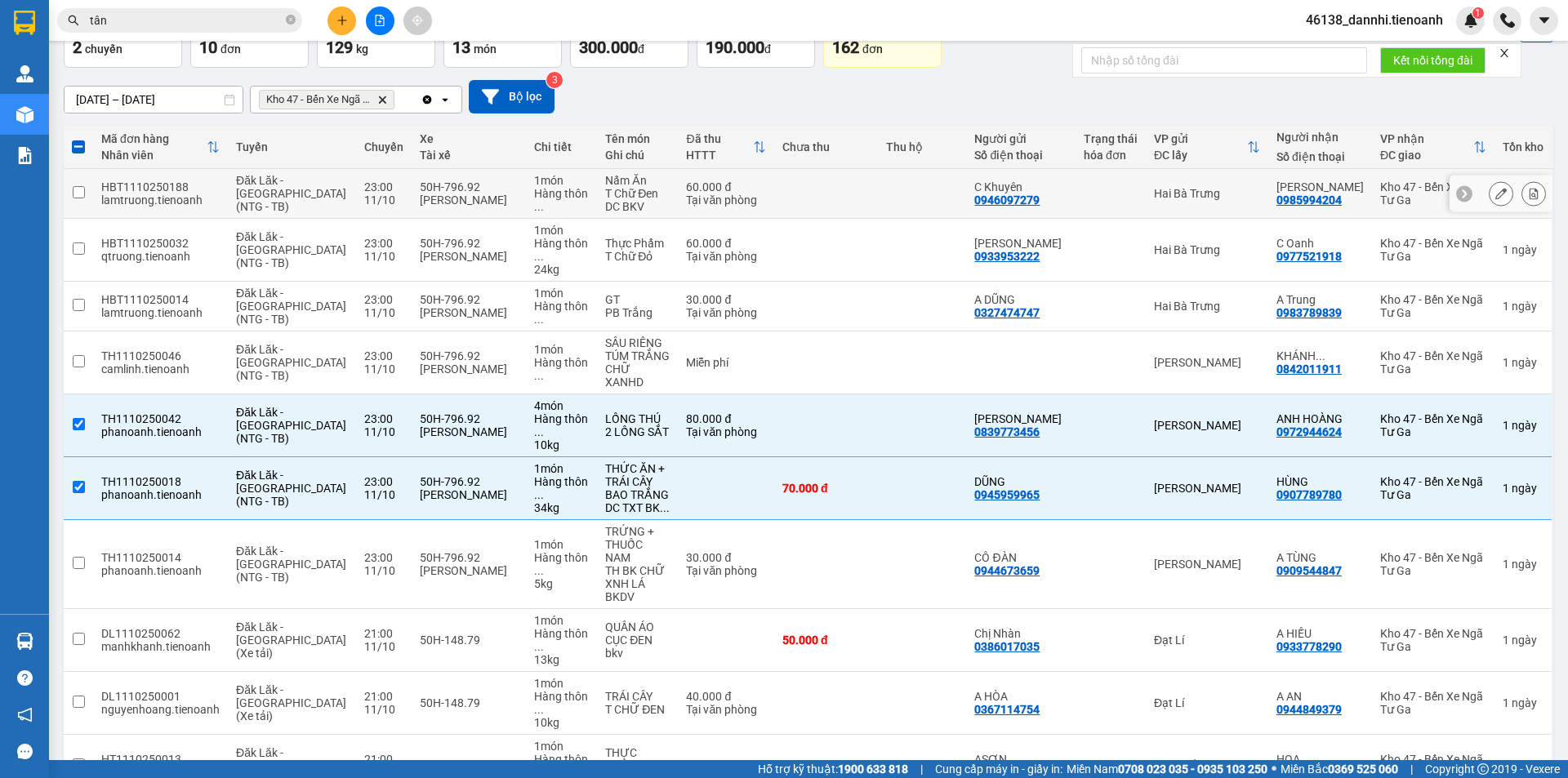
click at [789, 189] on td at bounding box center [826, 194] width 104 height 50
checkbox input "true"
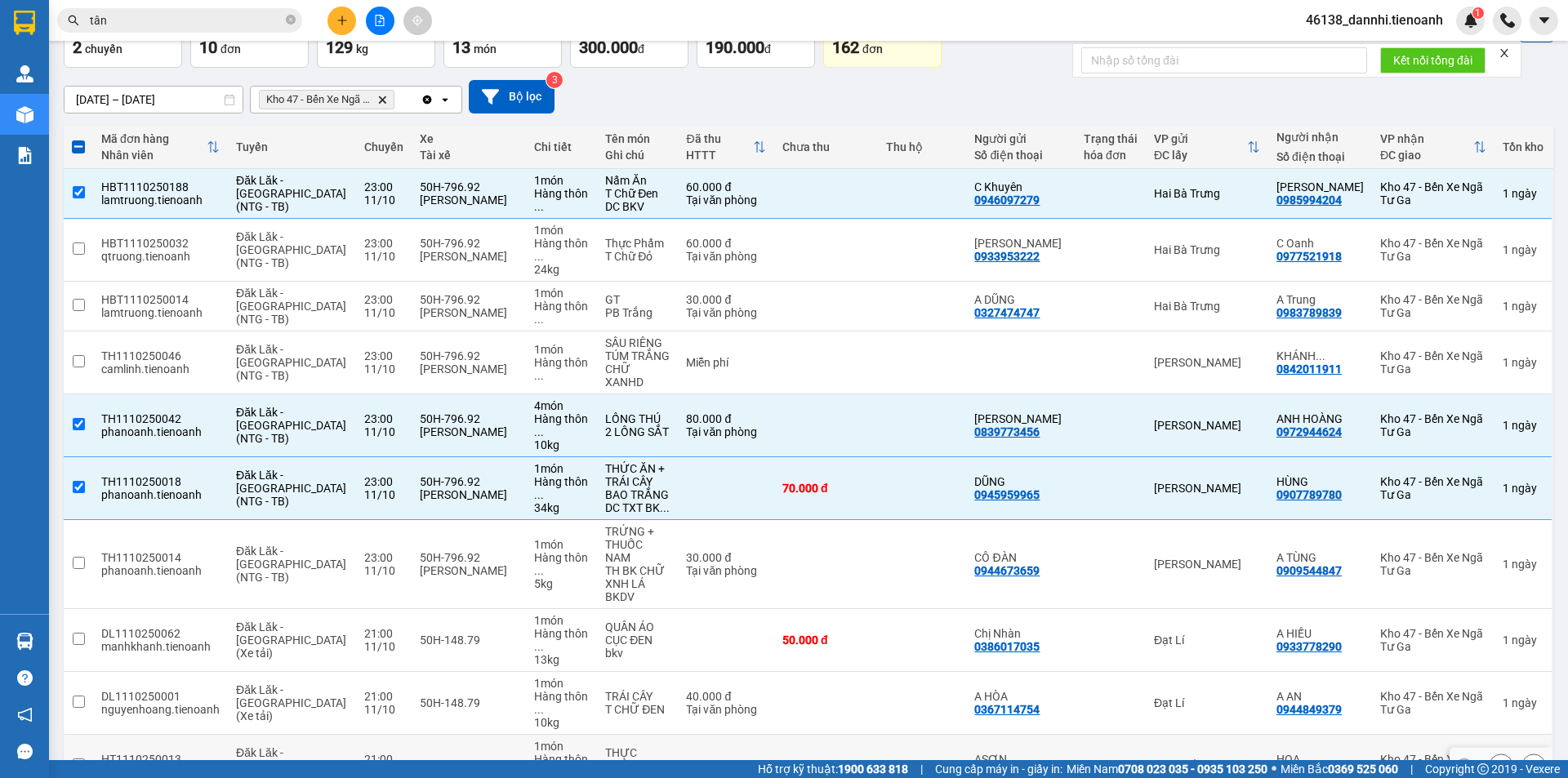
click at [854, 759] on div "70.000 đ" at bounding box center [826, 766] width 87 height 13
checkbox input "true"
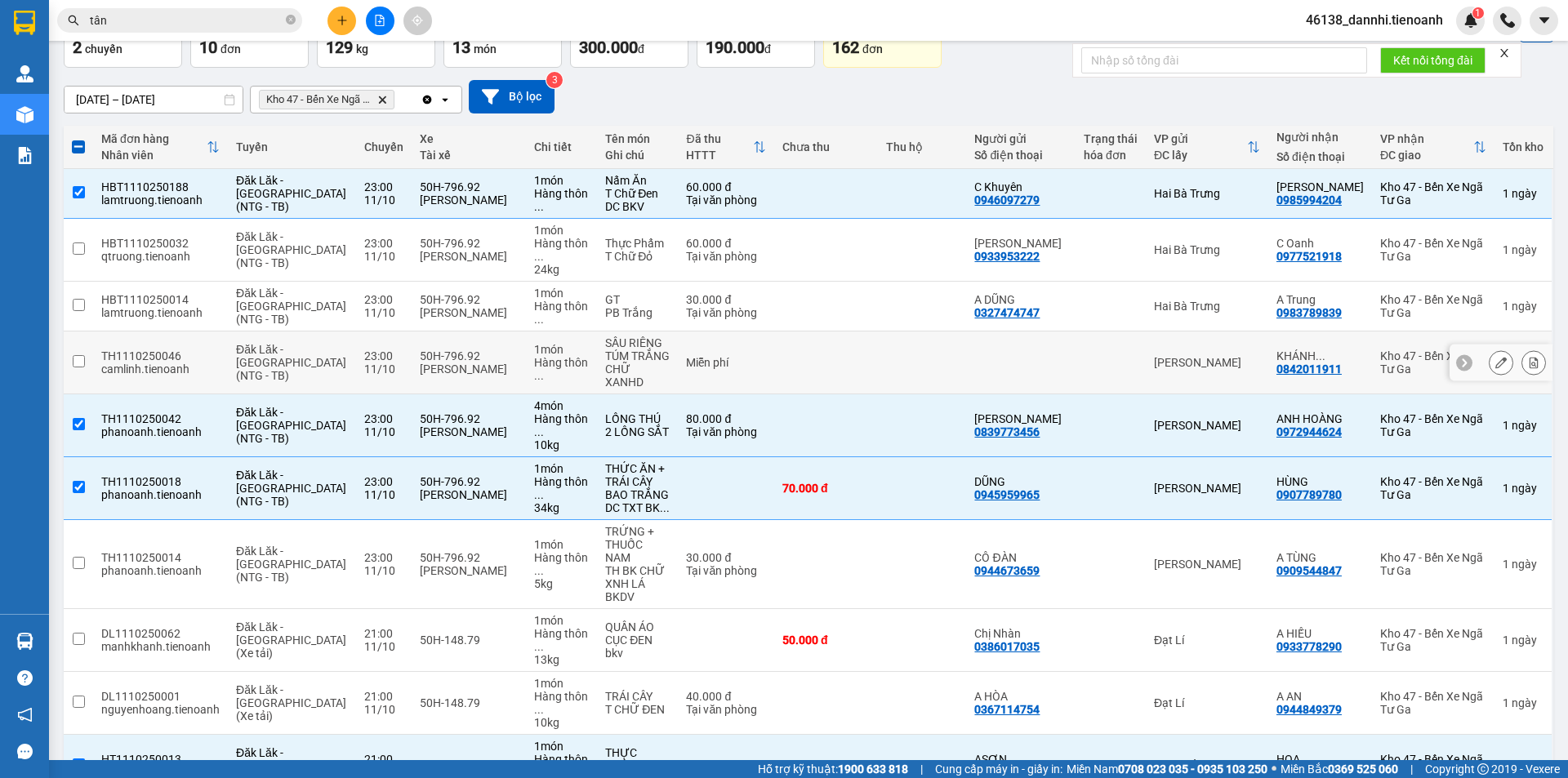
click at [844, 364] on td at bounding box center [826, 363] width 104 height 63
checkbox input "true"
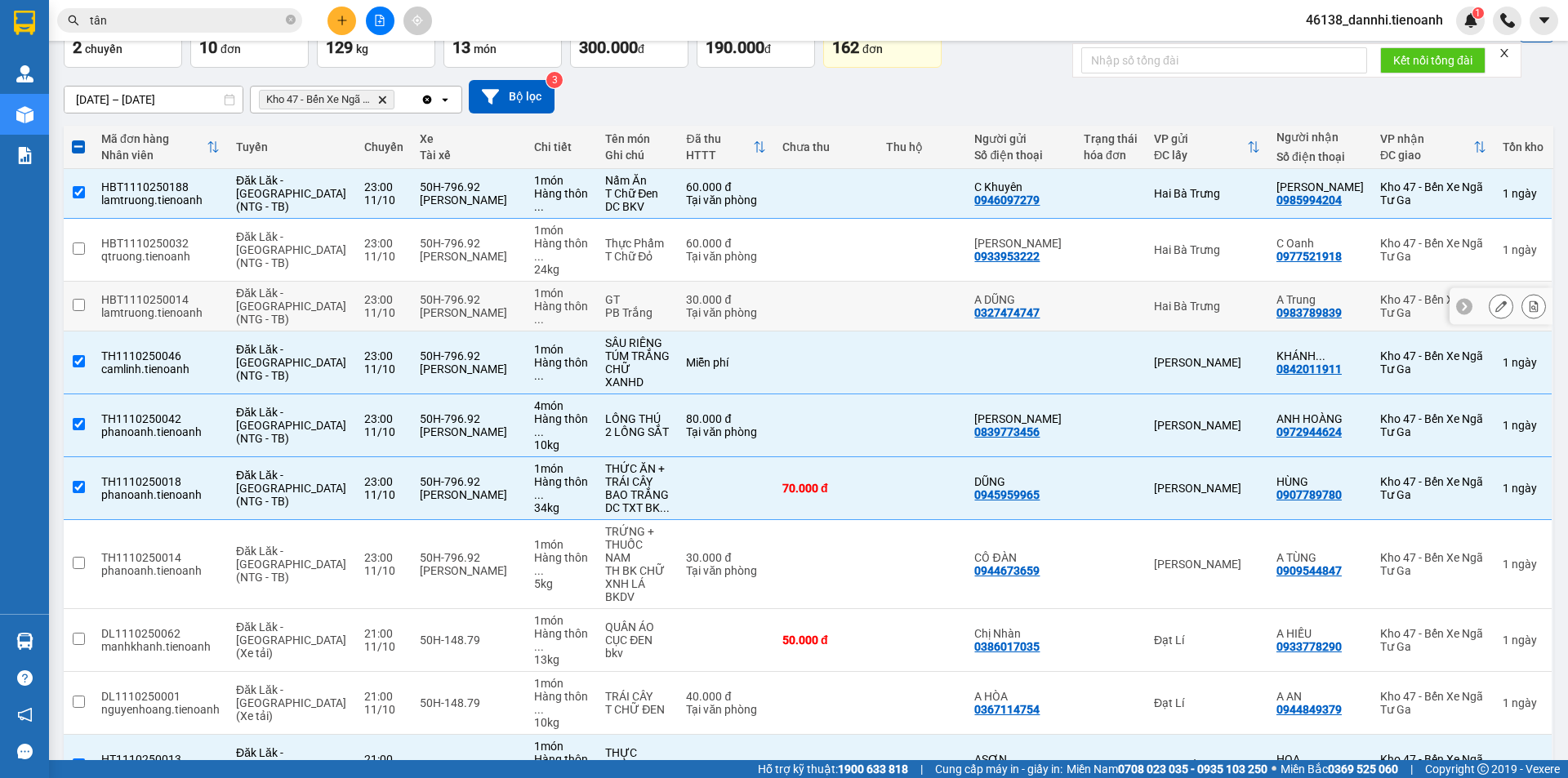
click at [836, 306] on td at bounding box center [826, 306] width 104 height 50
checkbox input "true"
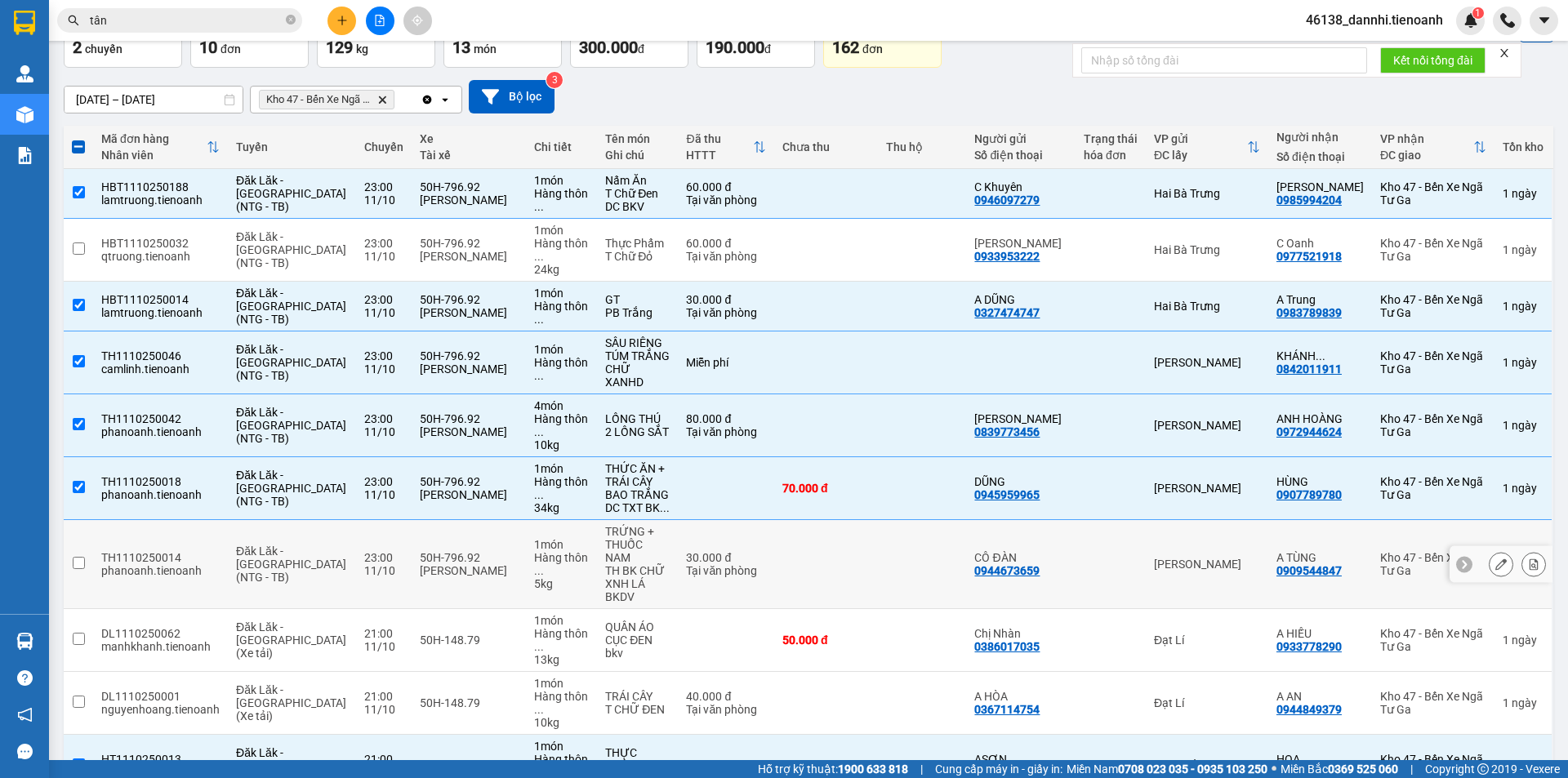
click at [872, 522] on td at bounding box center [826, 564] width 104 height 89
checkbox input "true"
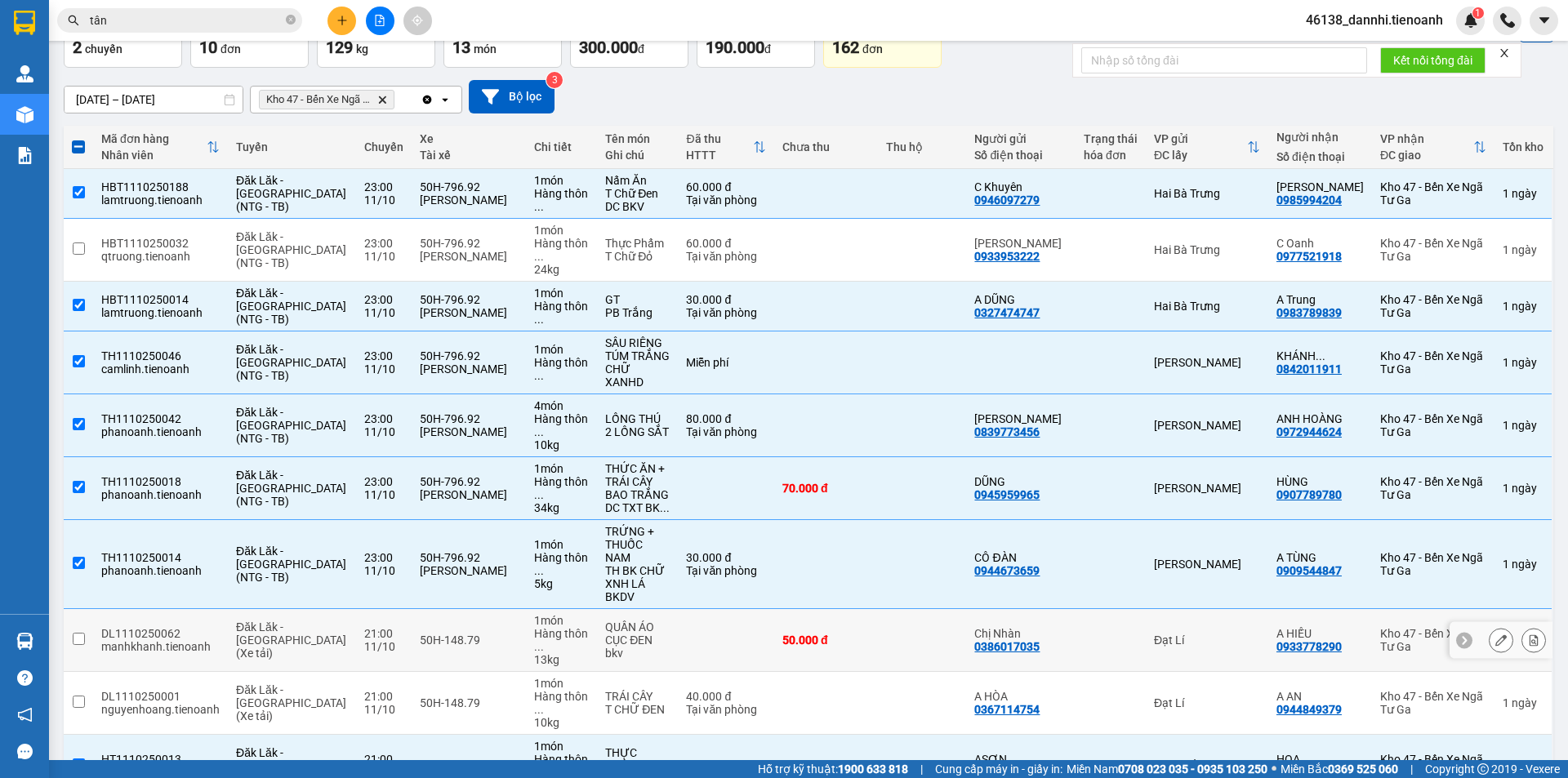
click at [878, 609] on td at bounding box center [922, 641] width 88 height 63
checkbox input "true"
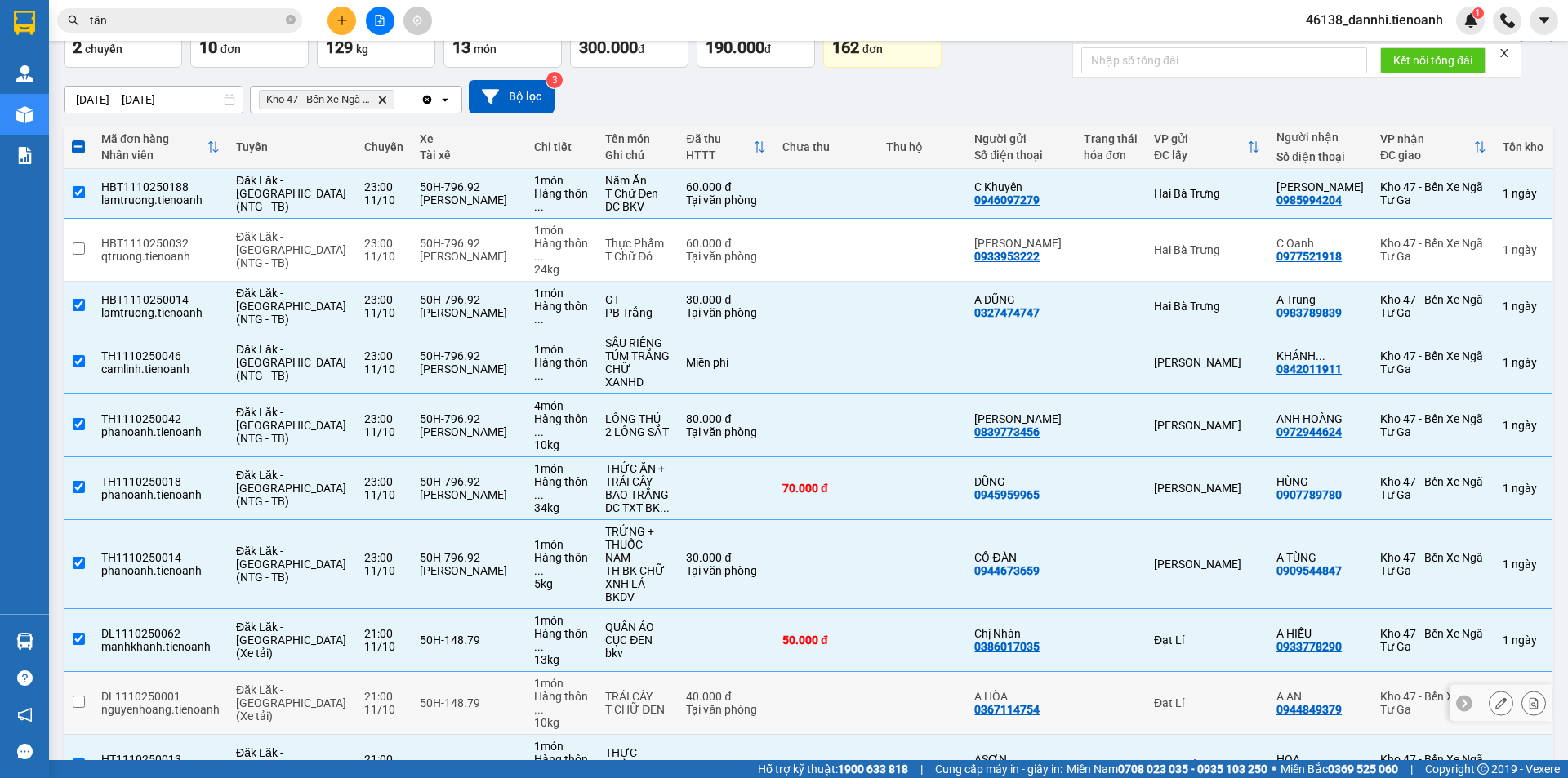
click at [871, 671] on td at bounding box center [826, 703] width 104 height 63
checkbox input "true"
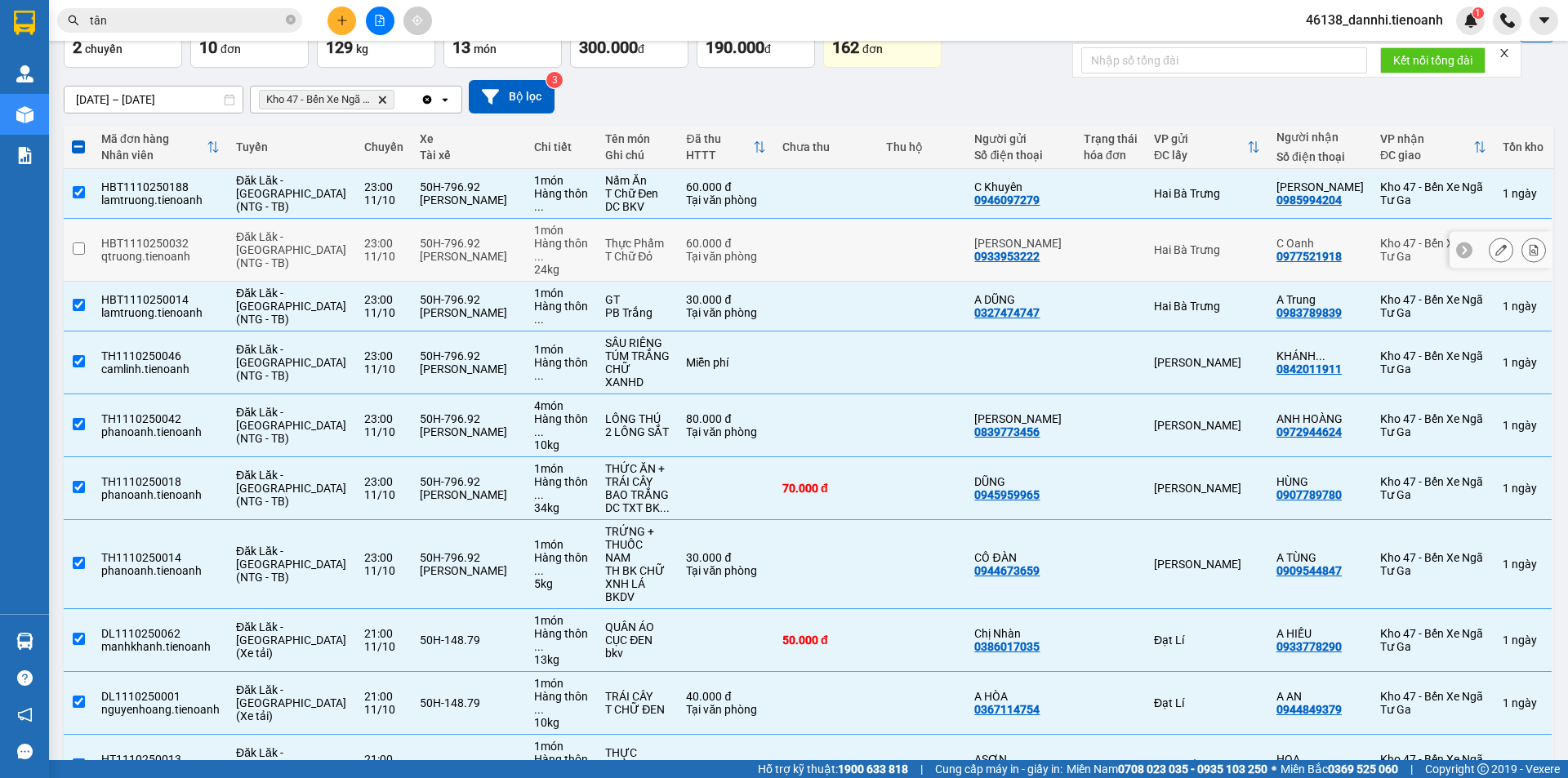
click at [843, 261] on td at bounding box center [826, 250] width 104 height 63
checkbox input "true"
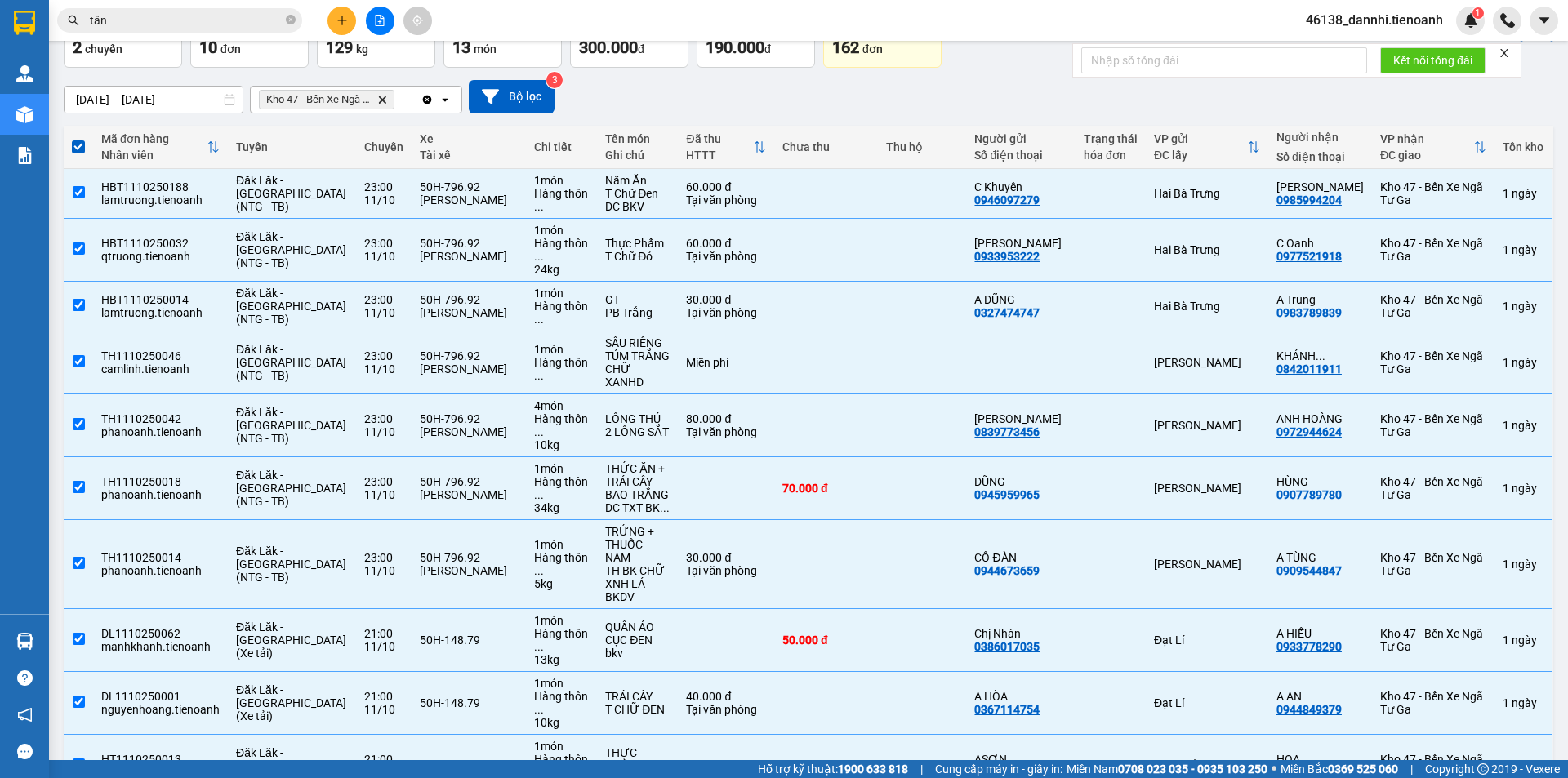
scroll to position [22, 0]
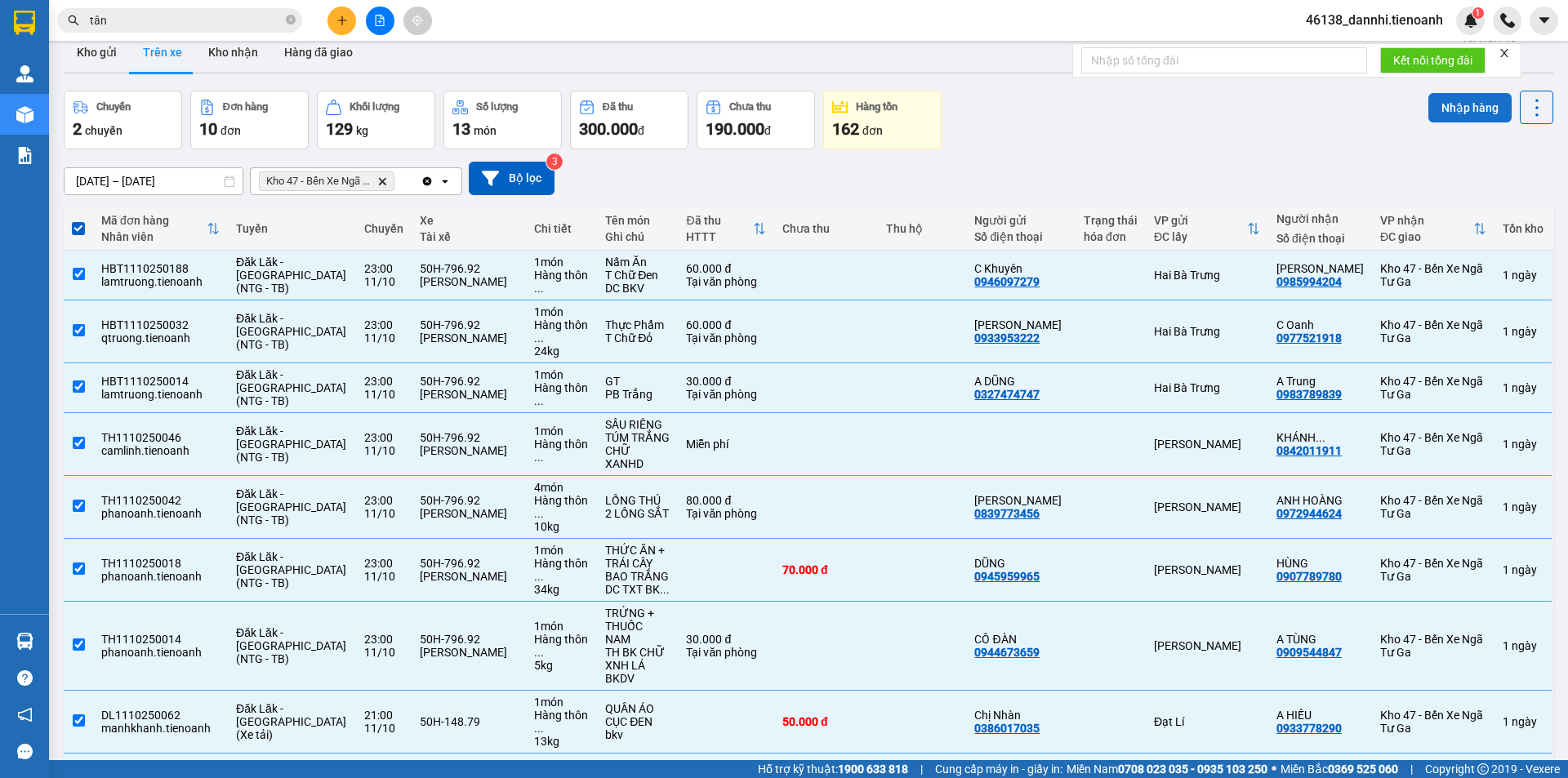
click at [1428, 102] on button "Nhập hàng" at bounding box center [1470, 107] width 83 height 29
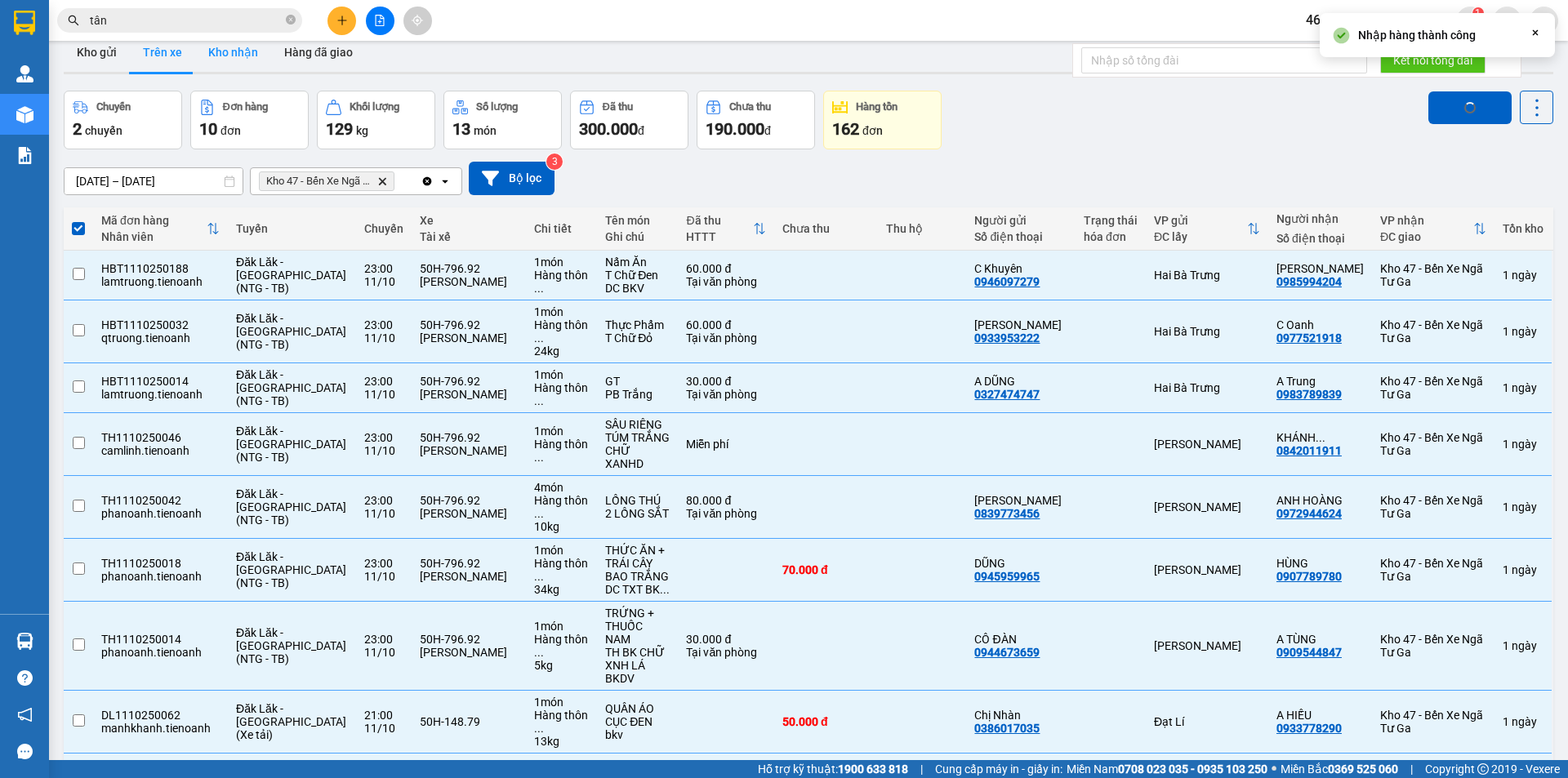
checkbox input "false"
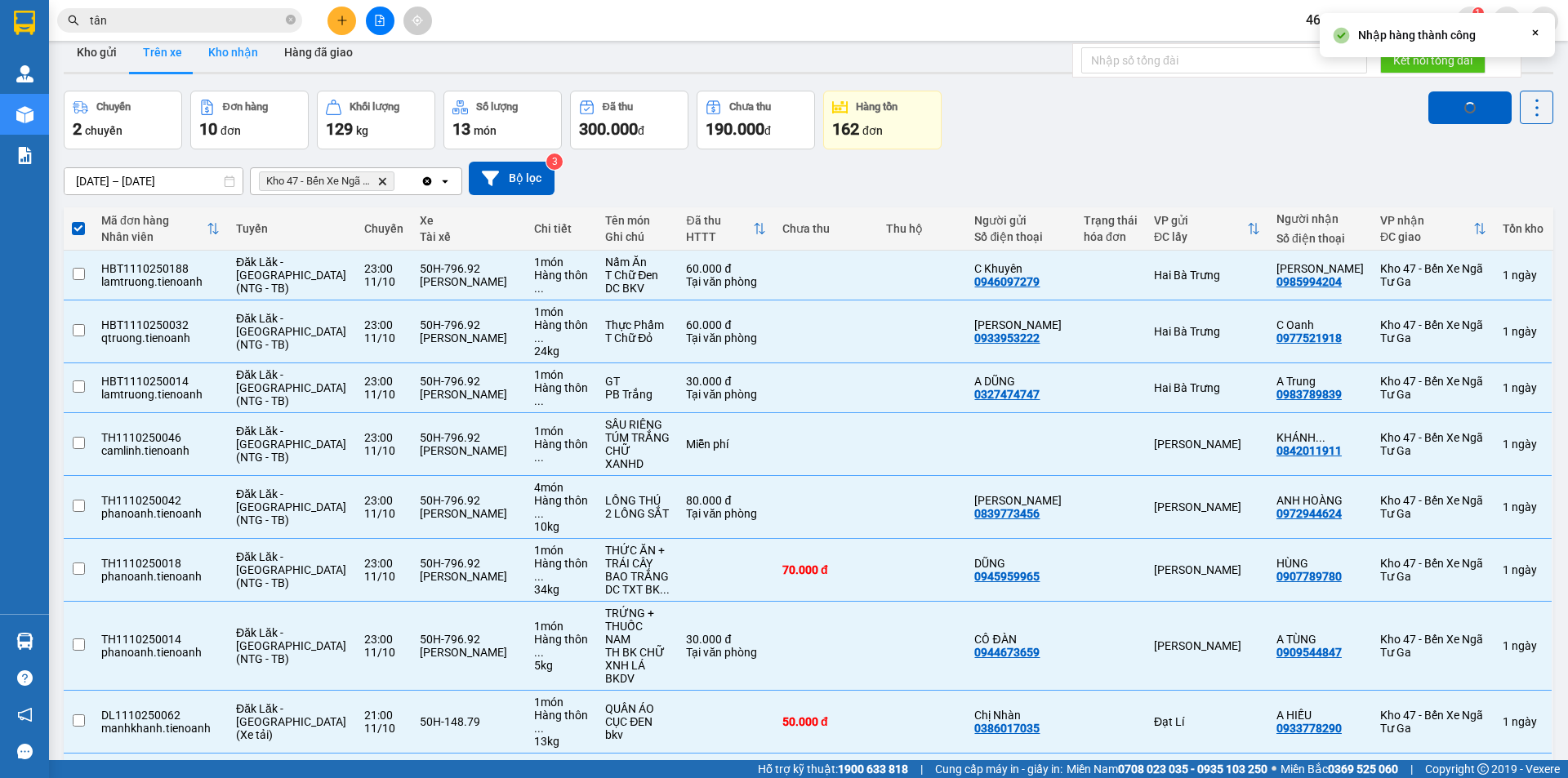
checkbox input "false"
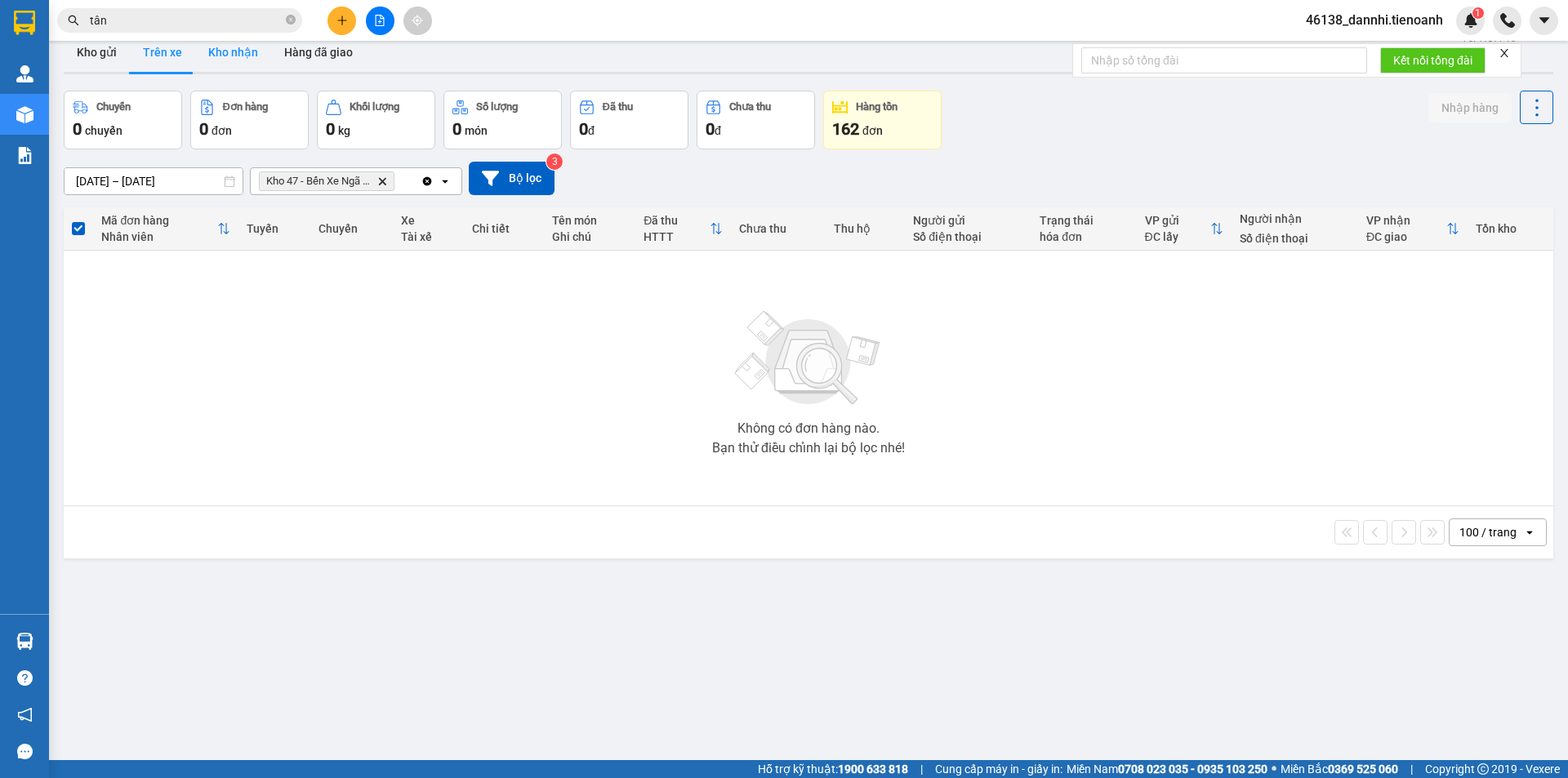
click at [261, 48] on button "Kho nhận" at bounding box center [232, 52] width 76 height 39
type input "[DATE] – [DATE]"
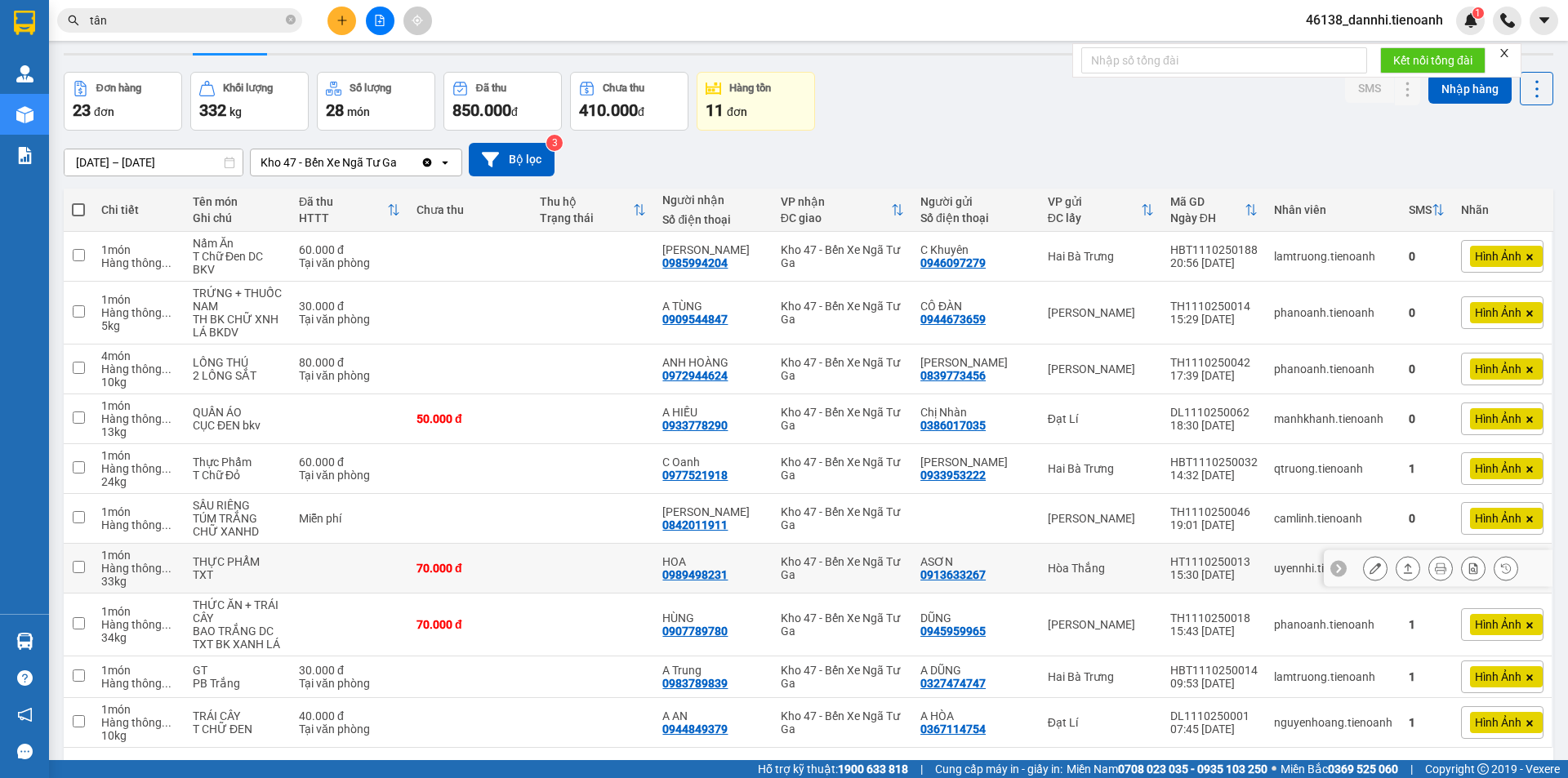
scroll to position [97, 0]
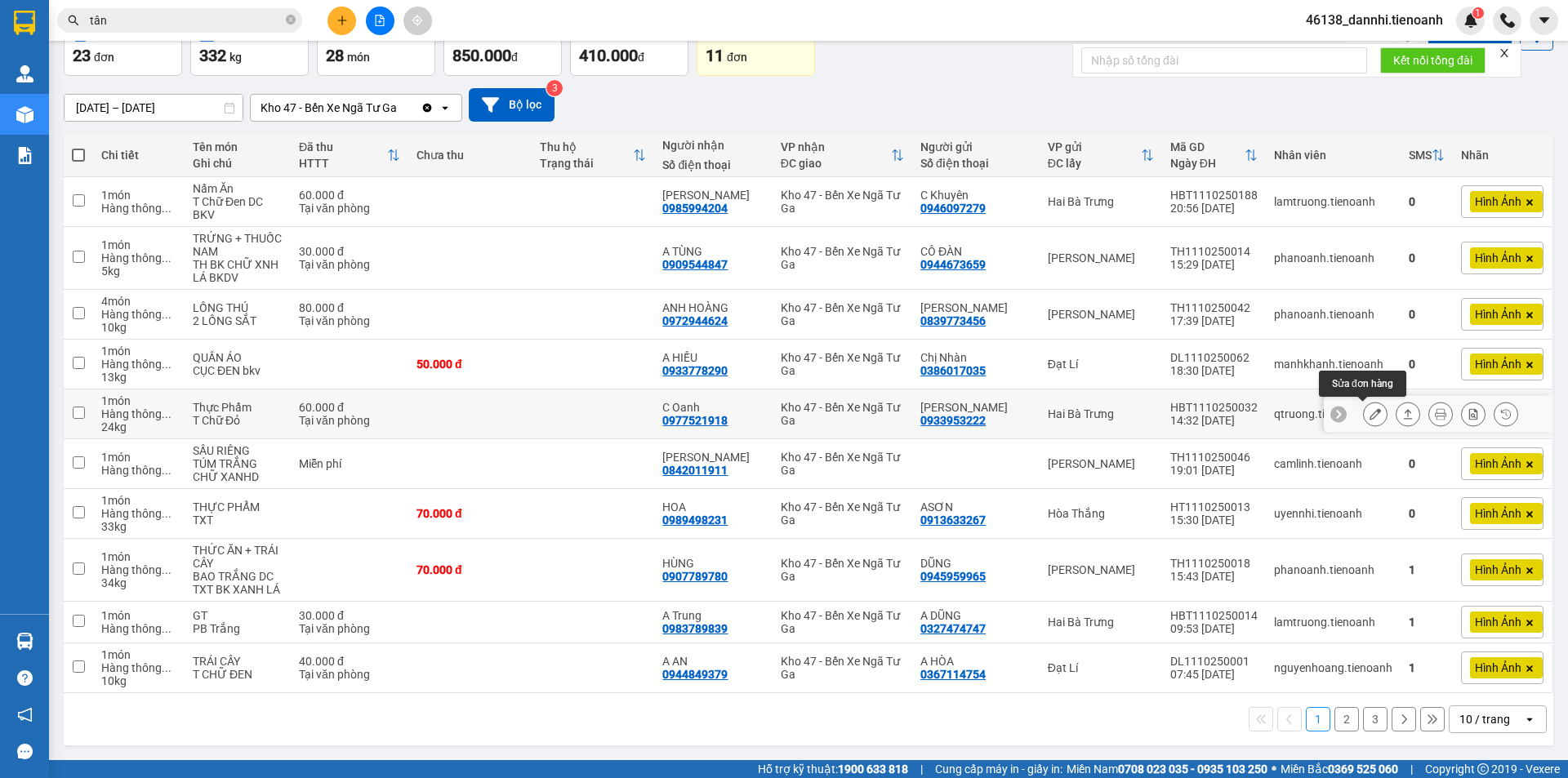
click at [1363, 414] on button at bounding box center [1374, 414] width 22 height 28
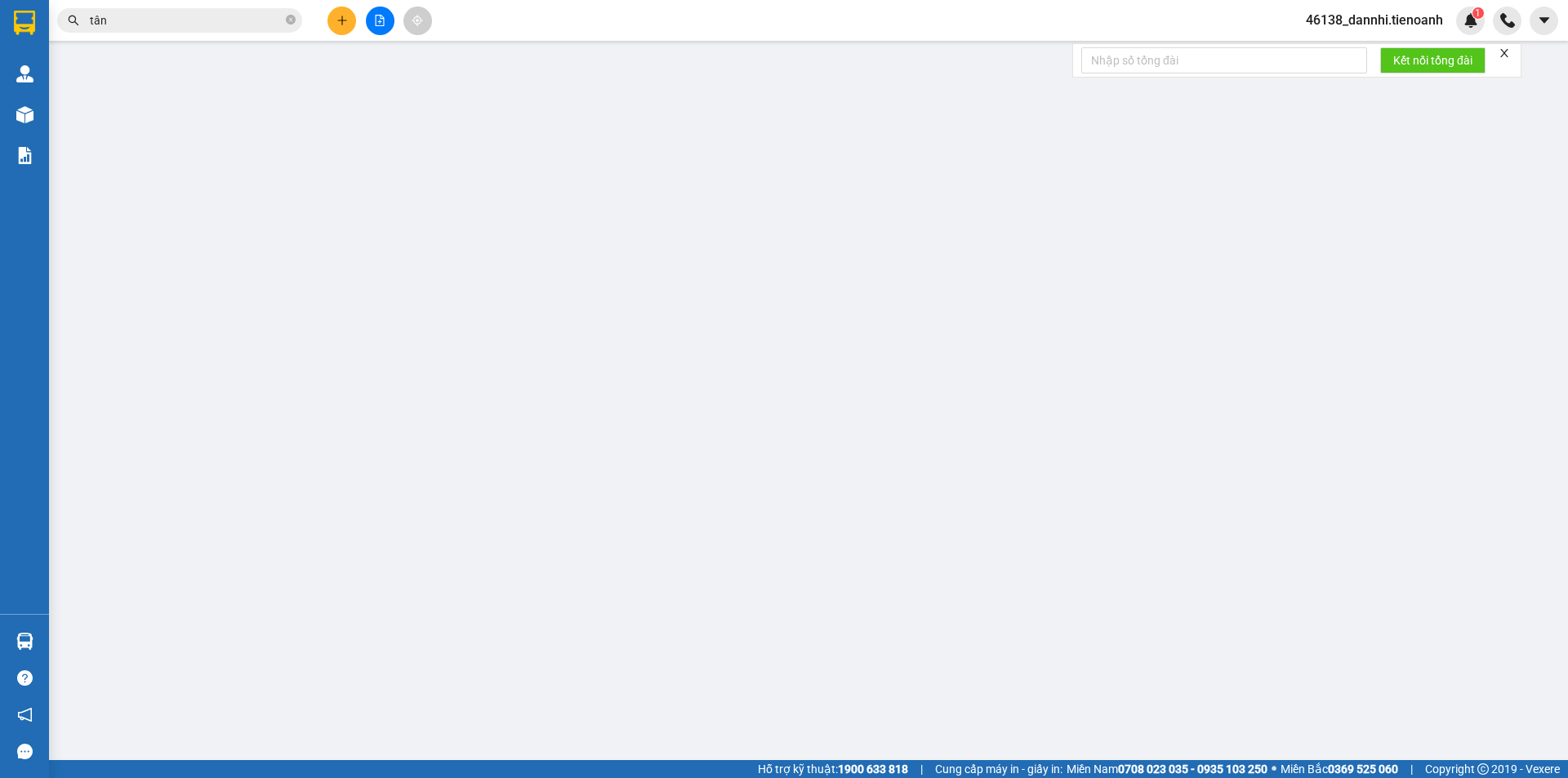
type input "0977521918"
type input "C Oanh"
type input "0933953222"
type input "[PERSON_NAME]"
type input "0"
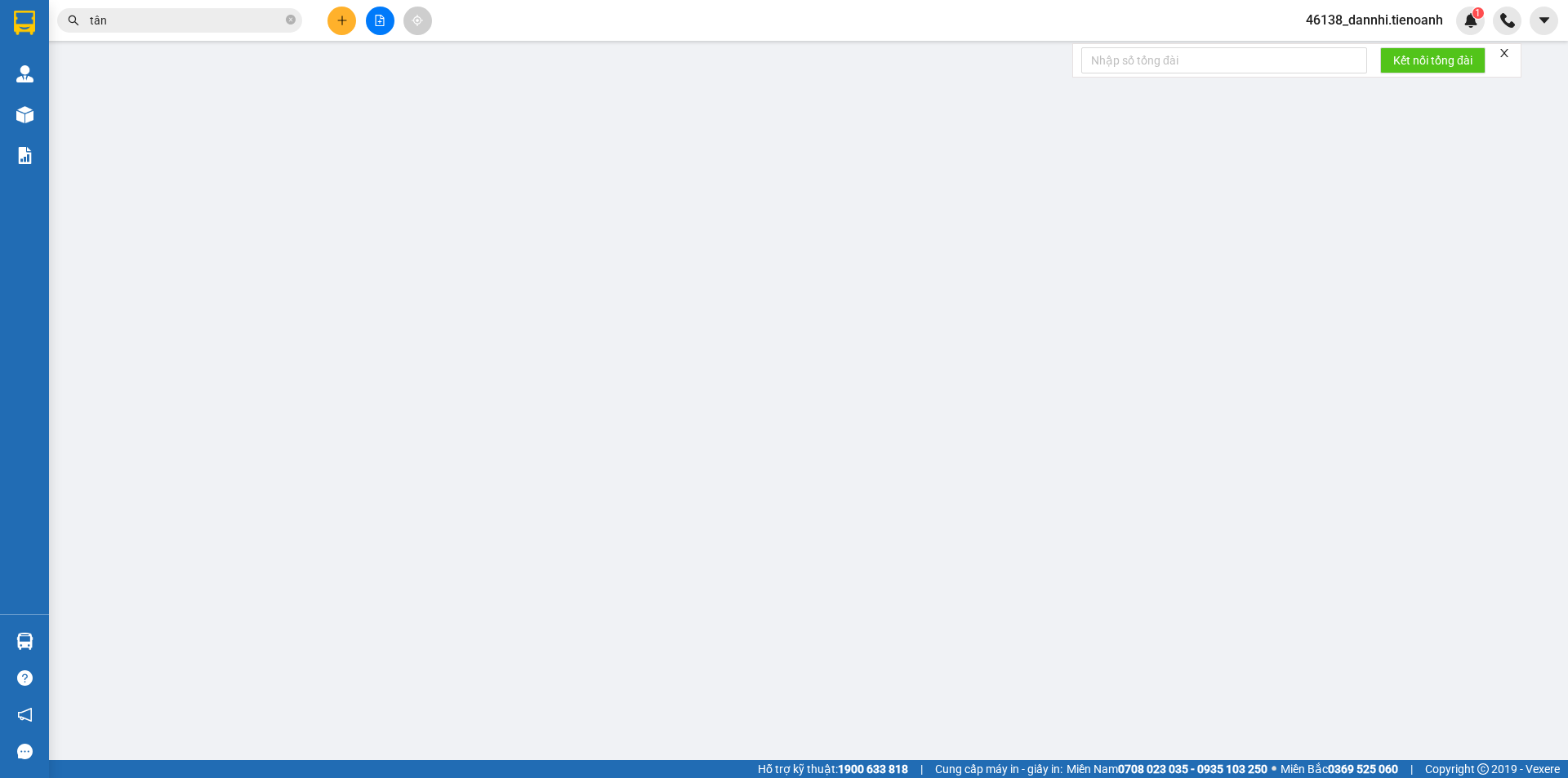
type input "60.000"
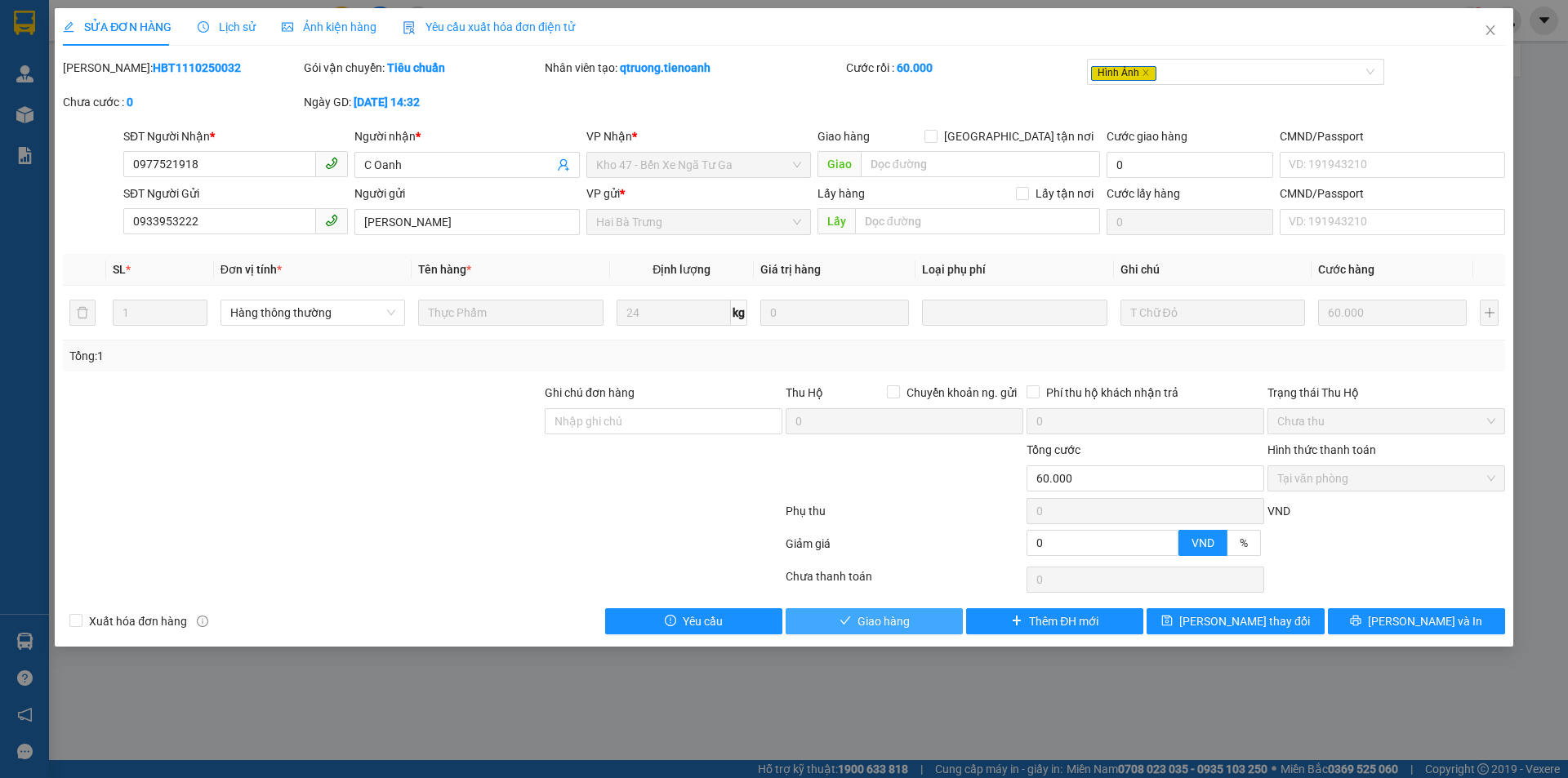
click at [850, 627] on span "check" at bounding box center [845, 622] width 12 height 13
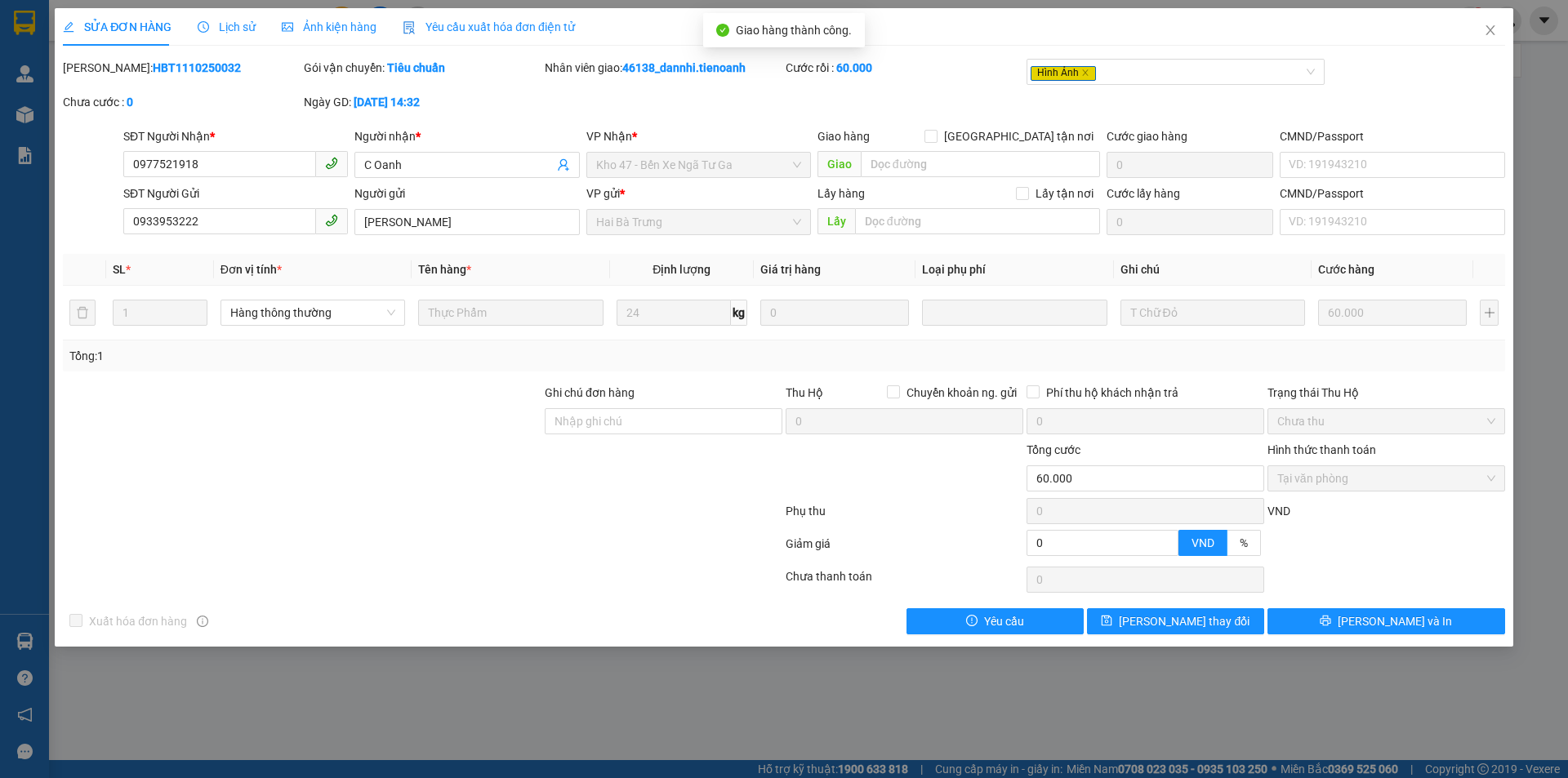
click at [300, 27] on span "Ảnh kiện hàng" at bounding box center [329, 27] width 95 height 13
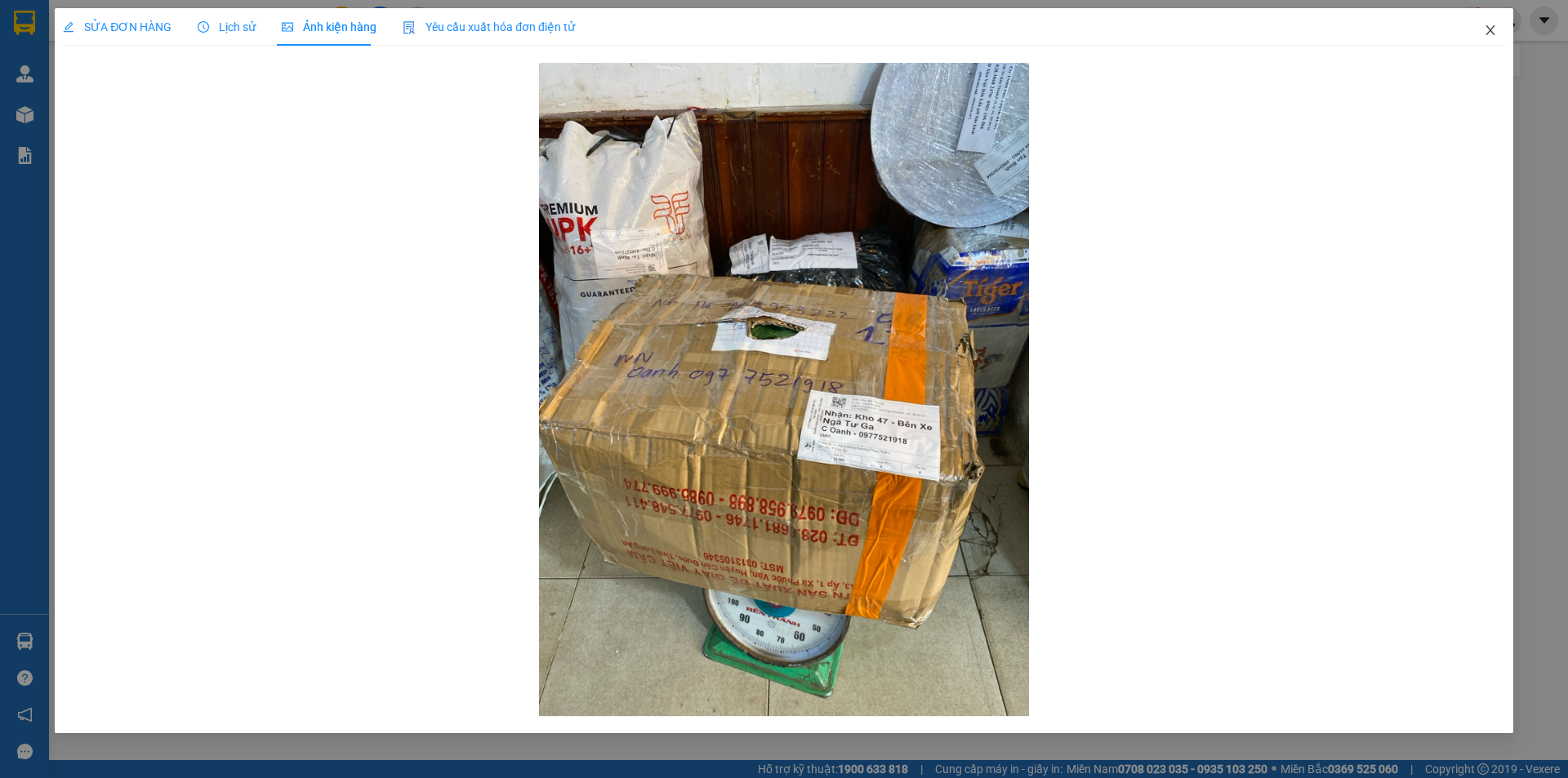
click at [1487, 25] on icon "close" at bounding box center [1490, 30] width 13 height 13
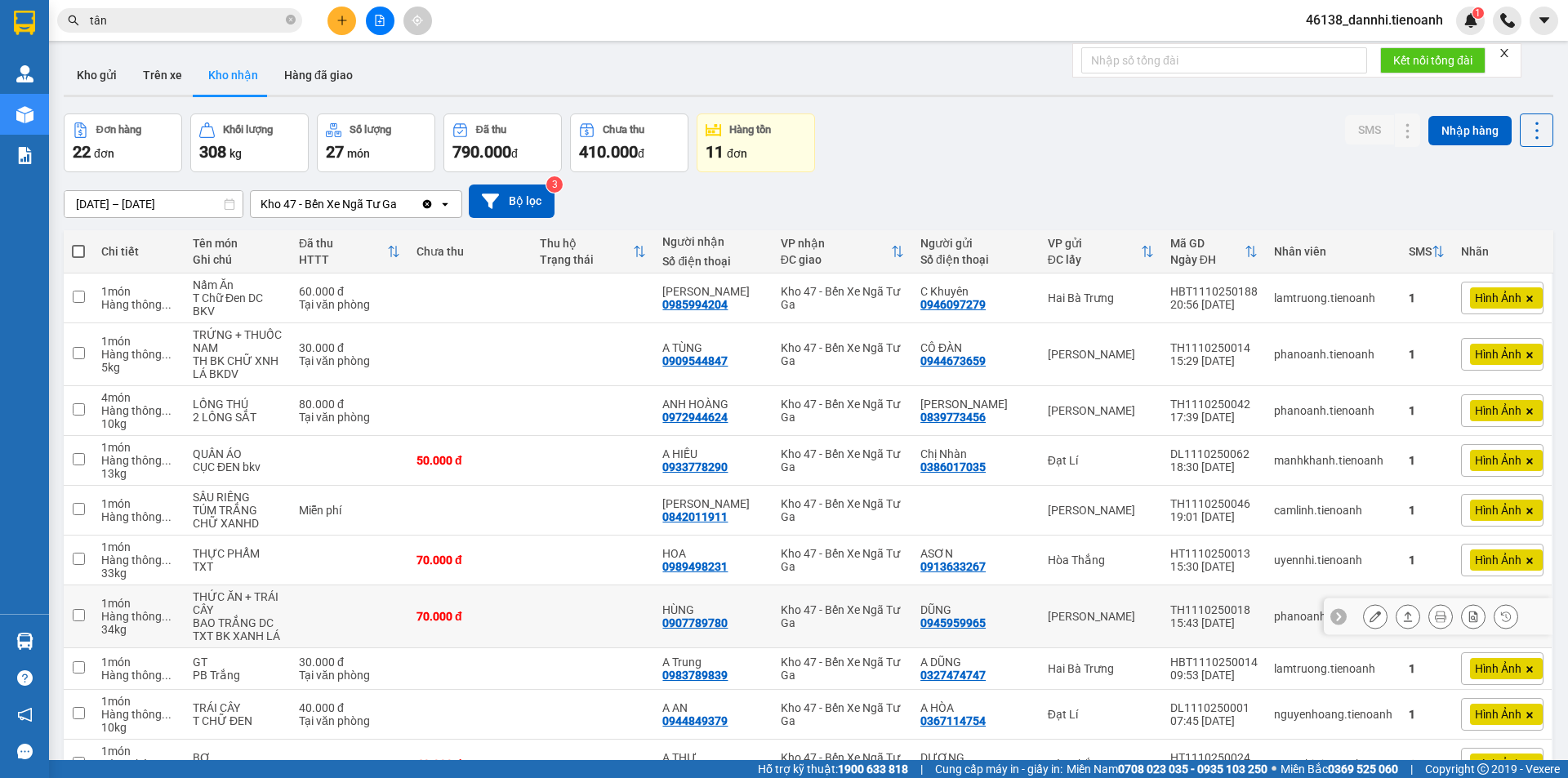
scroll to position [97, 0]
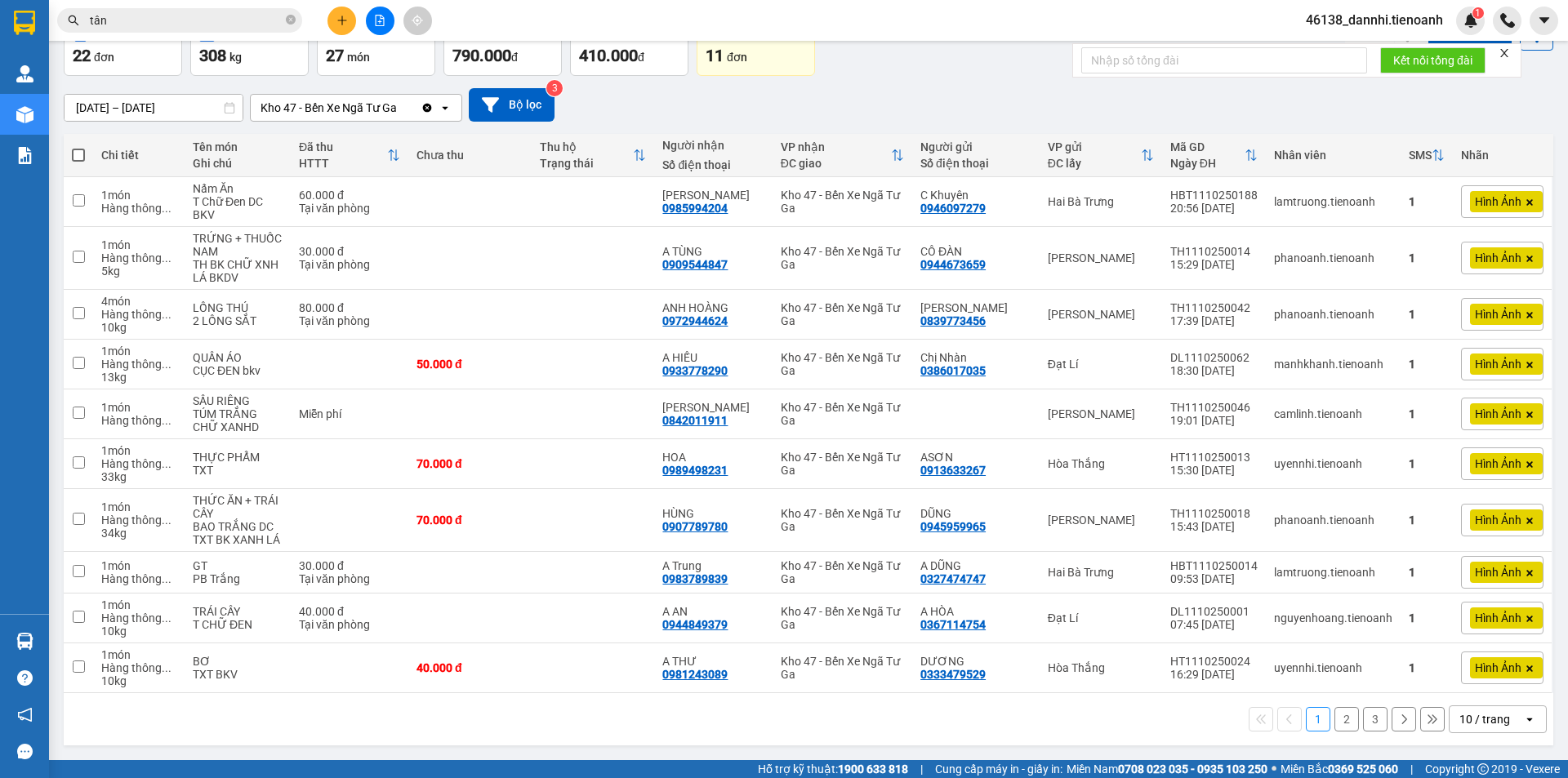
click at [1477, 730] on div "10 / trang" at bounding box center [1486, 719] width 73 height 26
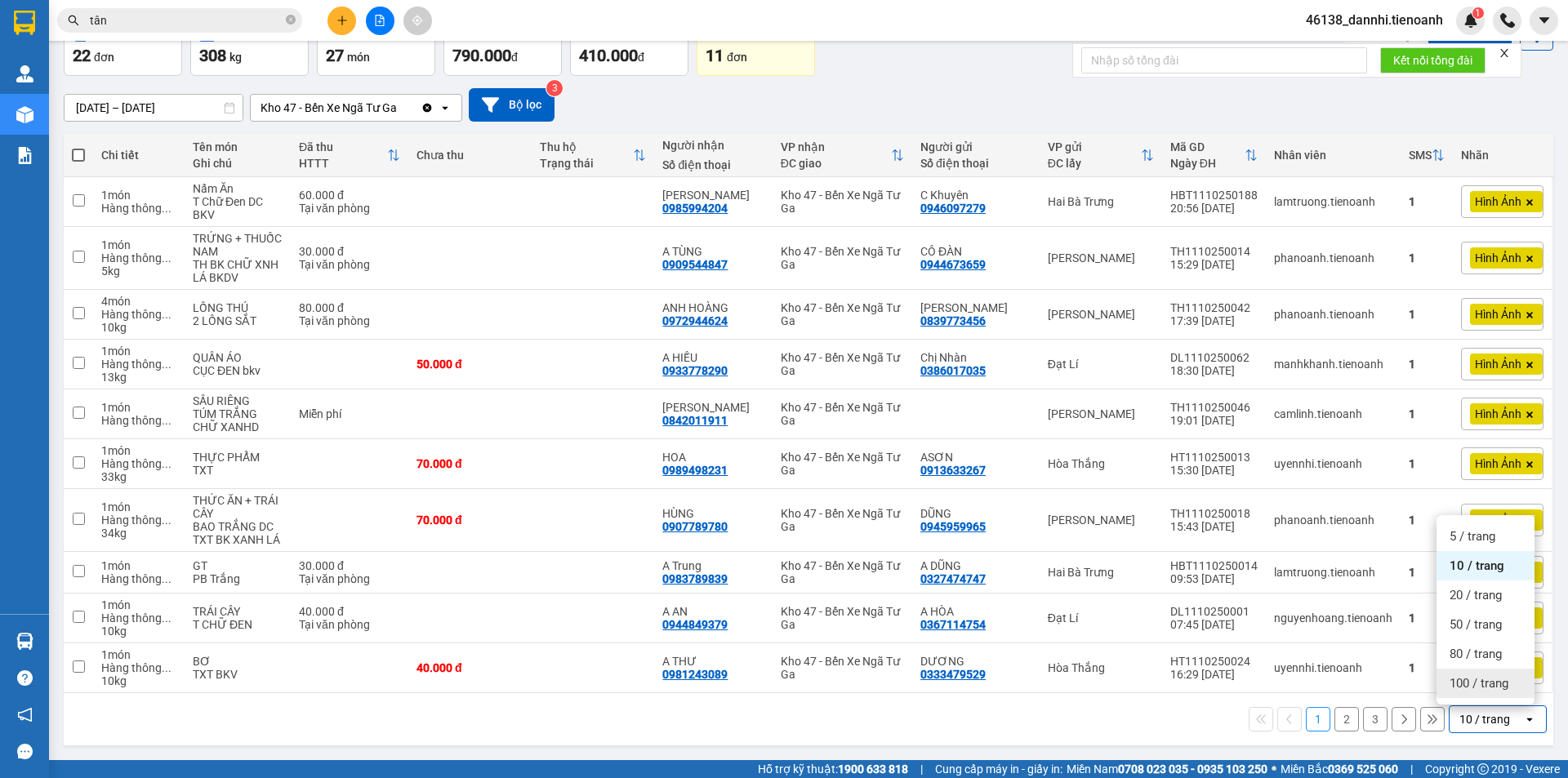
click at [1462, 696] on div "100 / trang" at bounding box center [1486, 682] width 98 height 29
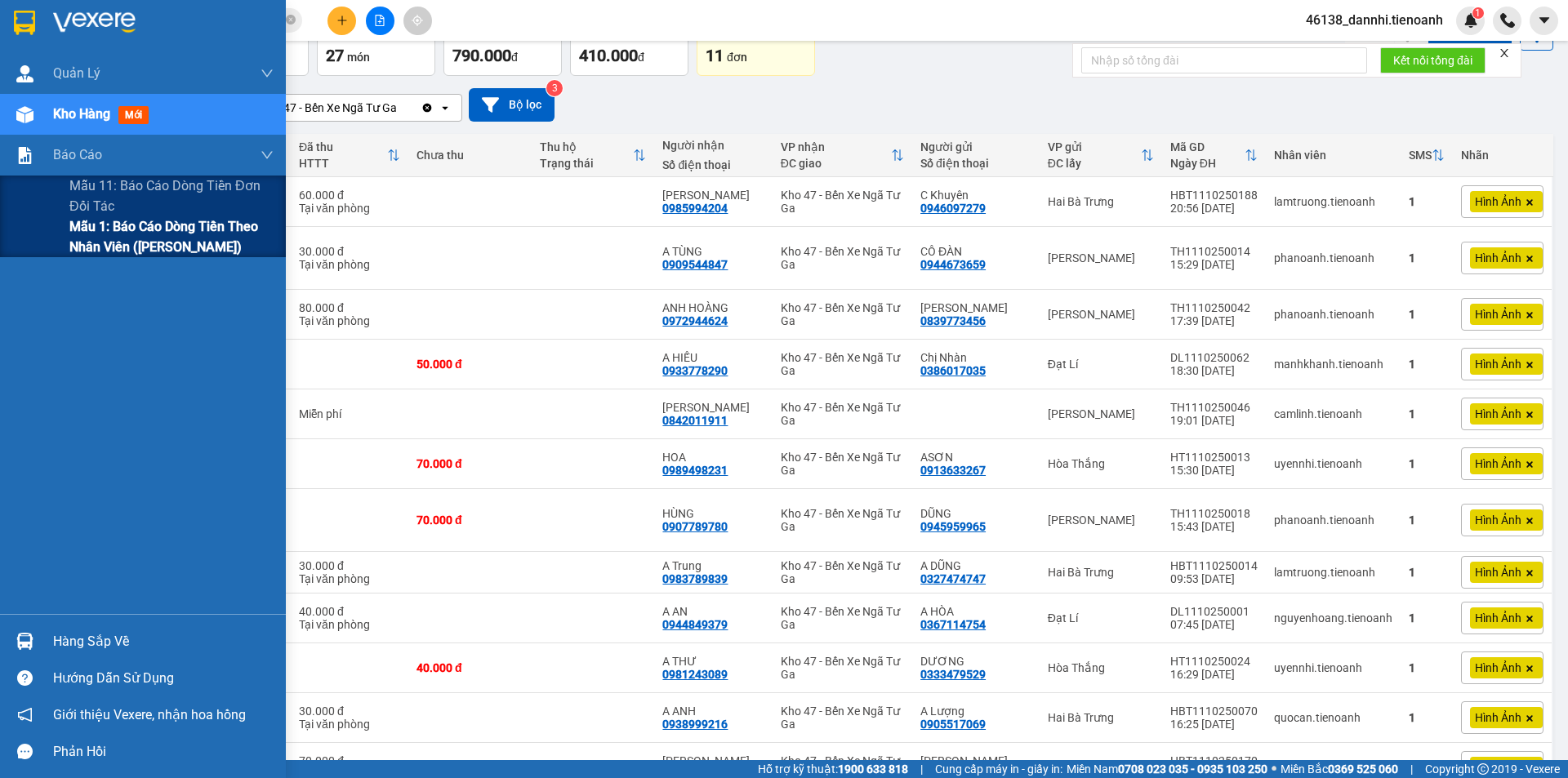
click at [105, 229] on span "Mẫu 1: Báo cáo dòng tiền theo nhân viên ([PERSON_NAME])" at bounding box center [171, 236] width 204 height 41
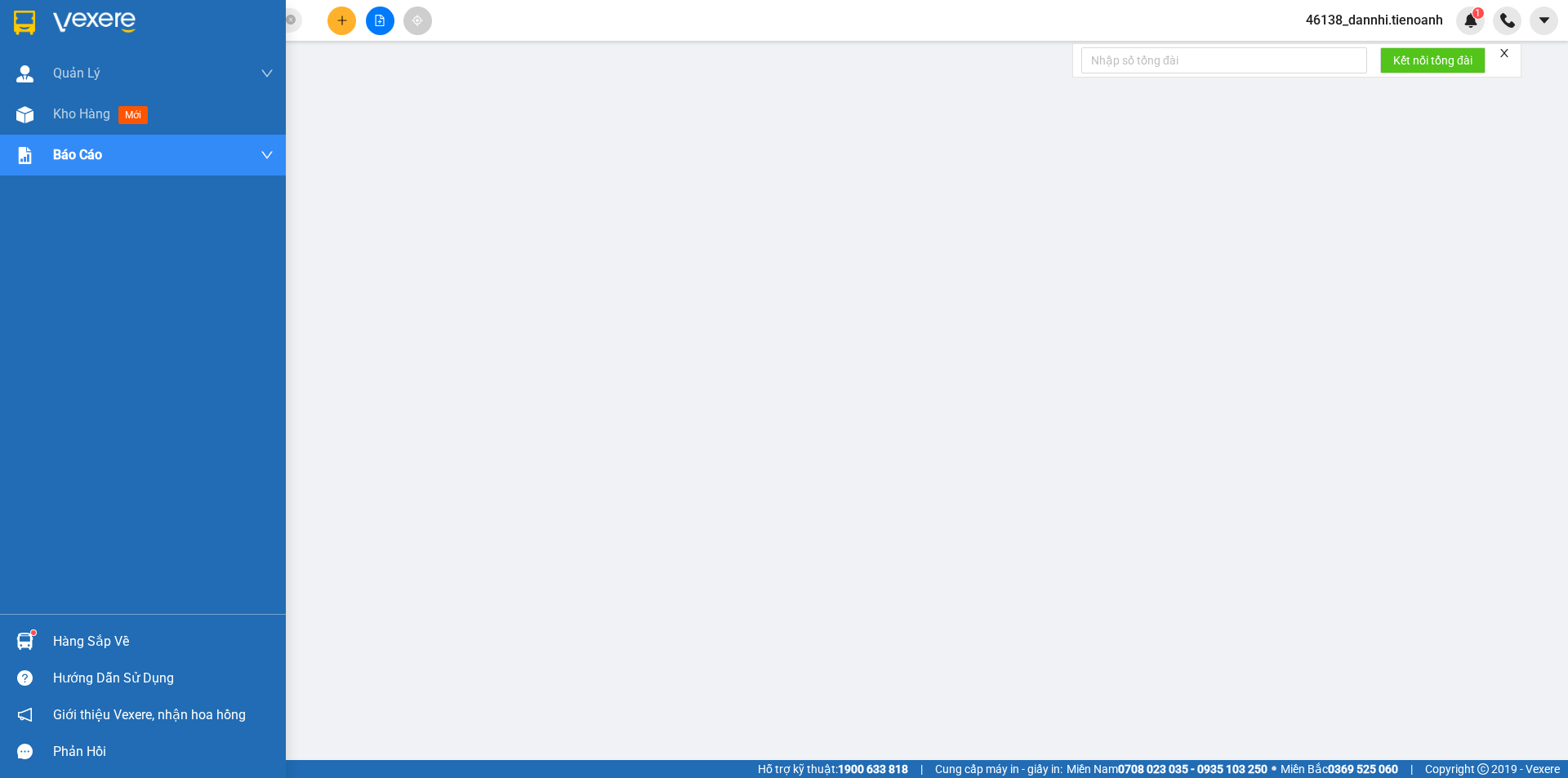
click at [15, 17] on img at bounding box center [25, 22] width 22 height 24
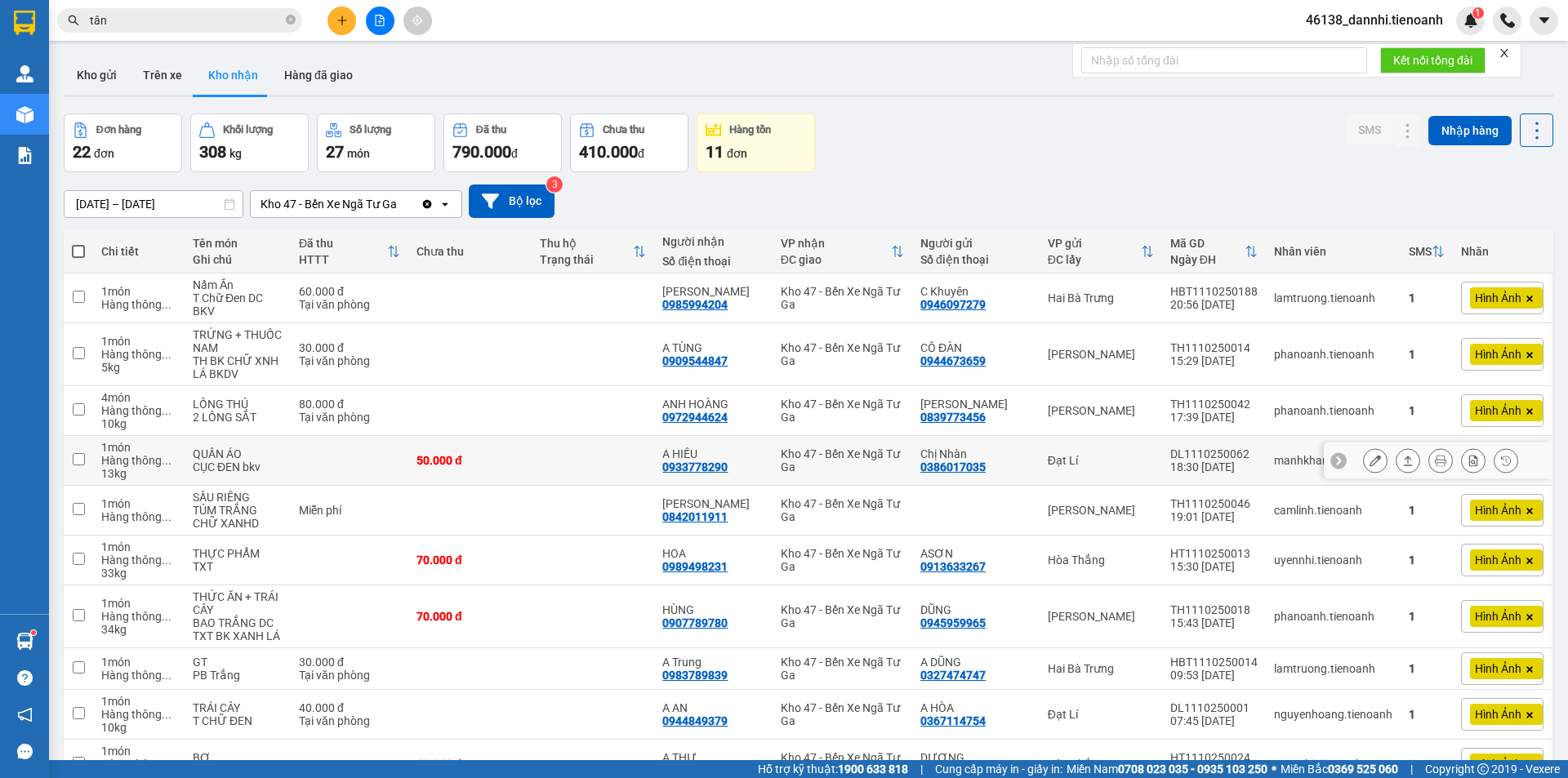
click at [1369, 460] on icon at bounding box center [1375, 460] width 12 height 12
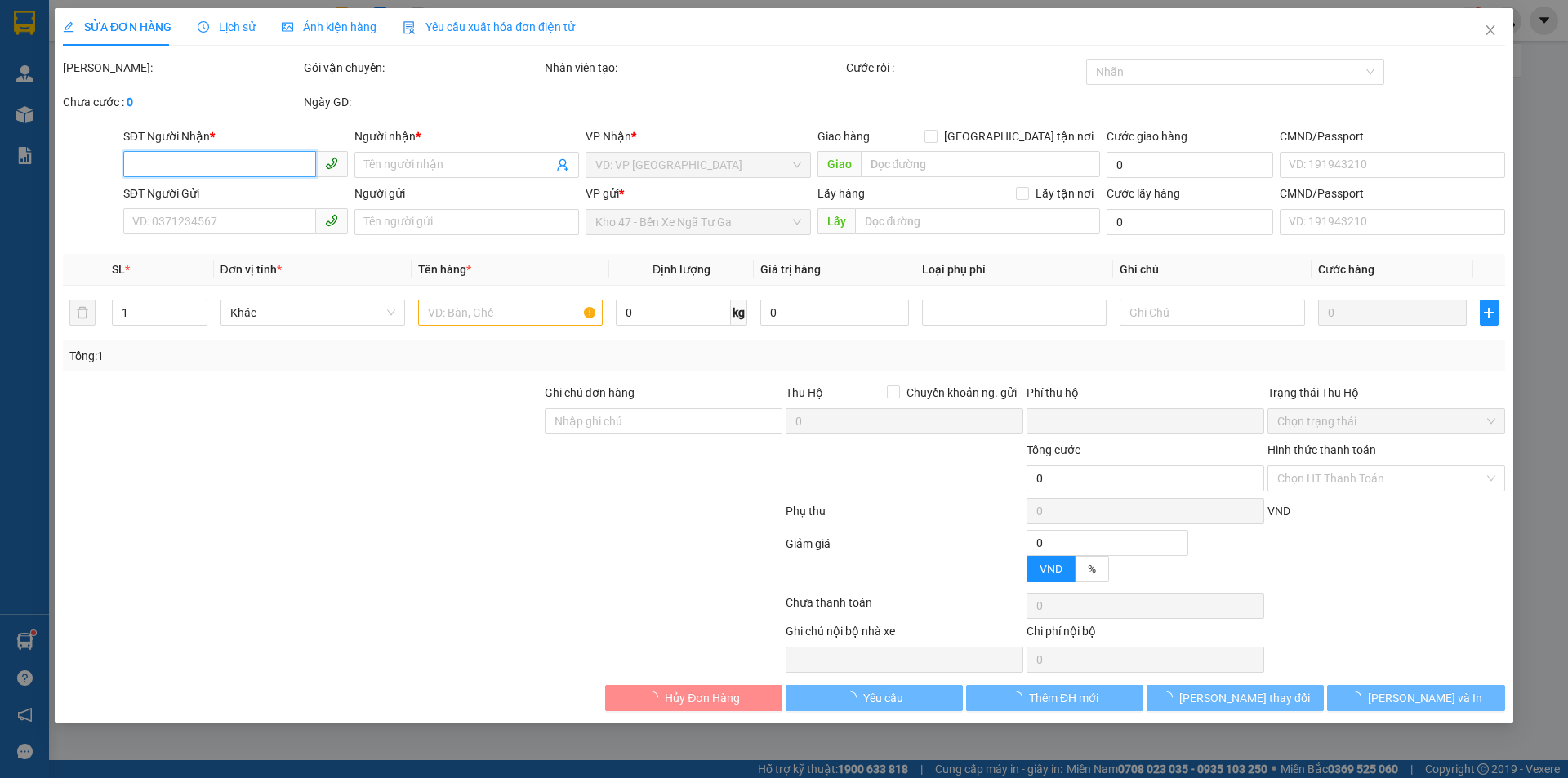
type input "0933778290"
type input "A HIẾU"
type input "0386017035"
type input "Chị Nhàn"
type input "0"
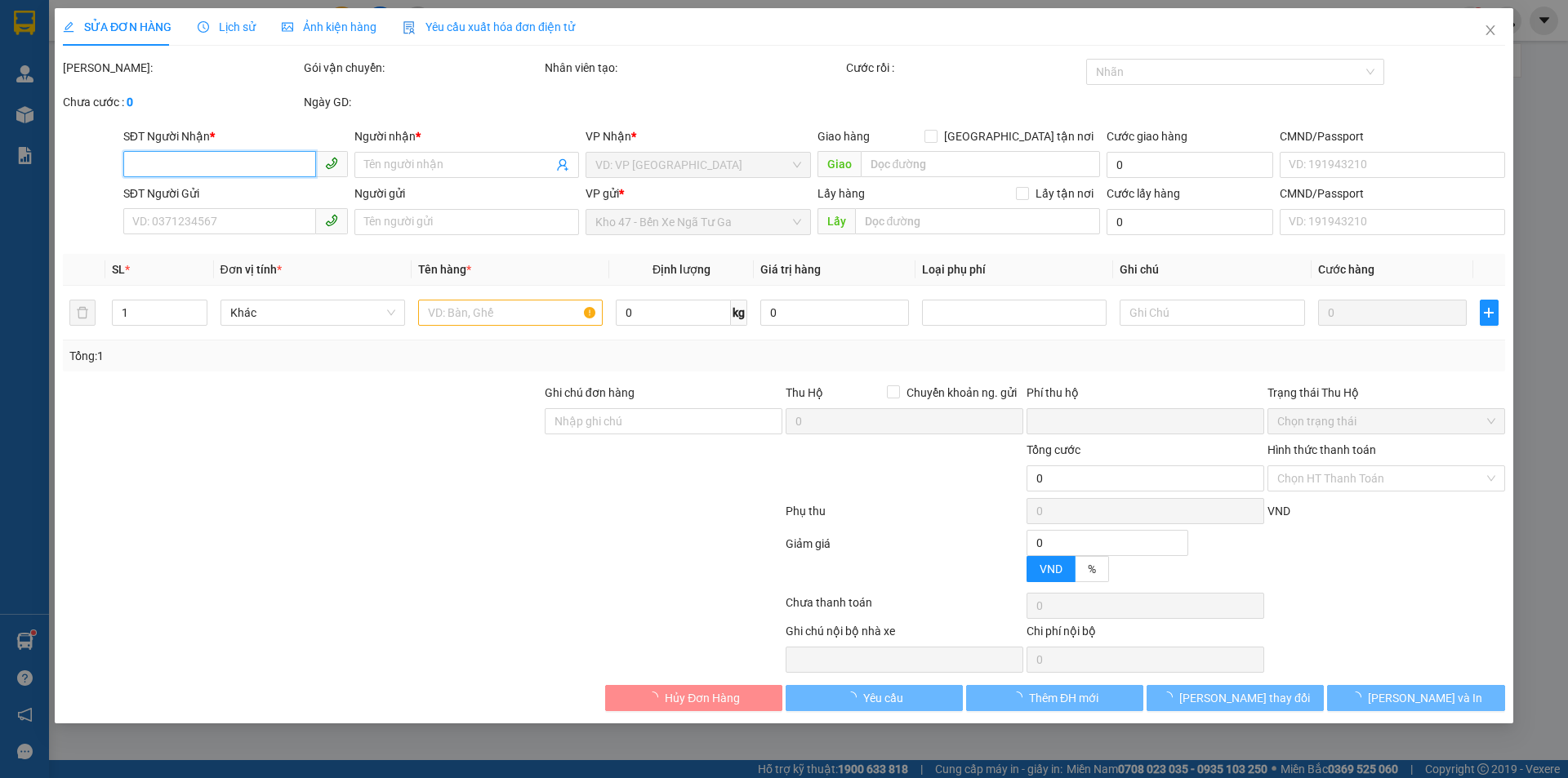
type input "50.000"
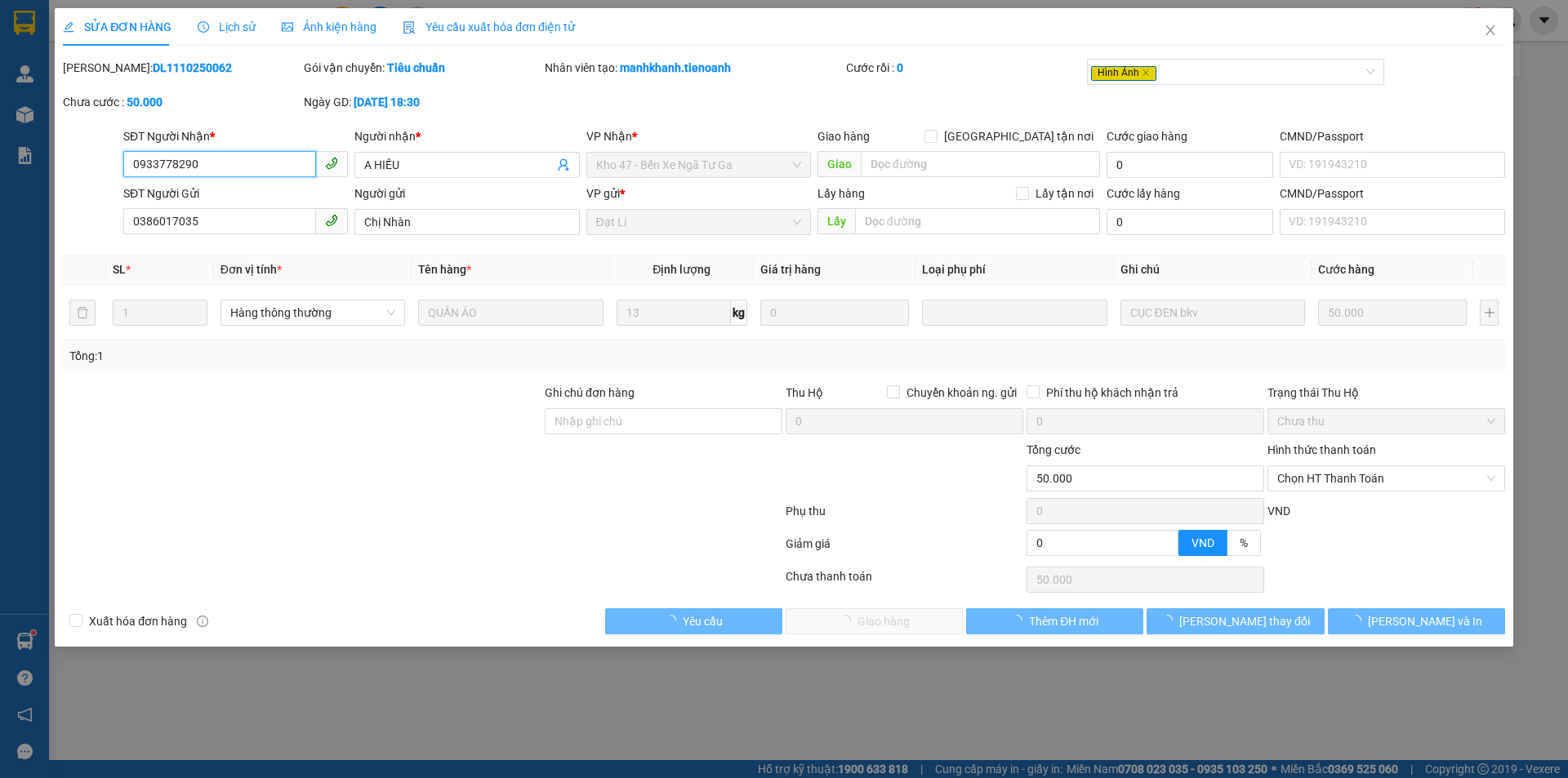
click at [1375, 480] on span "Chọn HT Thanh Toán" at bounding box center [1386, 478] width 218 height 24
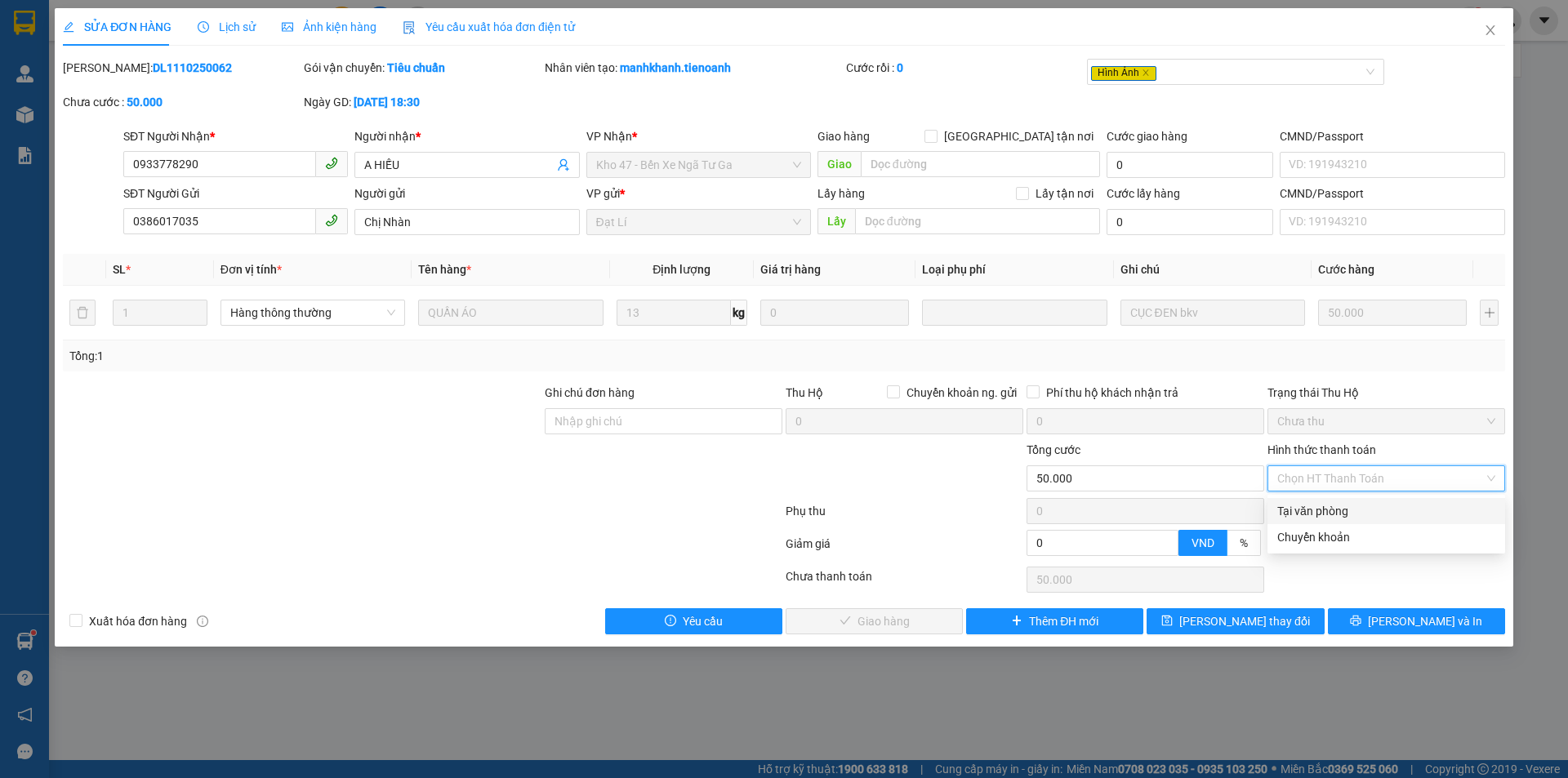
click at [1370, 507] on div "Tại văn phòng" at bounding box center [1386, 511] width 218 height 18
type input "0"
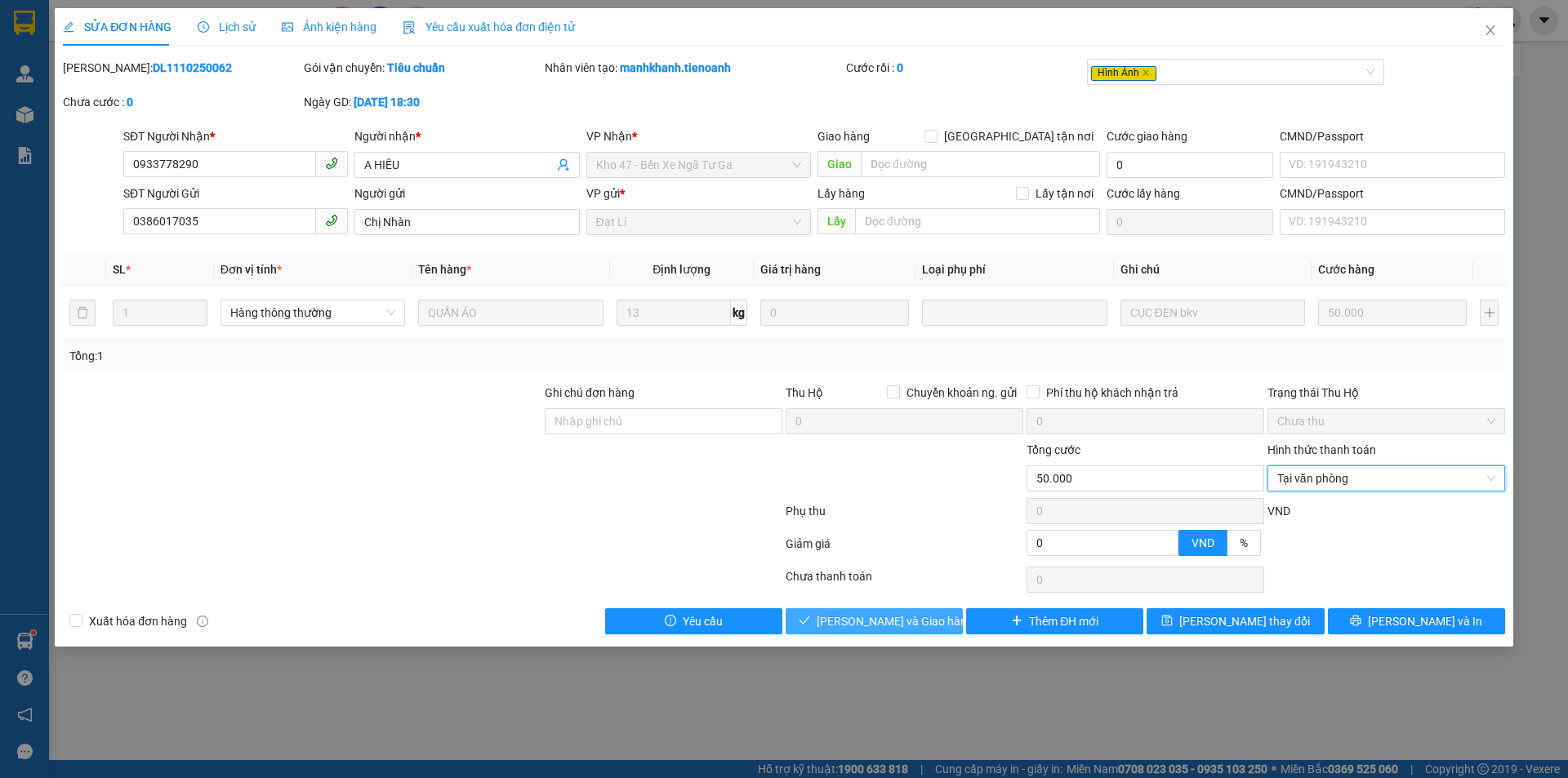
click at [904, 616] on span "[PERSON_NAME] và Giao hàng" at bounding box center [895, 622] width 156 height 18
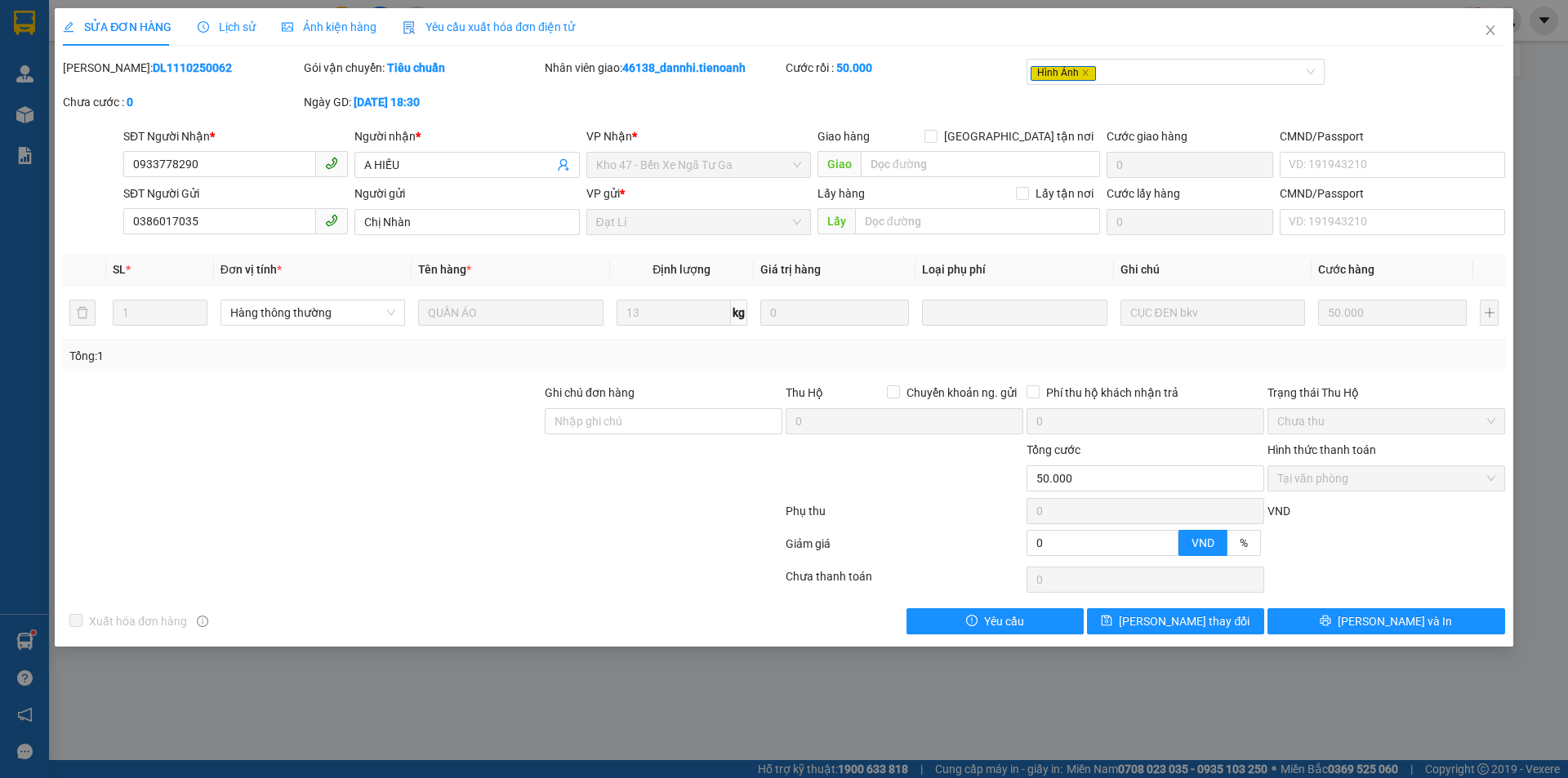
click at [323, 22] on span "Ảnh kiện hàng" at bounding box center [329, 27] width 95 height 13
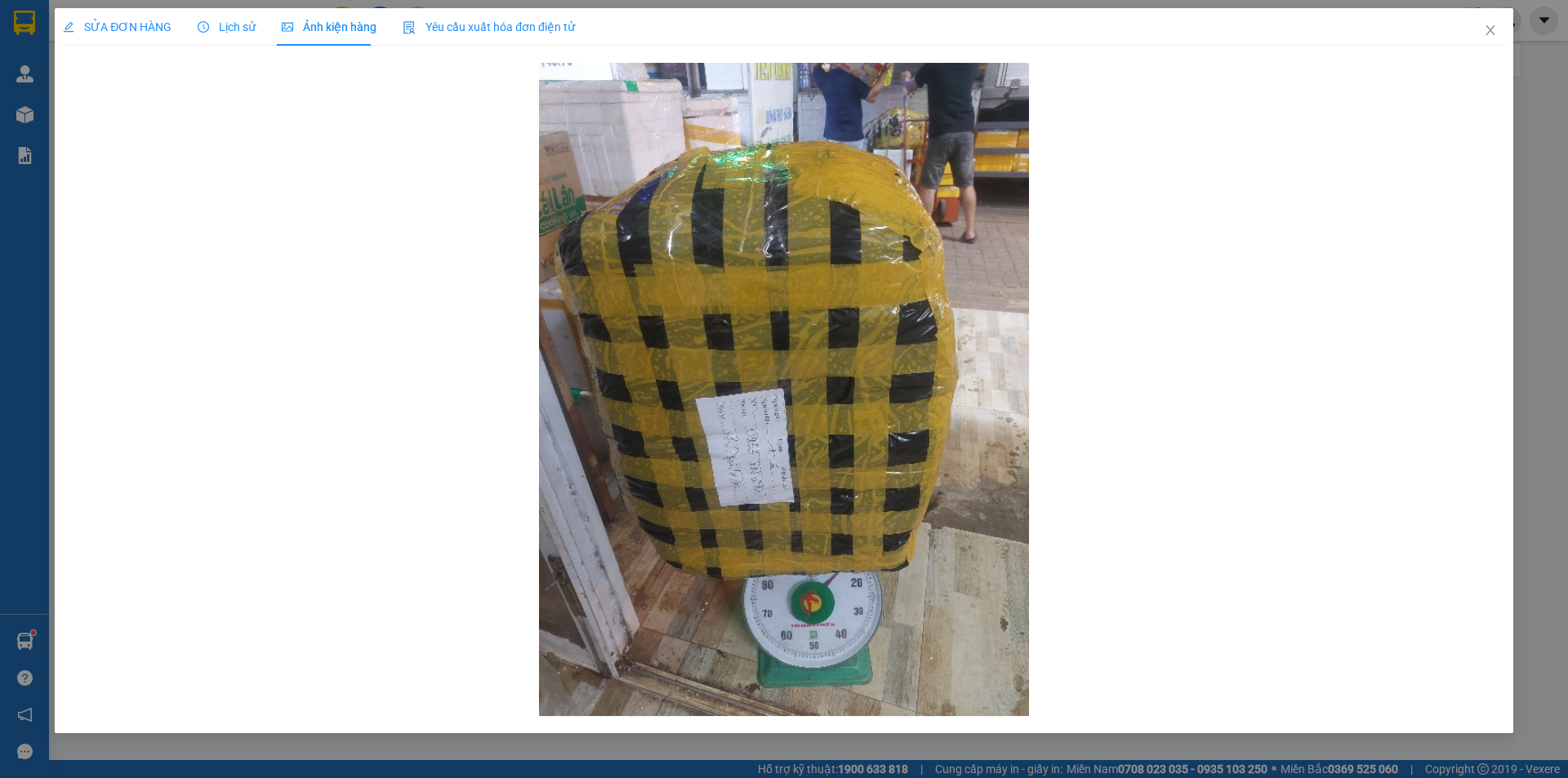
click at [91, 13] on div "SỬA ĐƠN HÀNG" at bounding box center [117, 27] width 108 height 37
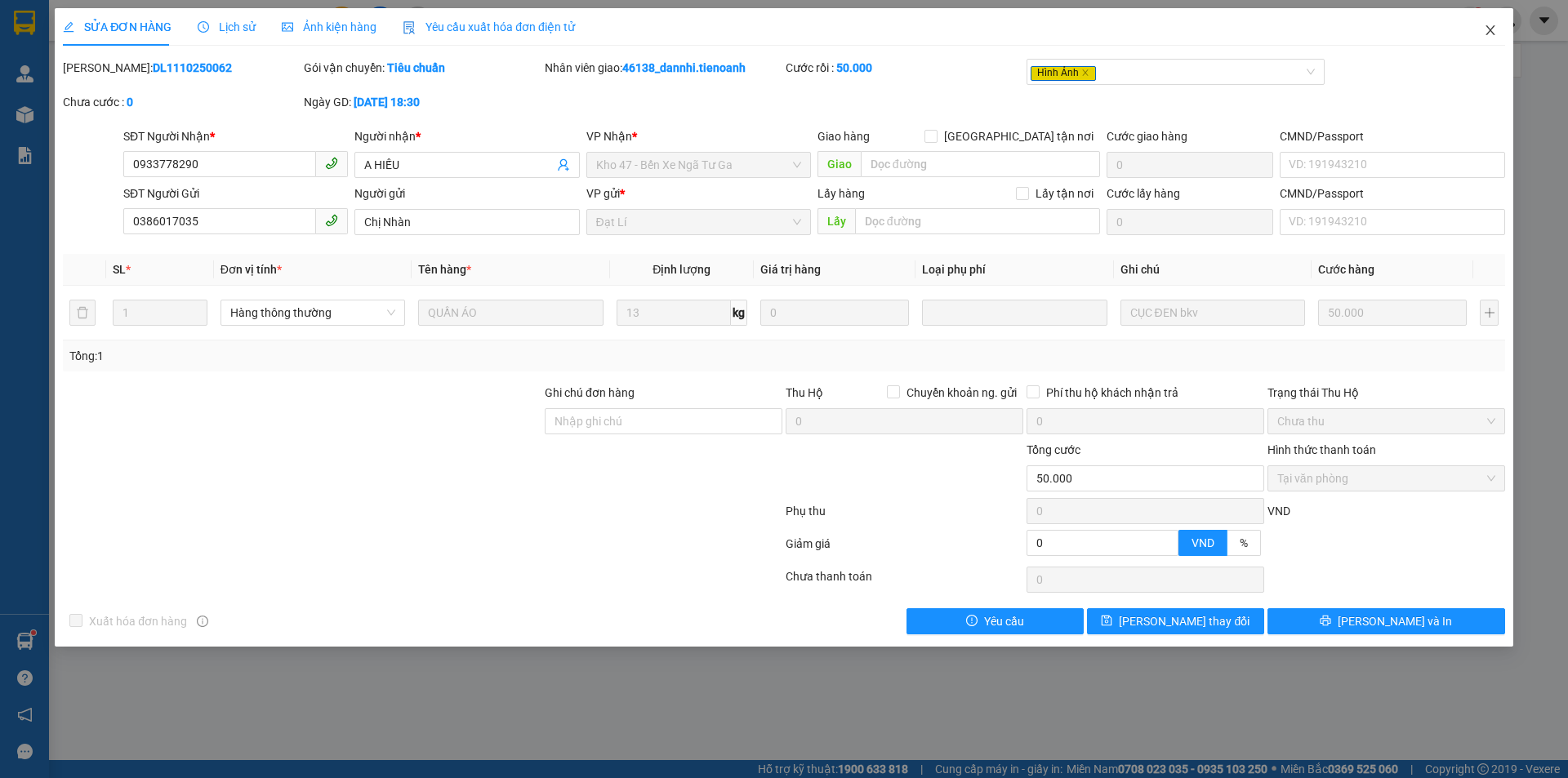
click at [1491, 23] on span "Close" at bounding box center [1490, 31] width 46 height 46
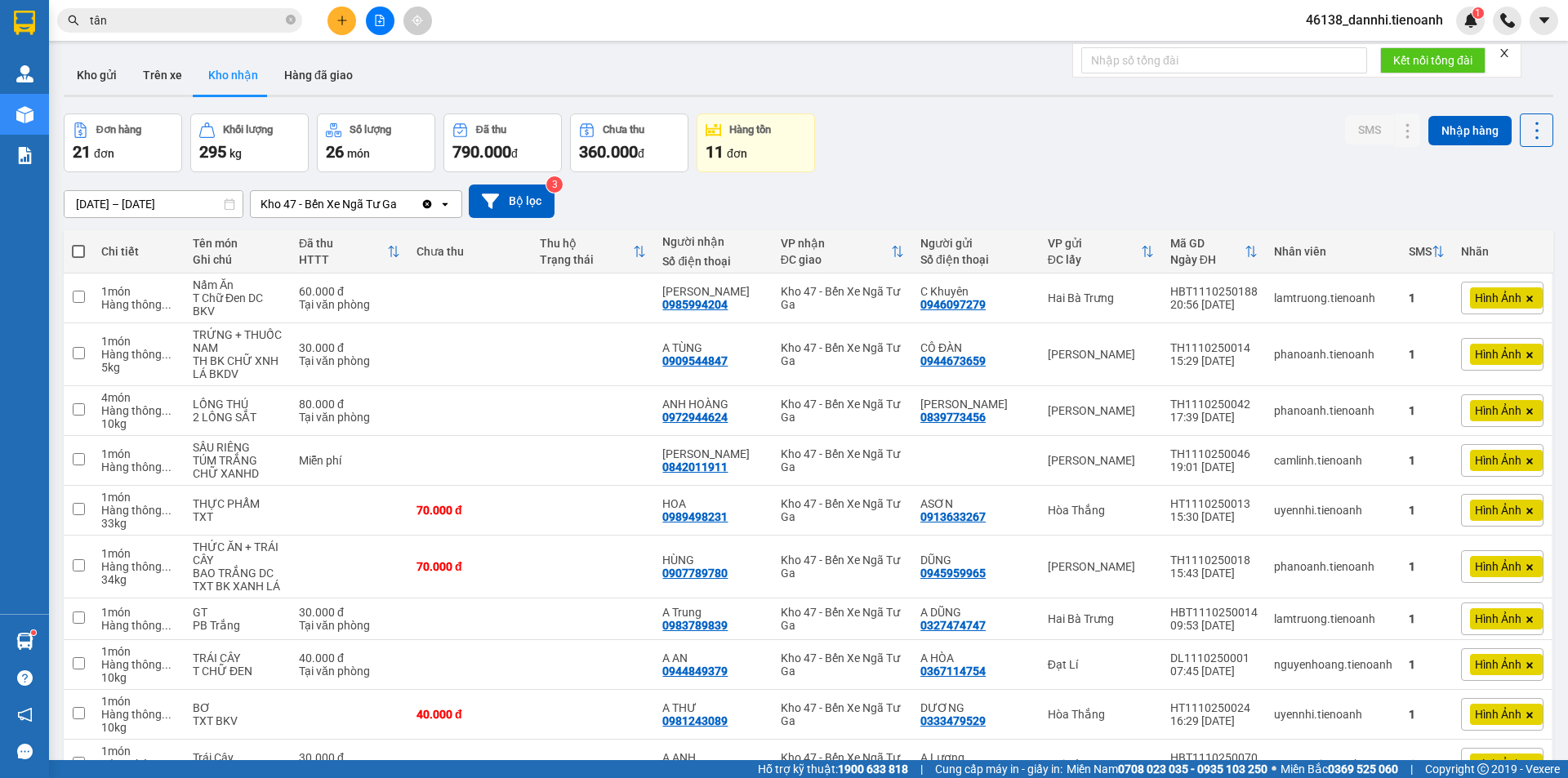
click at [153, 17] on input "tân" at bounding box center [186, 21] width 193 height 18
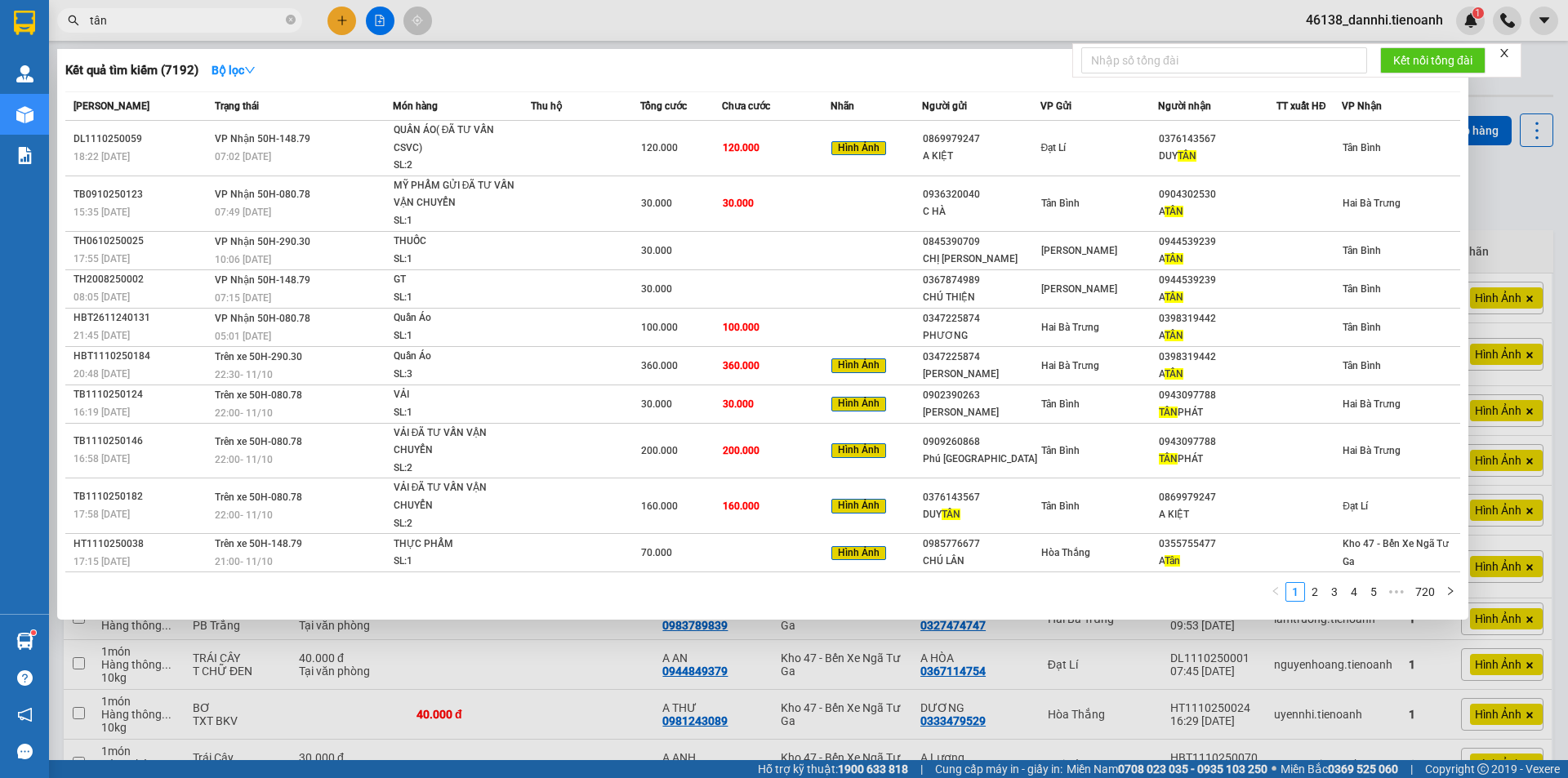
click at [153, 17] on input "tân" at bounding box center [186, 21] width 193 height 18
type input "477"
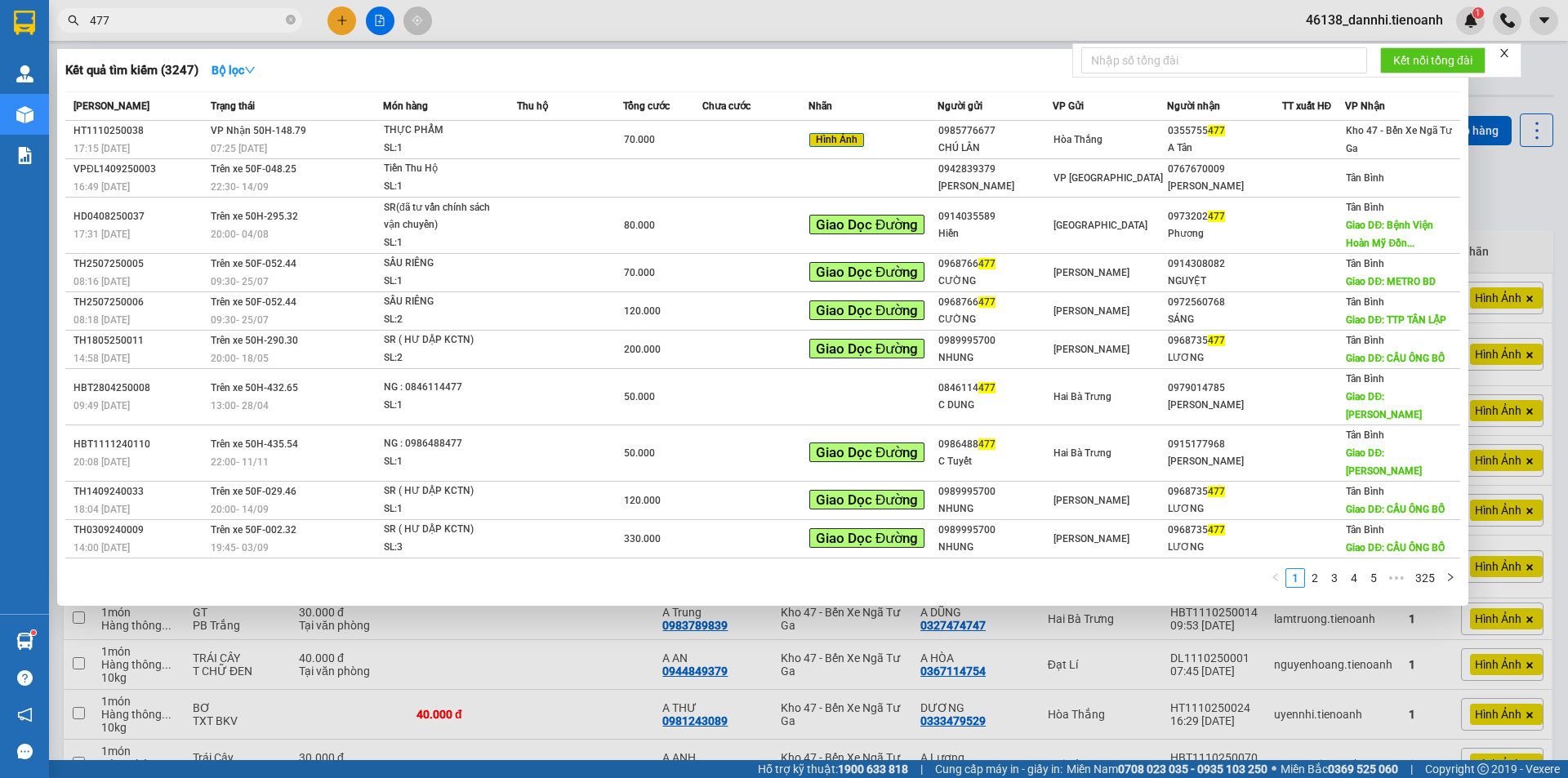
click at [258, 22] on input "477" at bounding box center [186, 21] width 193 height 18
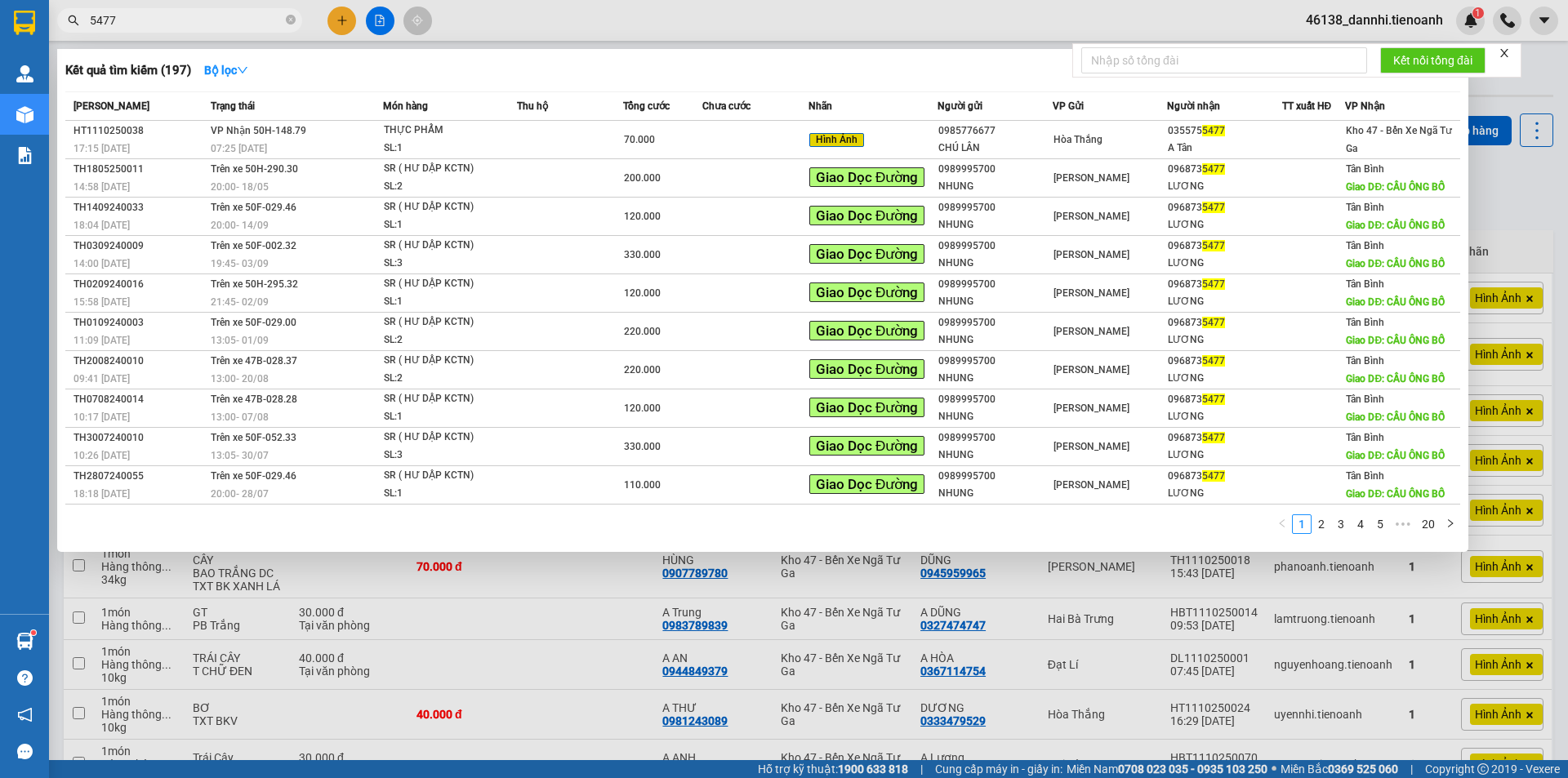
type input "5477"
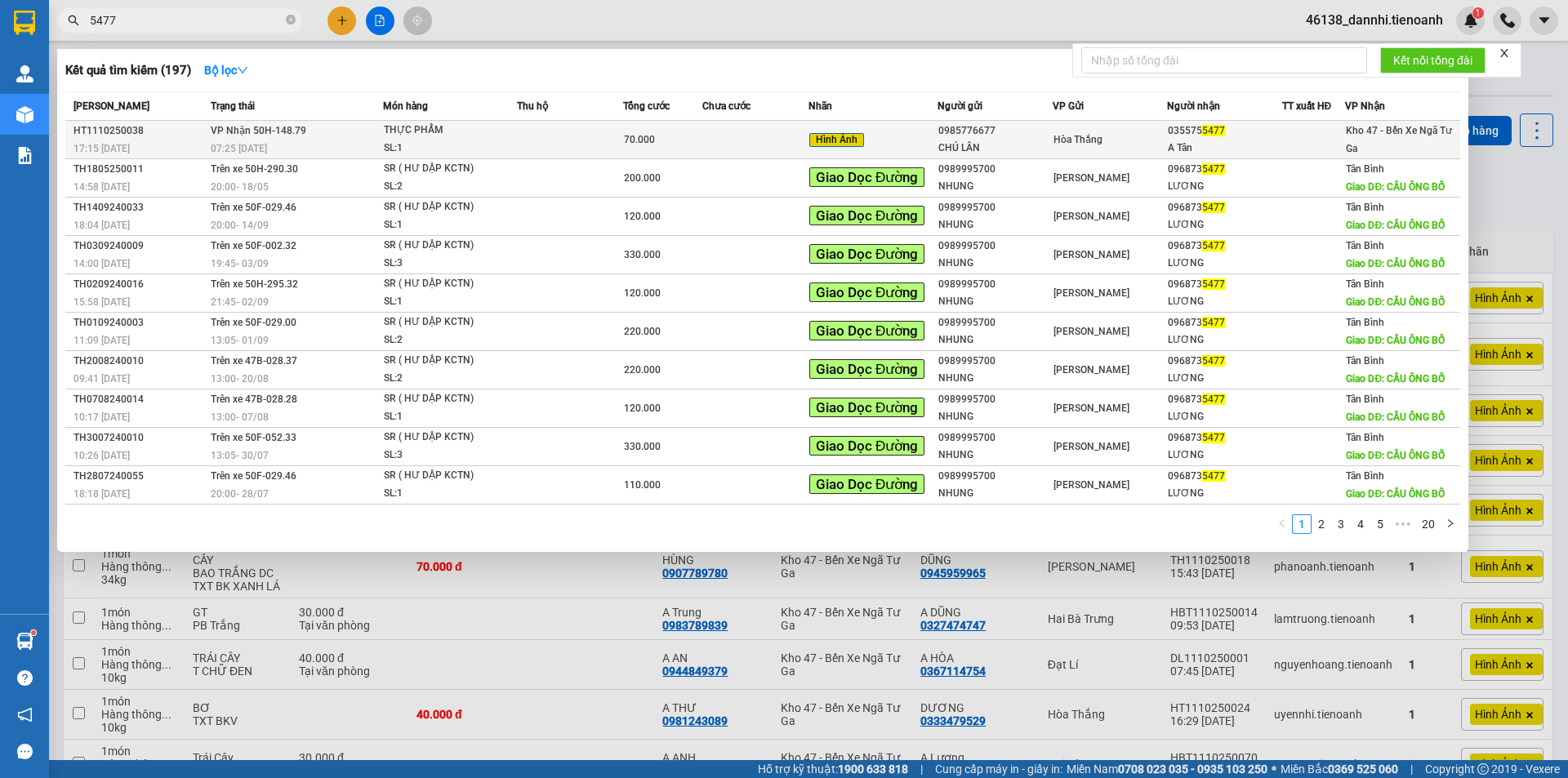
click at [507, 119] on th "Món hàng" at bounding box center [449, 107] width 134 height 28
click at [510, 127] on span "THỰC PHẨM SL: 1" at bounding box center [449, 139] width 132 height 35
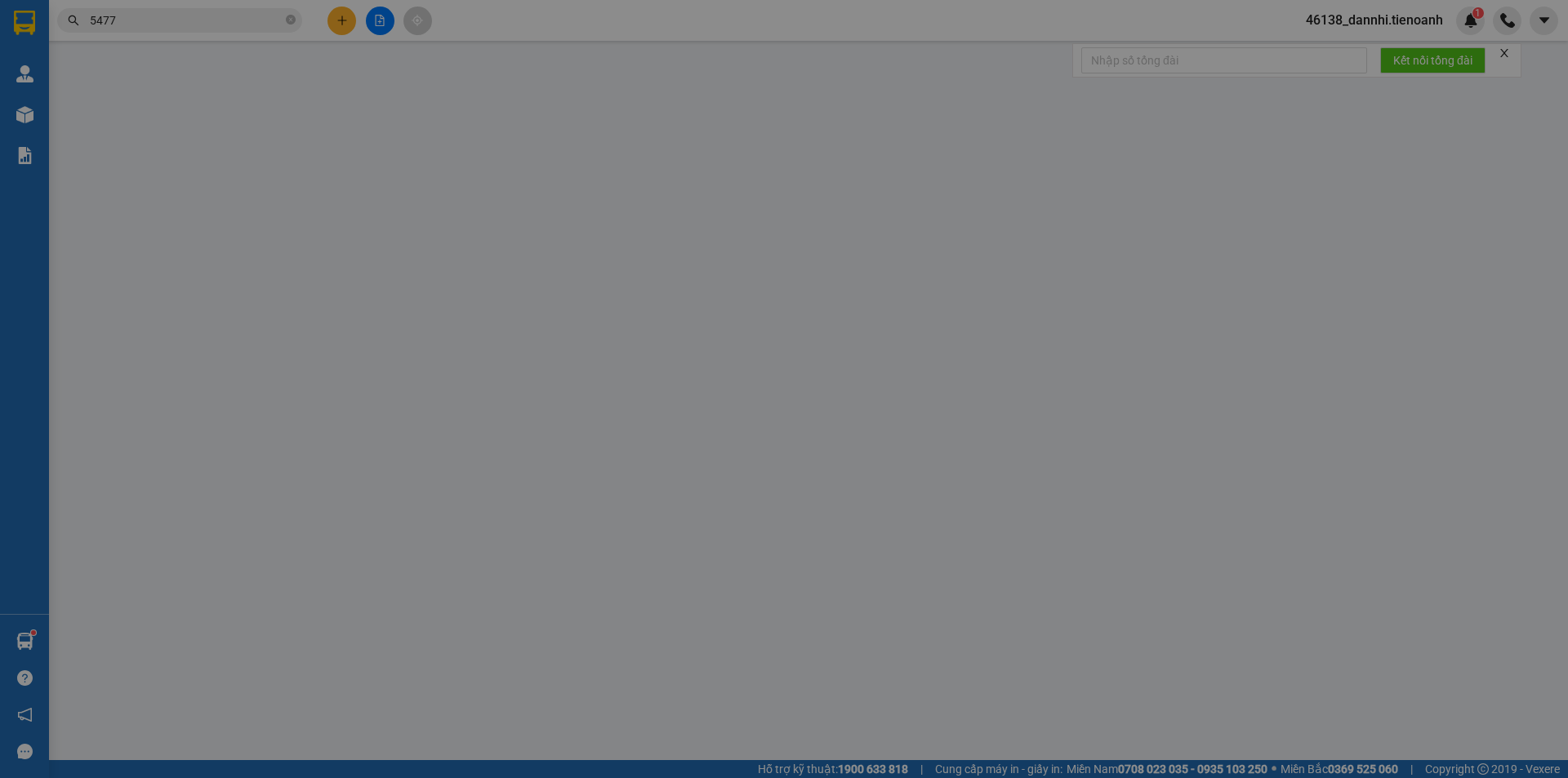
type input "0355755477"
type input "A Tân"
type input "0985776677"
type input "CHÚ LÂN"
type input "0"
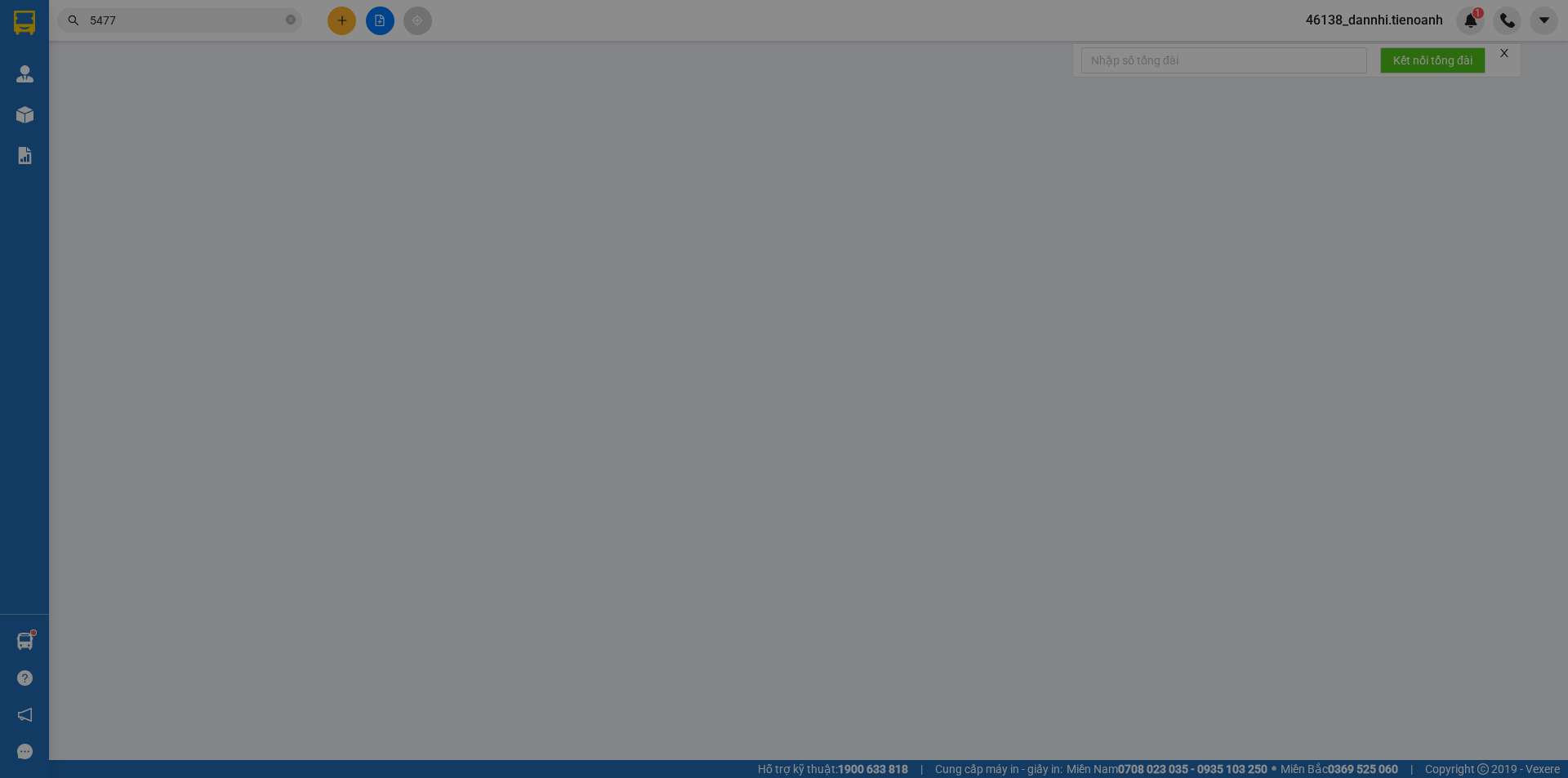
type input "70.000"
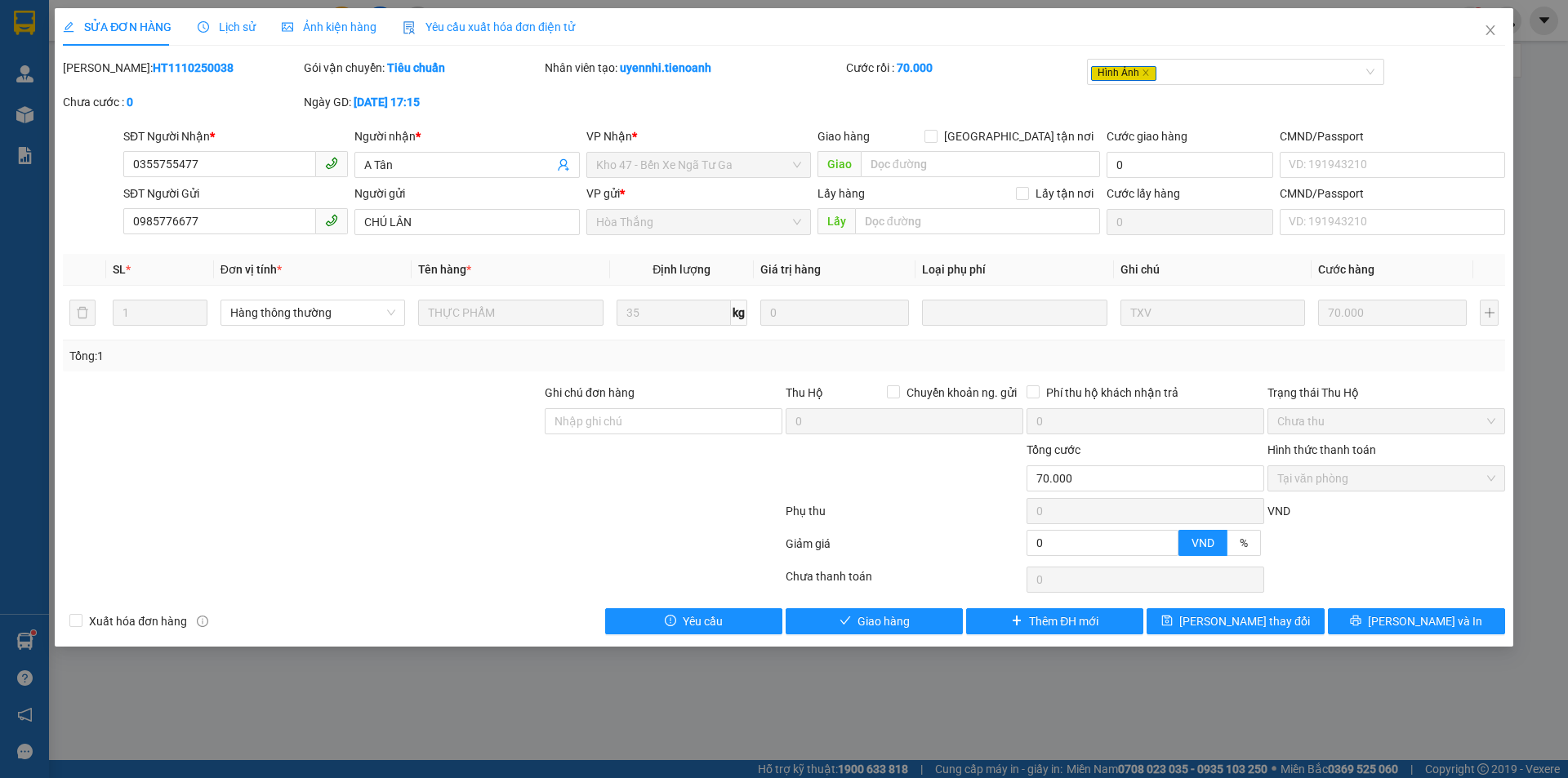
click at [335, 22] on span "Ảnh kiện hàng" at bounding box center [329, 27] width 95 height 13
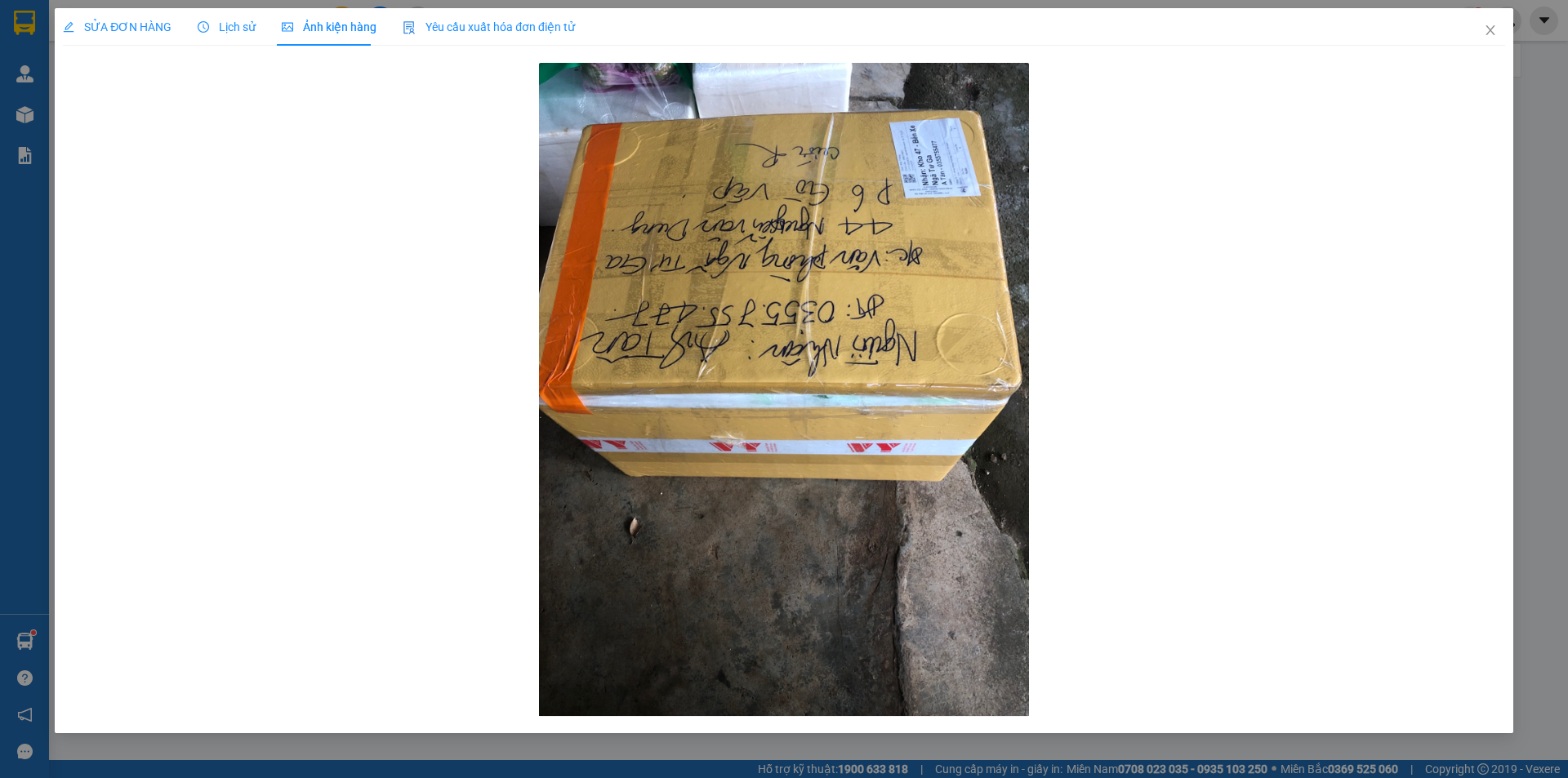
click at [161, 26] on span "SỬA ĐƠN HÀNG" at bounding box center [117, 27] width 108 height 13
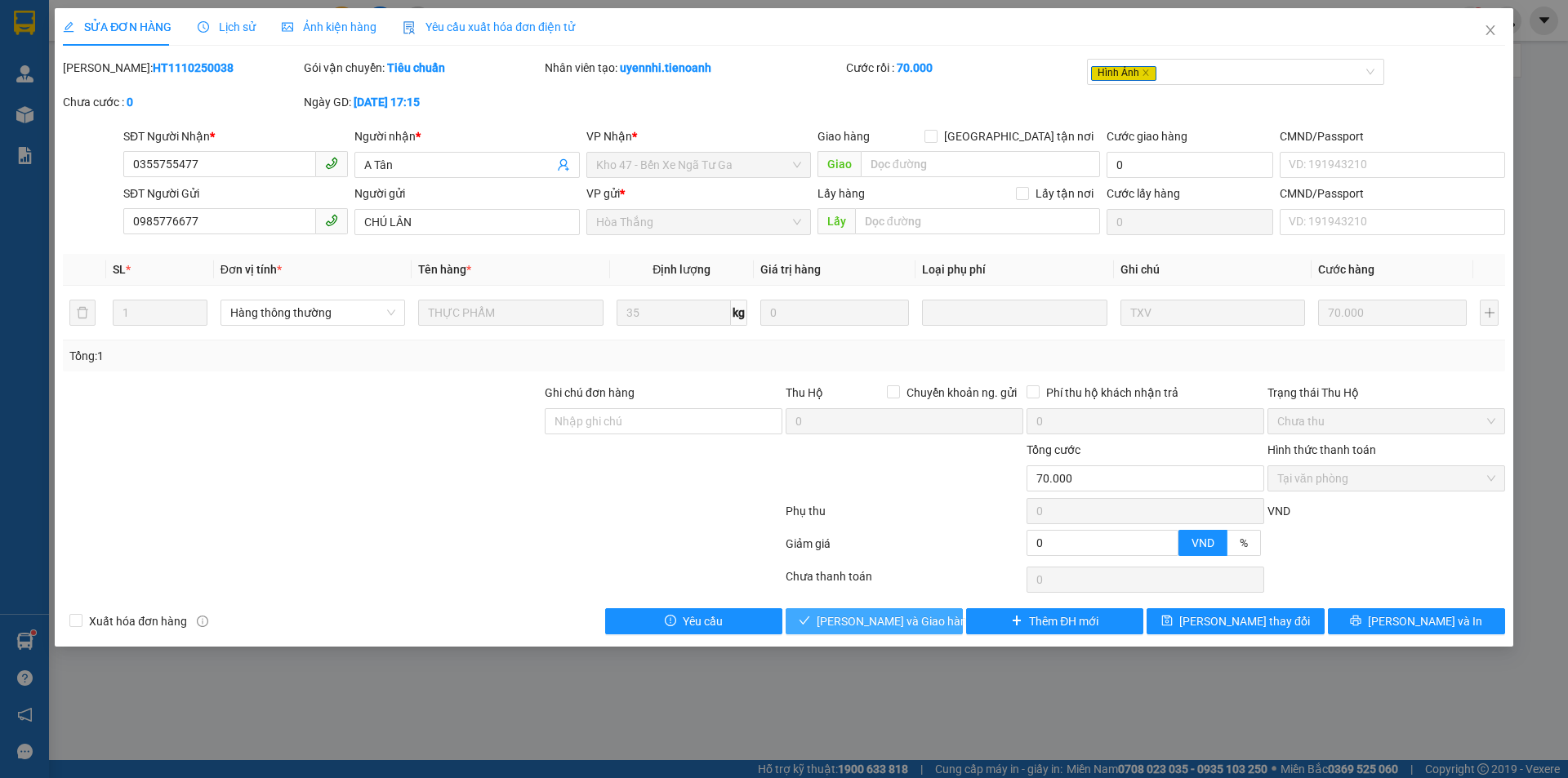
drag, startPoint x: 864, startPoint y: 640, endPoint x: 863, endPoint y: 628, distance: 12.0
click at [864, 636] on div "SỬA ĐƠN HÀNG Lịch sử Ảnh kiện hàng Yêu cầu xuất hóa đơn điện tử Total Paid Fee …" at bounding box center [784, 327] width 1458 height 638
drag, startPoint x: 863, startPoint y: 621, endPoint x: 838, endPoint y: 602, distance: 31.4
click at [861, 621] on span "[PERSON_NAME] và Giao hàng" at bounding box center [895, 622] width 156 height 18
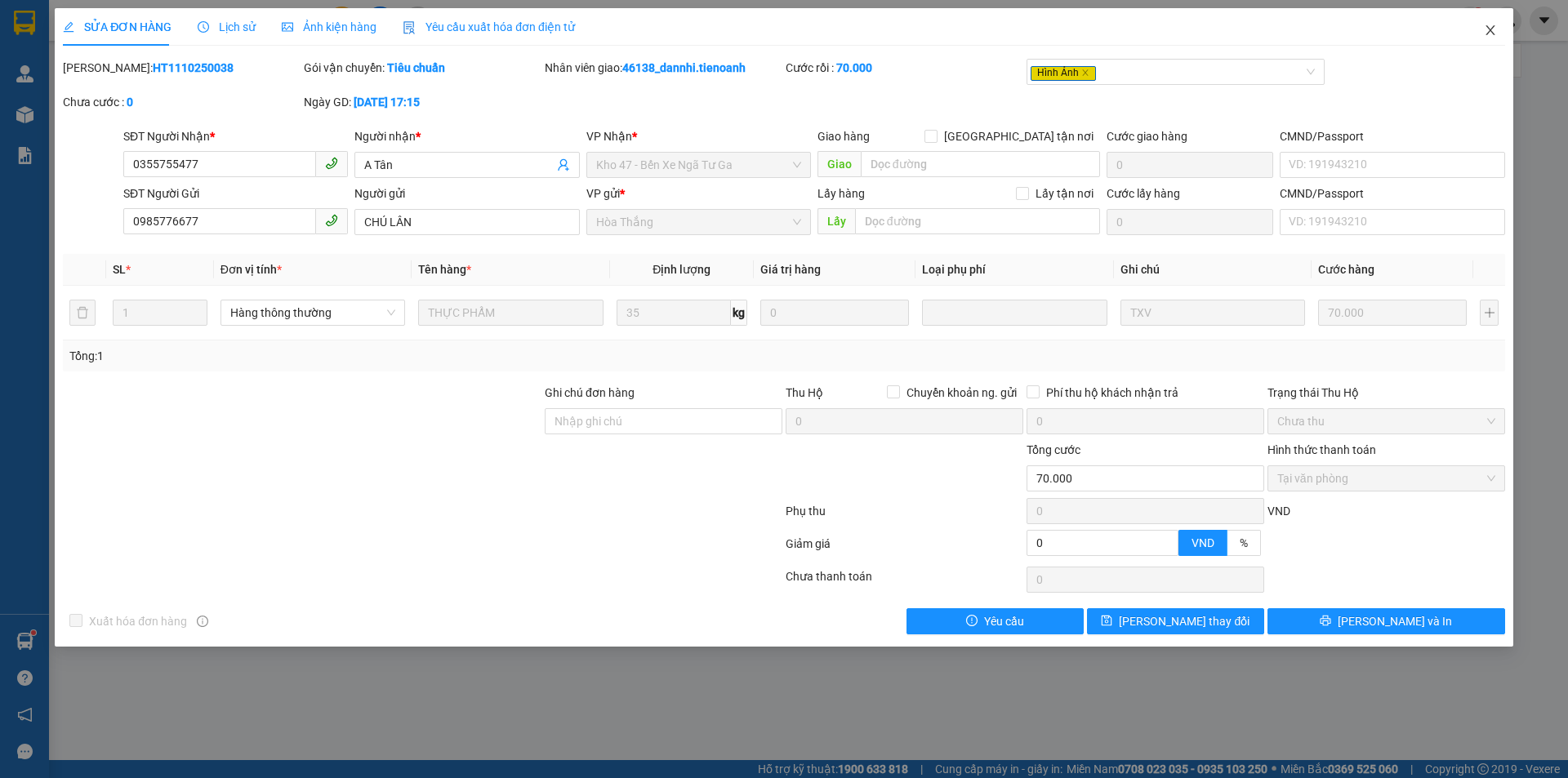
click at [1504, 47] on span "Close" at bounding box center [1490, 31] width 46 height 46
